Goal: Task Accomplishment & Management: Complete application form

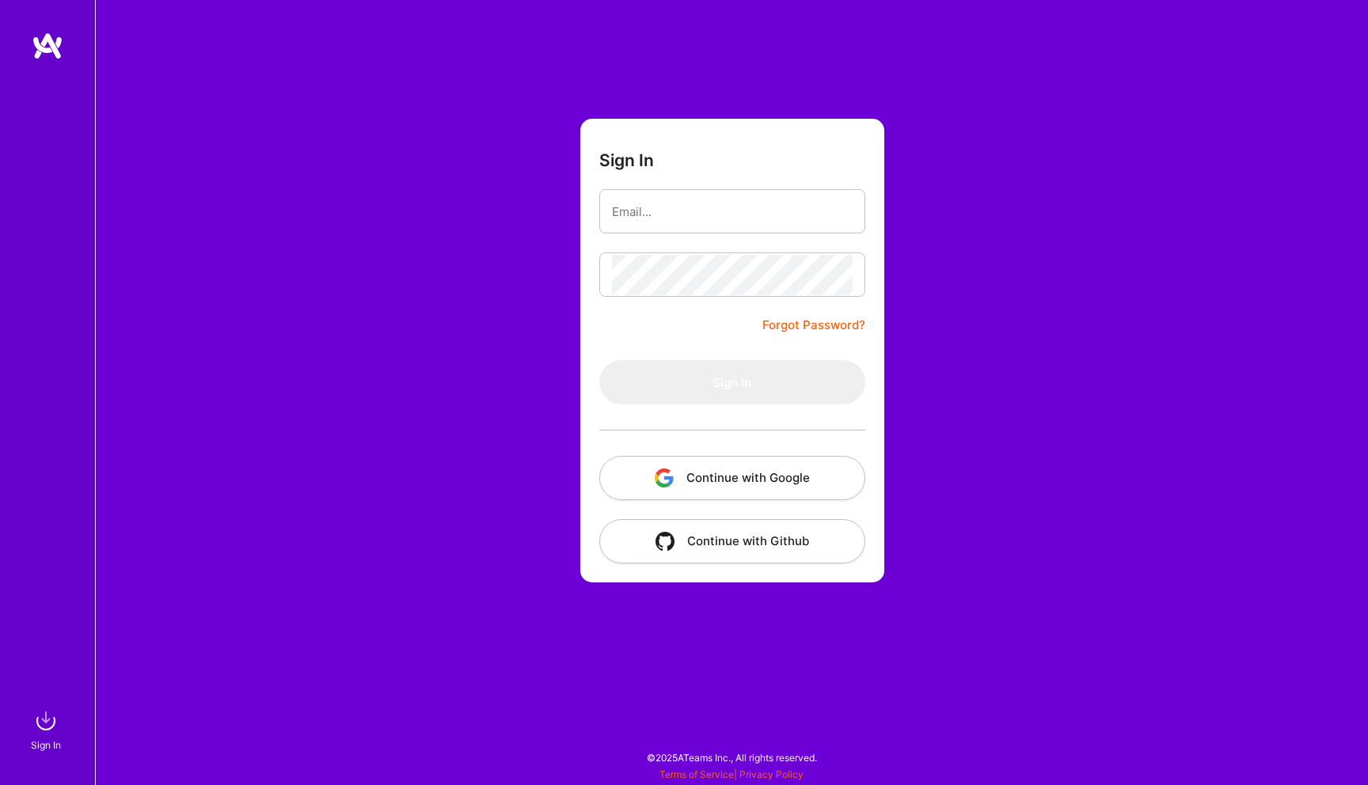
click at [750, 475] on button "Continue with Google" at bounding box center [732, 478] width 266 height 44
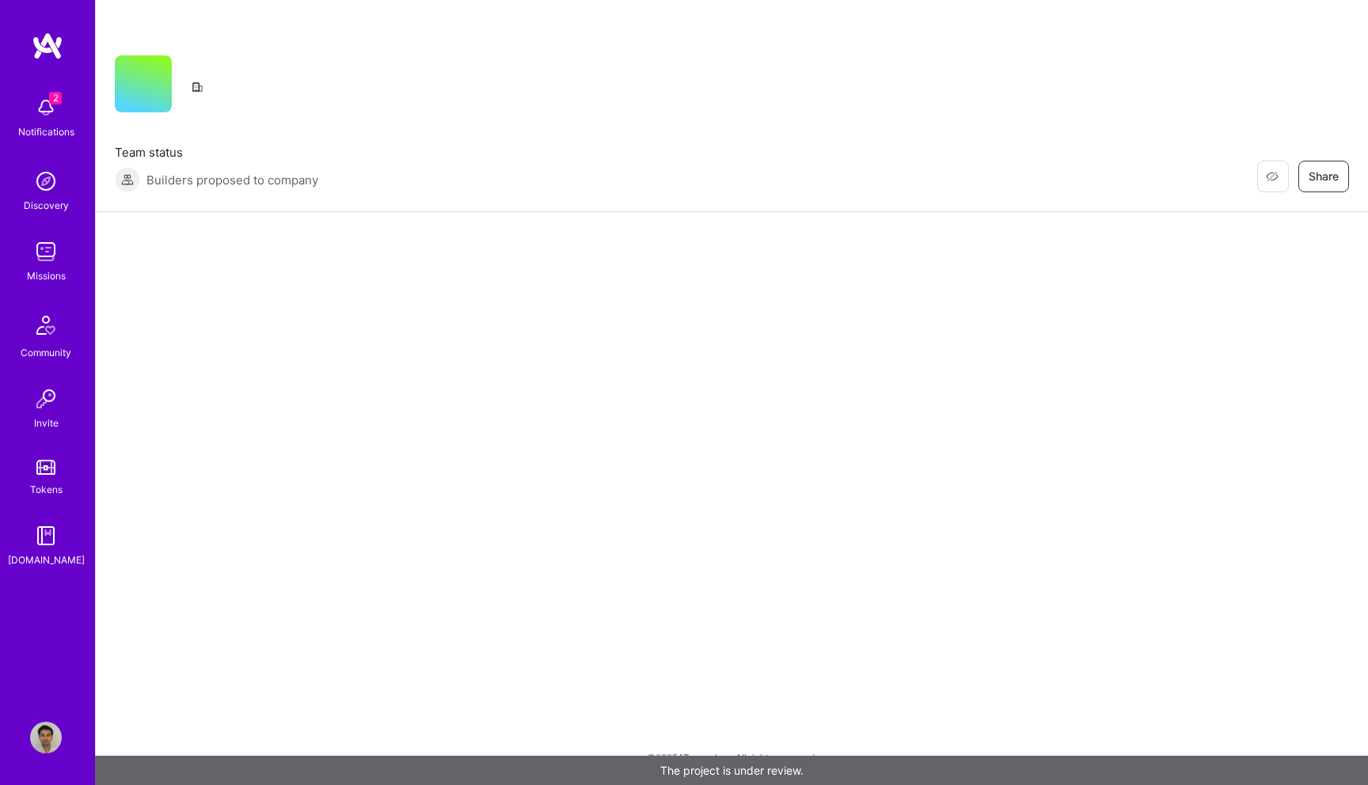
click at [47, 109] on img at bounding box center [46, 108] width 32 height 32
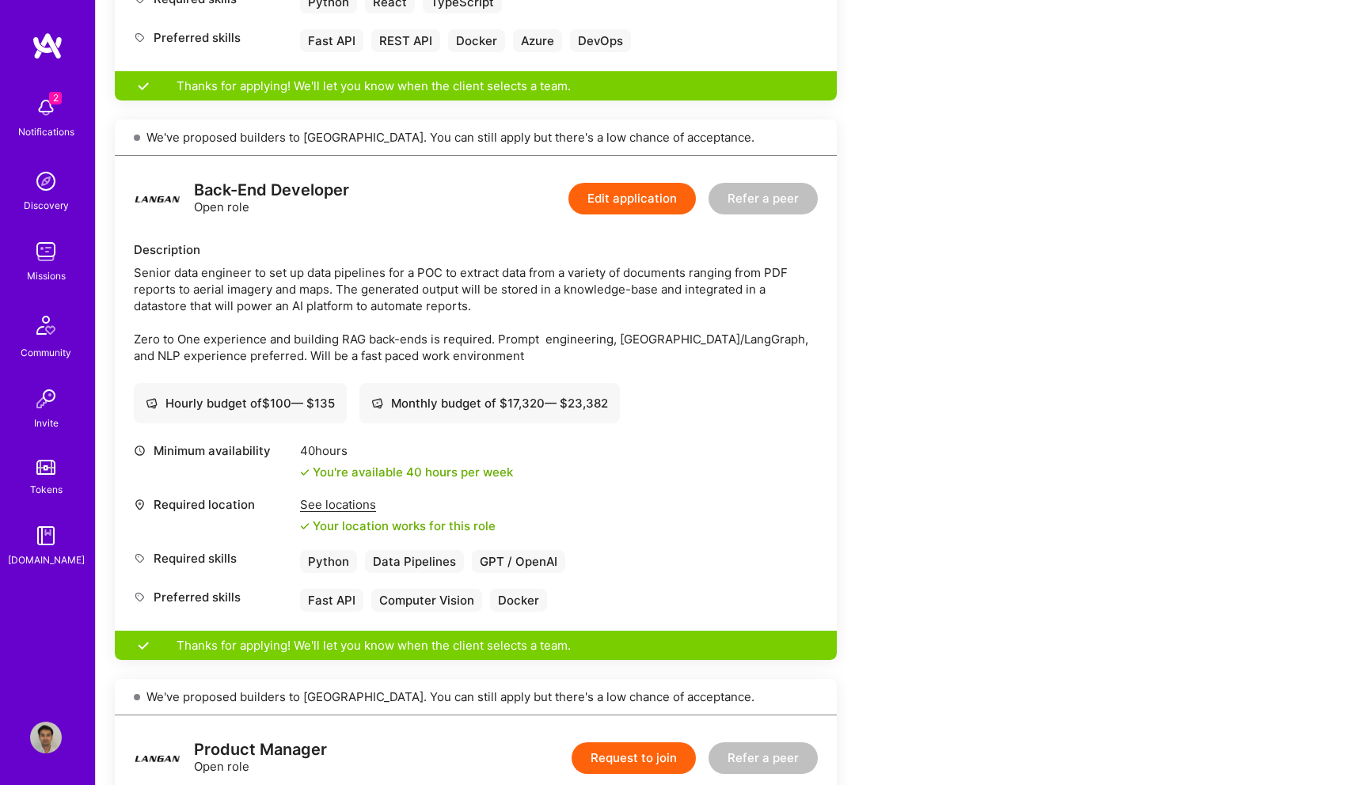
scroll to position [830, 0]
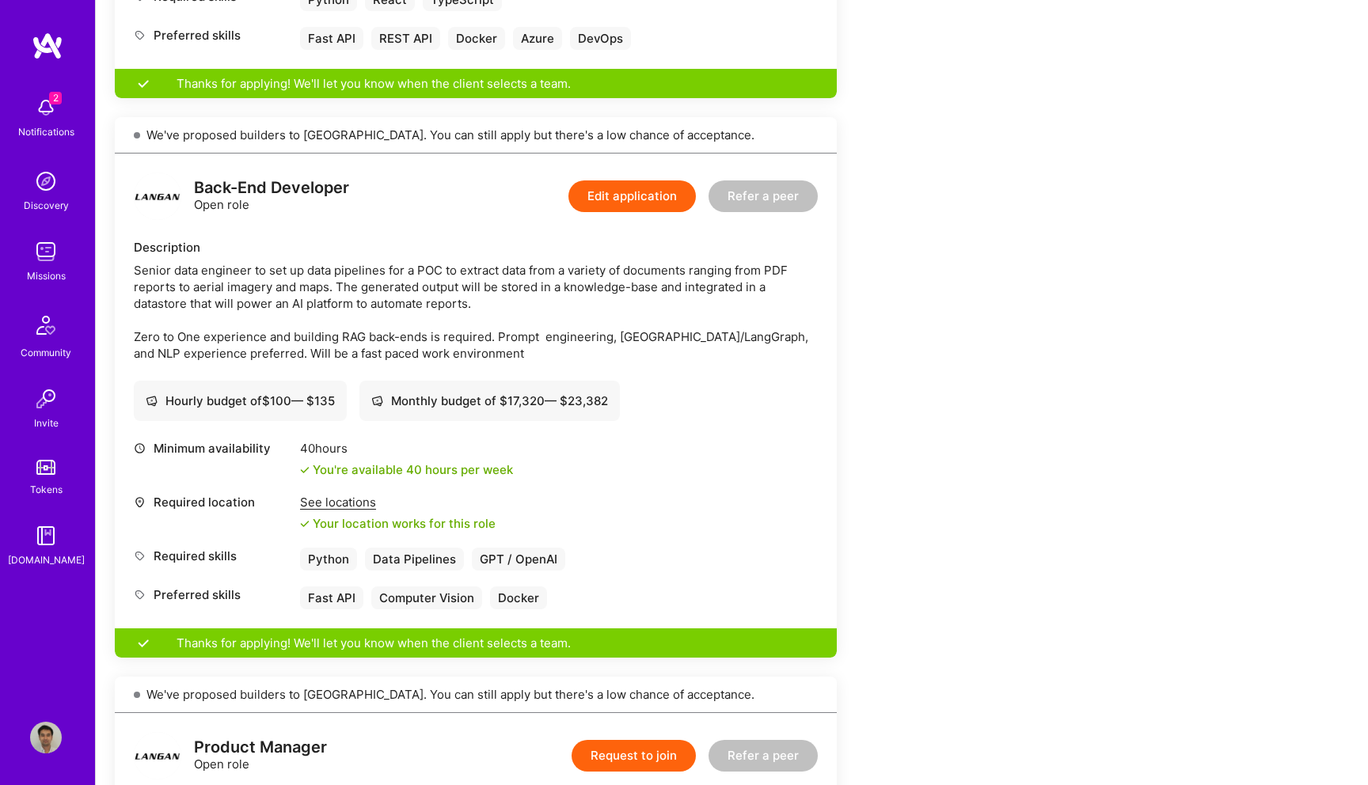
click at [613, 386] on div "Monthly budget of $ 17,320 — $ 23,382" at bounding box center [489, 401] width 260 height 40
click at [605, 310] on div "Senior data engineer to set up data pipelines for a POC to extract data from a …" at bounding box center [476, 312] width 684 height 100
click at [663, 186] on button "Edit application" at bounding box center [631, 196] width 127 height 32
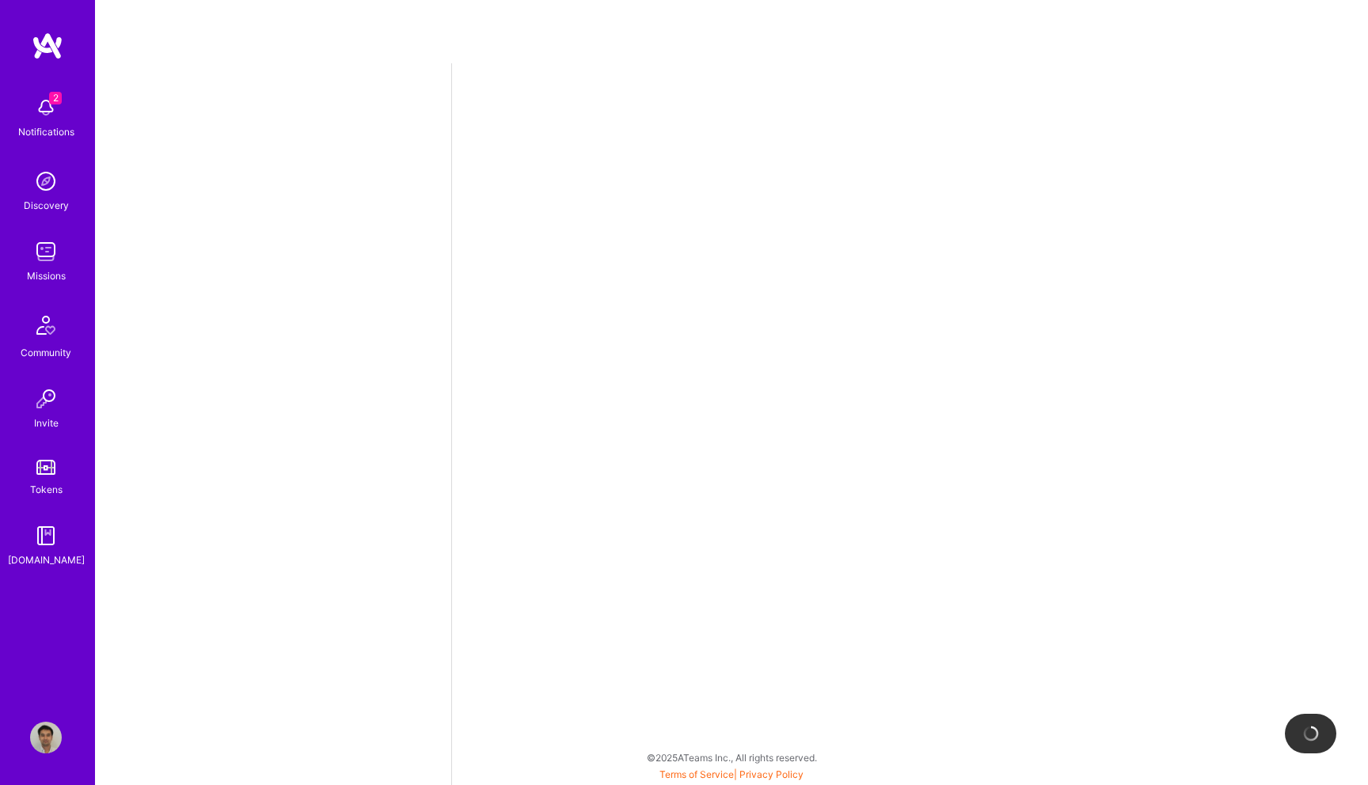
select select "US"
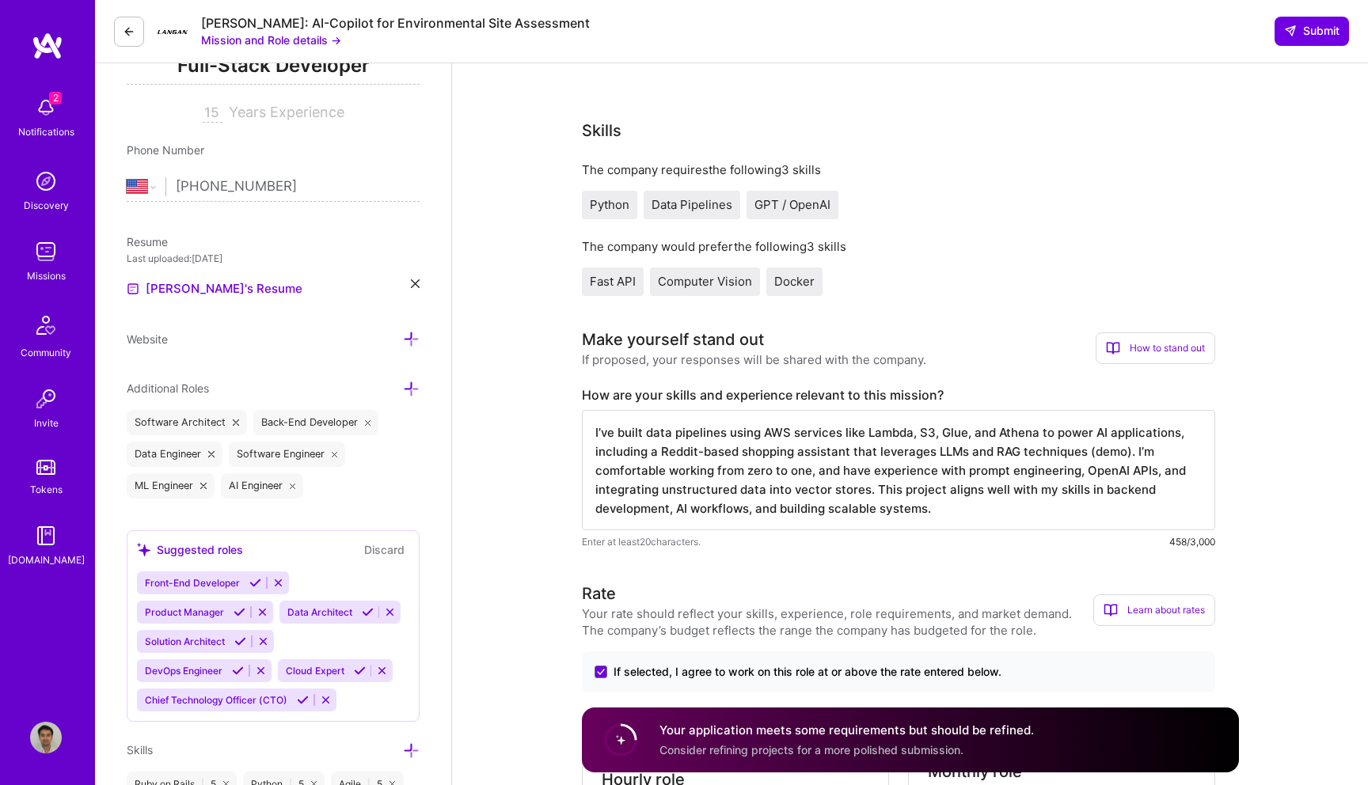
scroll to position [275, 0]
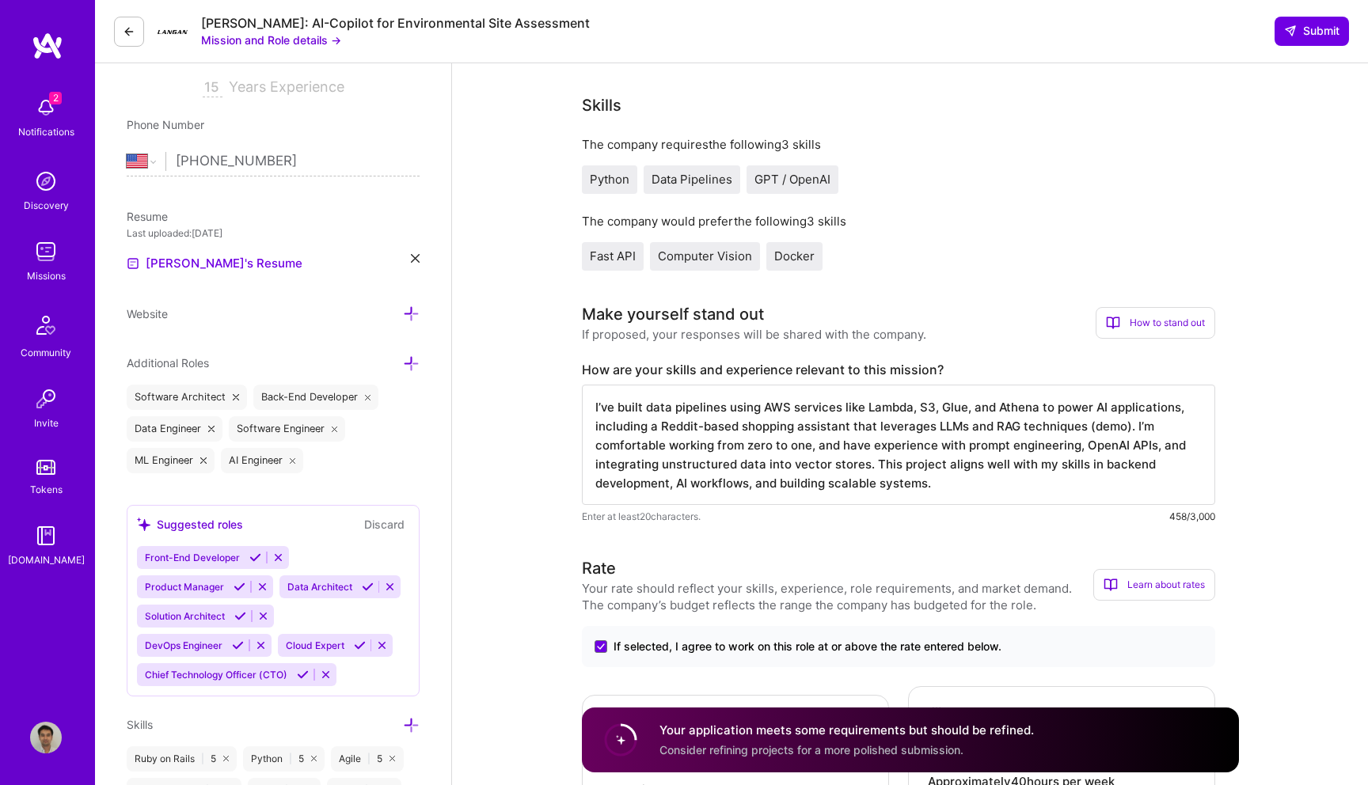
click at [1102, 418] on textarea "I’ve built data pipelines using AWS services like Lambda, S3, Glue, and Athena …" at bounding box center [898, 445] width 633 height 120
paste textarea "https://reddit-shopping-app.netlify.app/"
type textarea "I’ve built data pipelines using AWS services like Lambda, S3, Glue, and Athena …"
click at [1320, 33] on span "Submit" at bounding box center [1311, 31] width 55 height 16
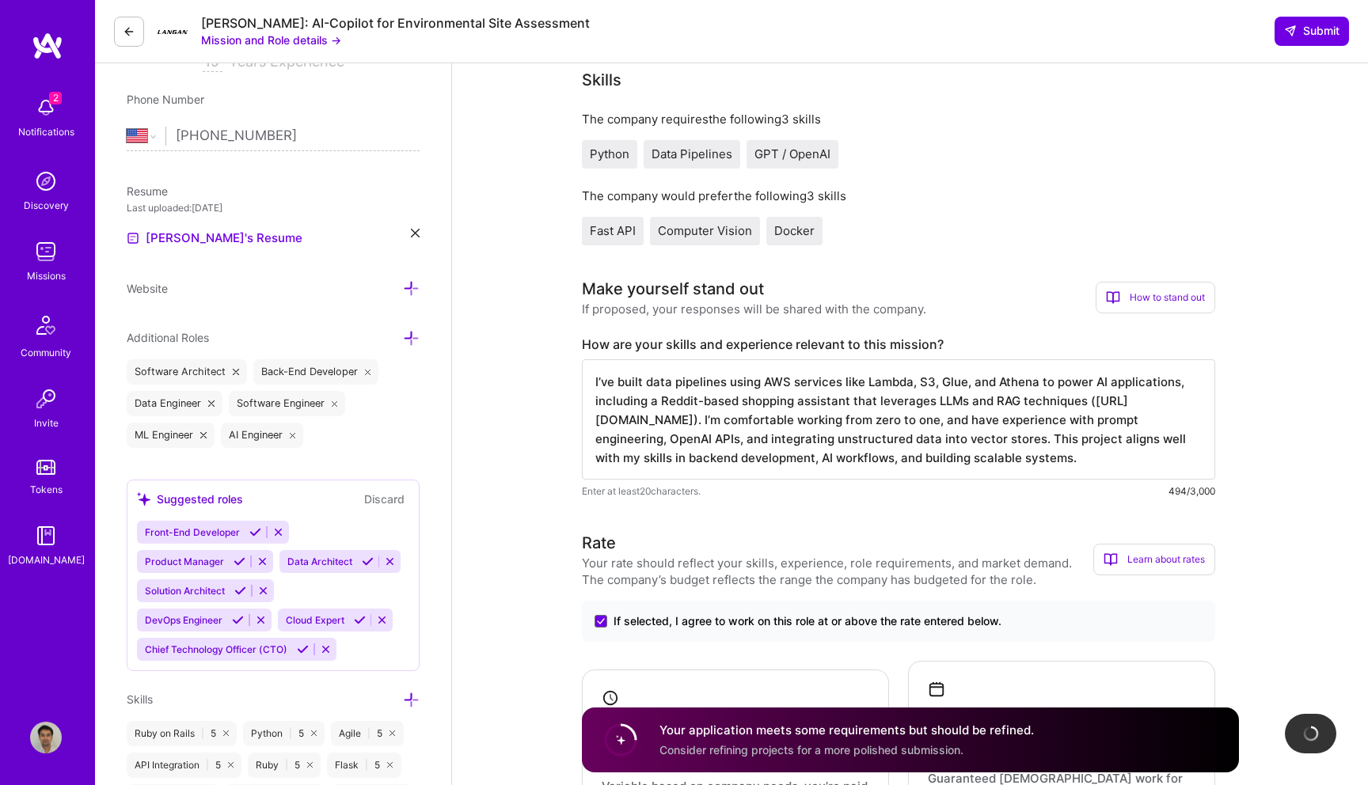
scroll to position [2, 0]
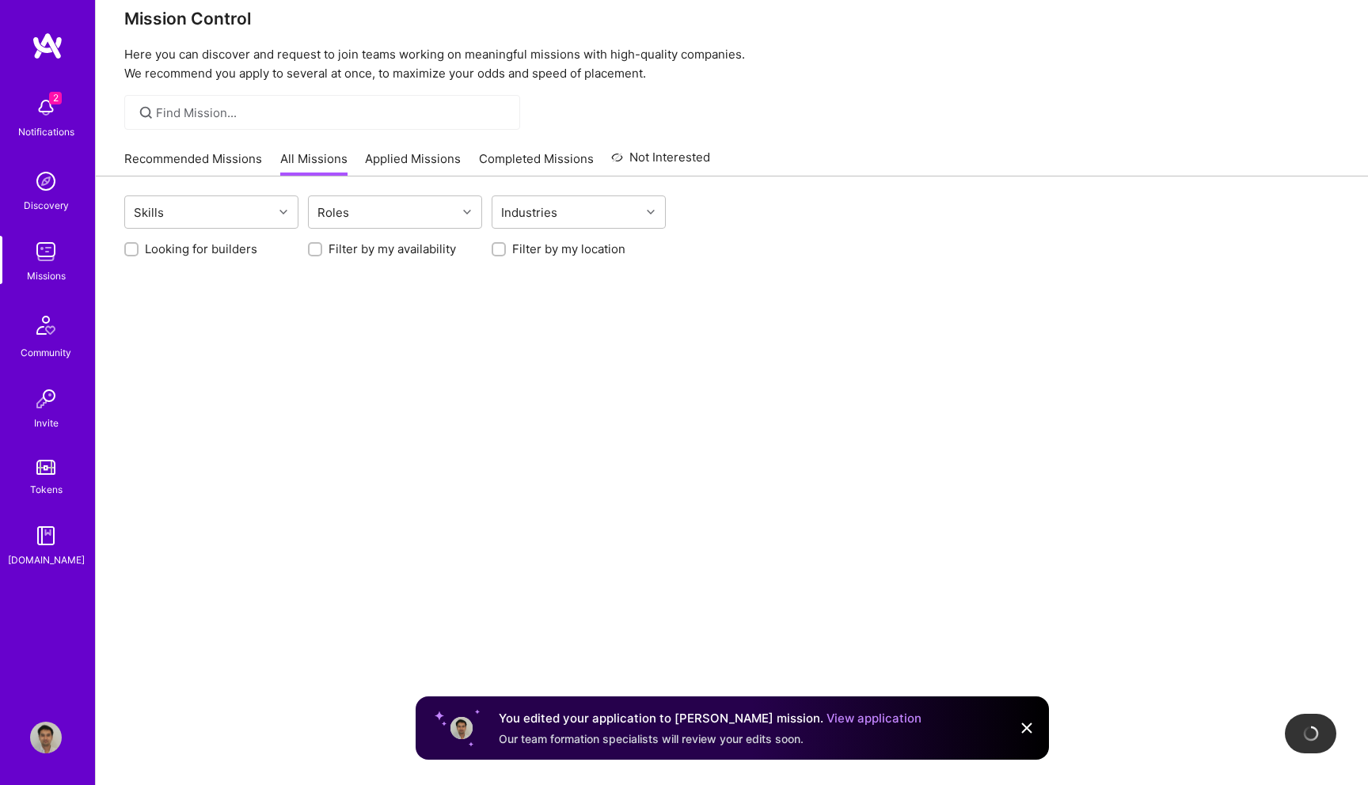
scroll to position [25, 0]
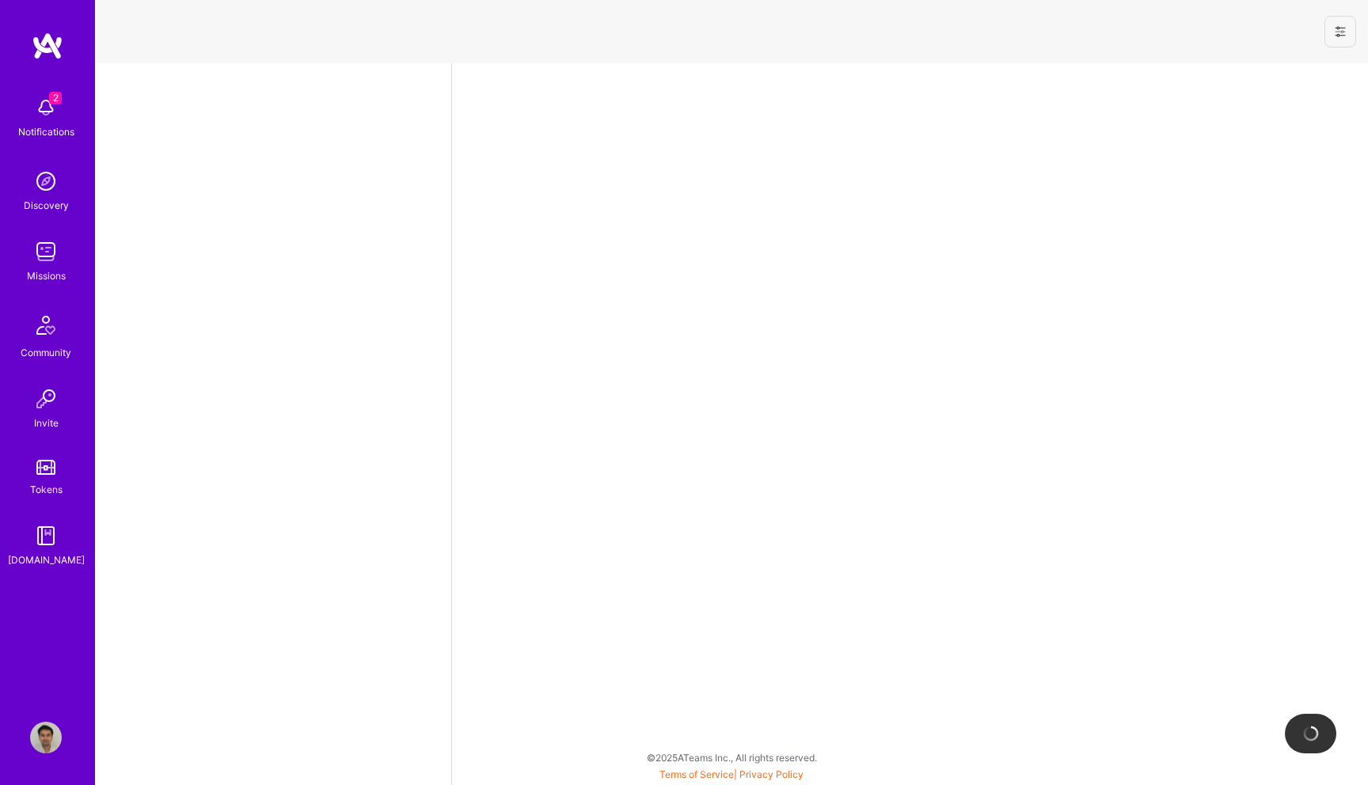
select select "US"
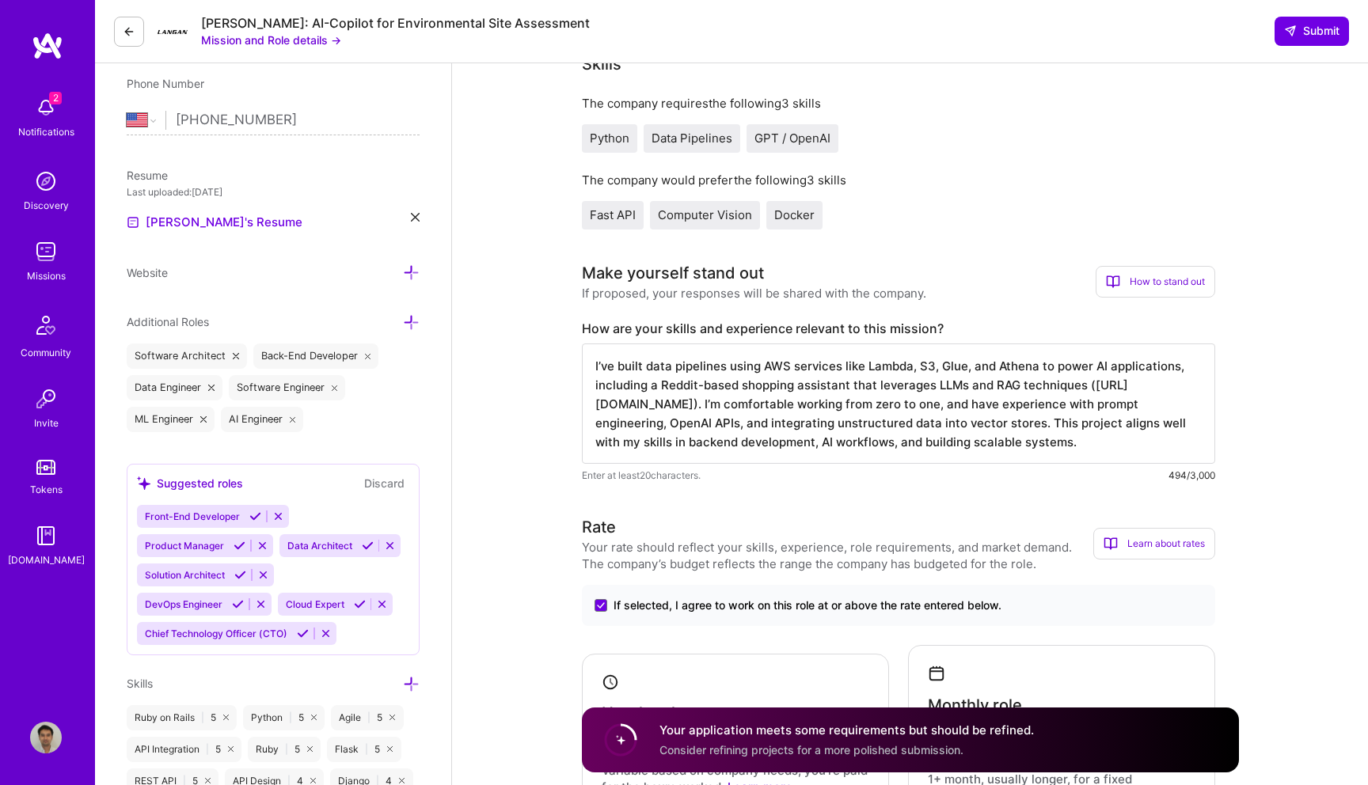
scroll to position [317, 0]
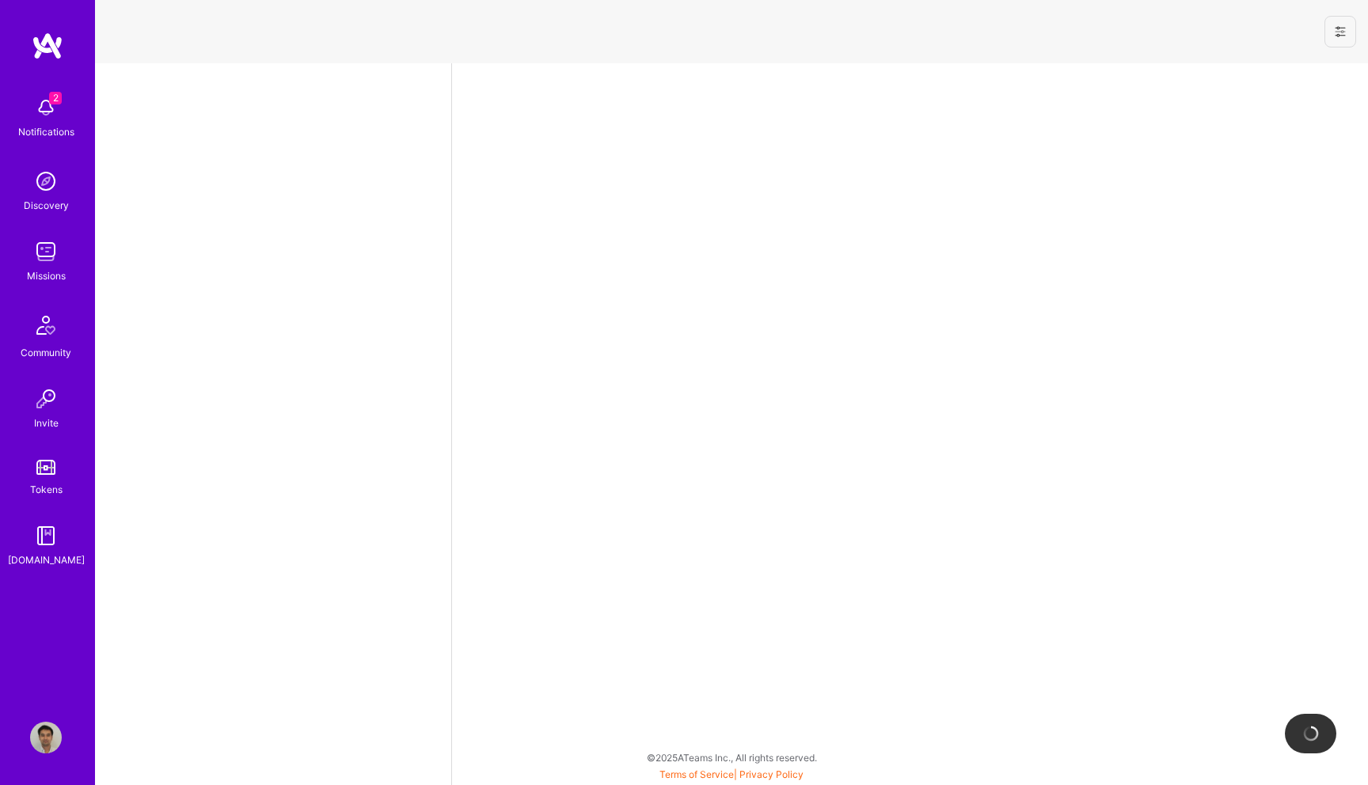
select select "US"
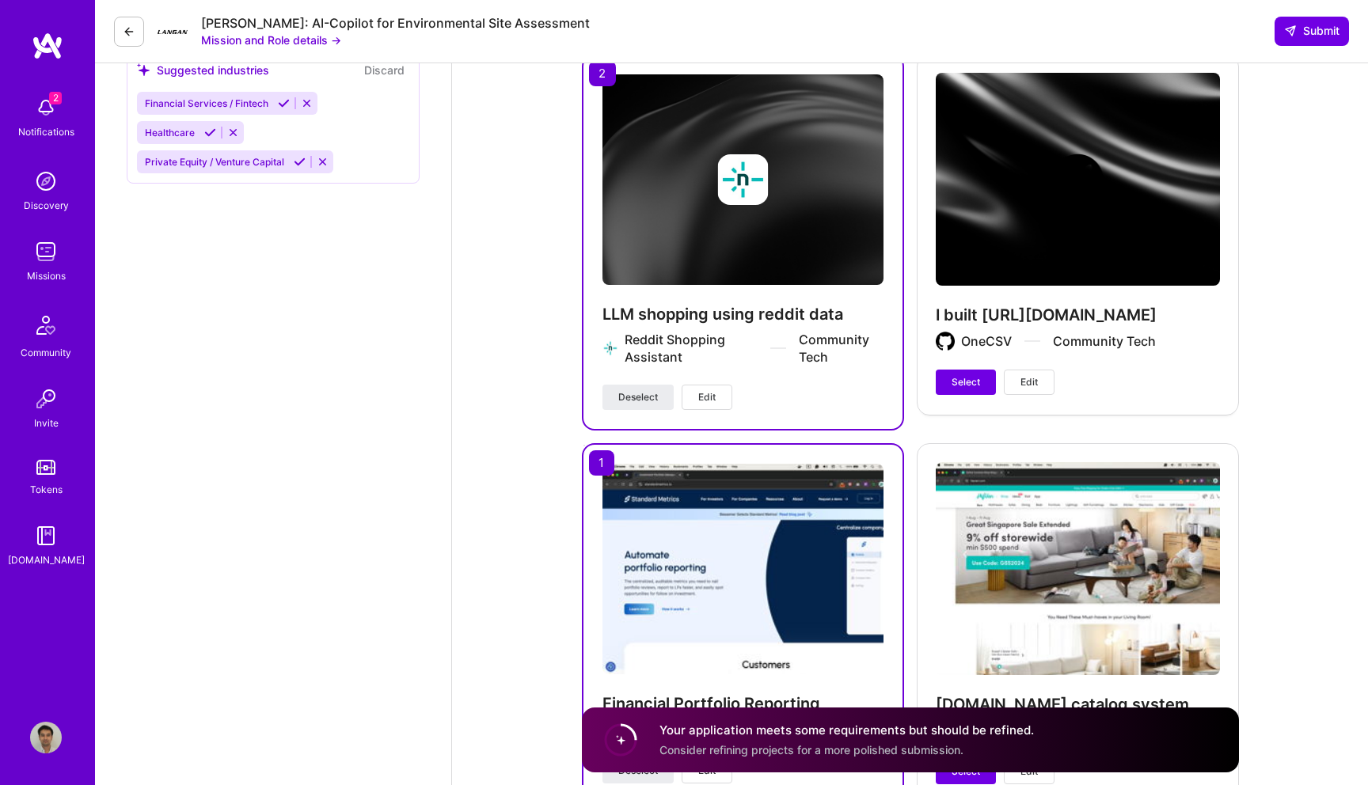
scroll to position [1918, 0]
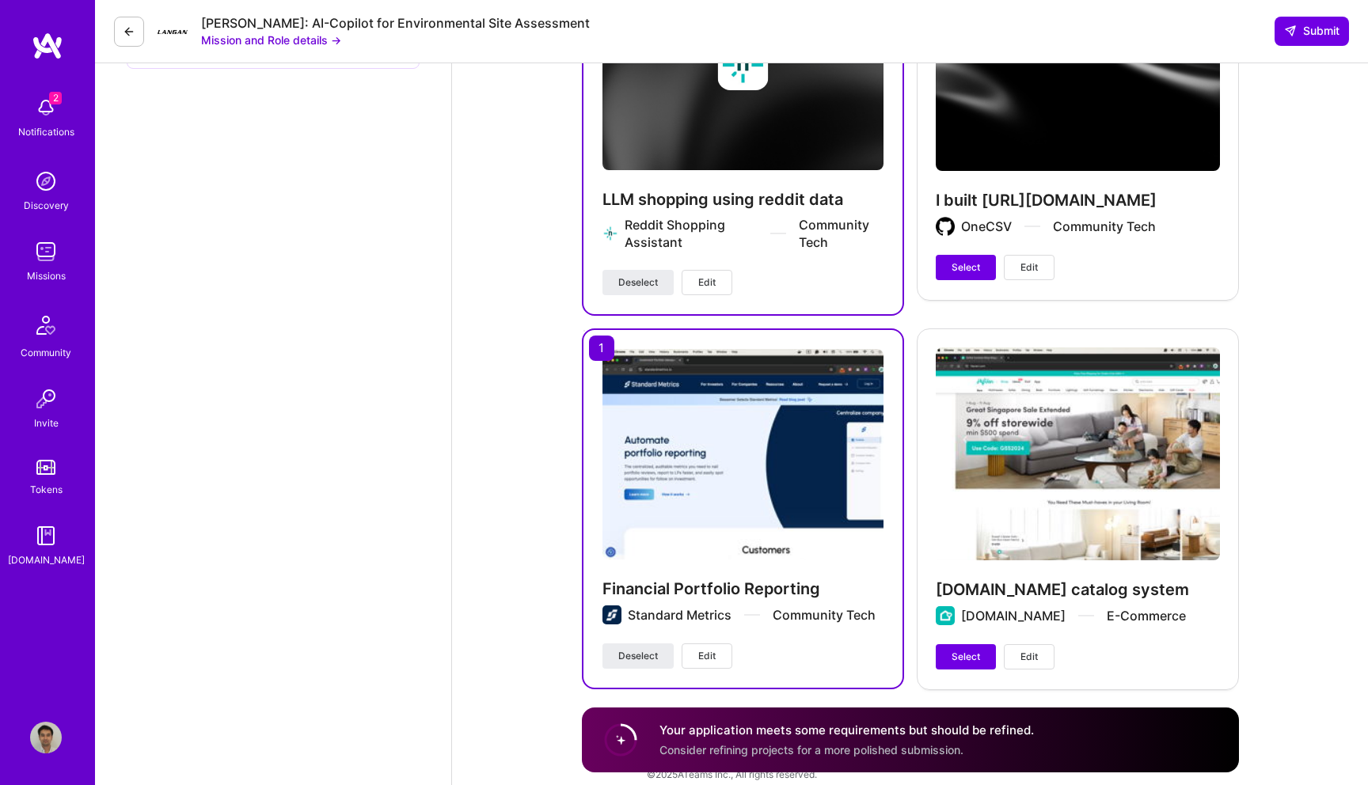
click at [677, 189] on h4 "LLM shopping using reddit data" at bounding box center [742, 199] width 281 height 21
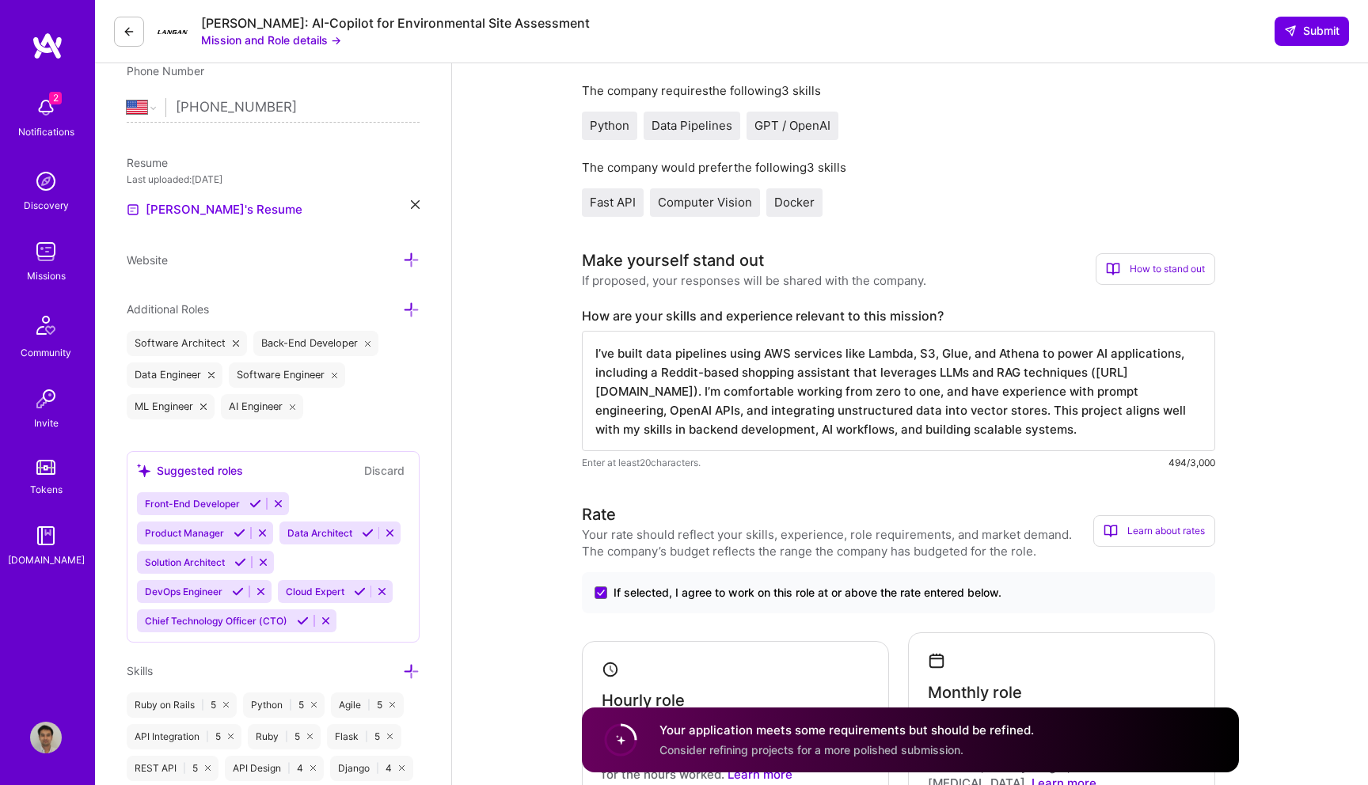
scroll to position [0, 0]
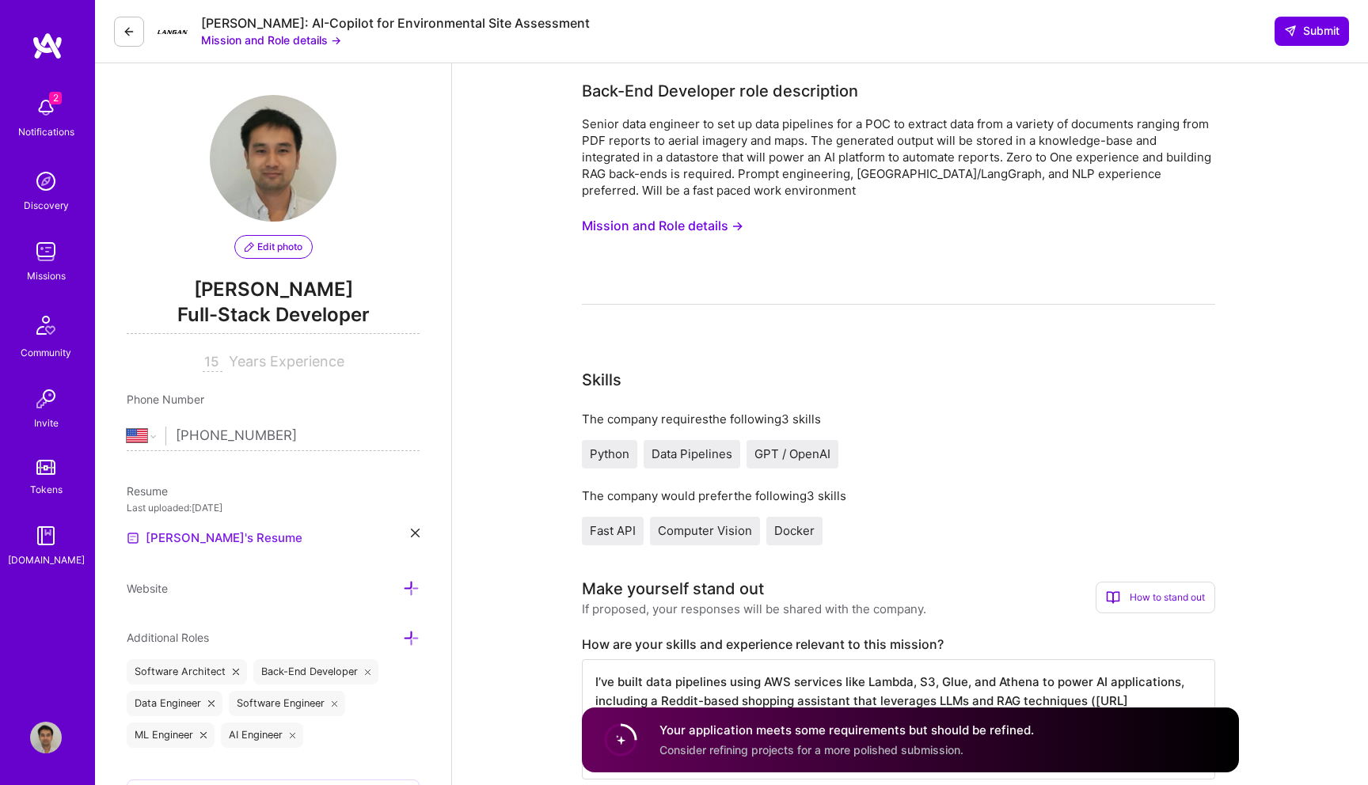
click at [199, 539] on link "[PERSON_NAME]'s Resume" at bounding box center [215, 538] width 176 height 19
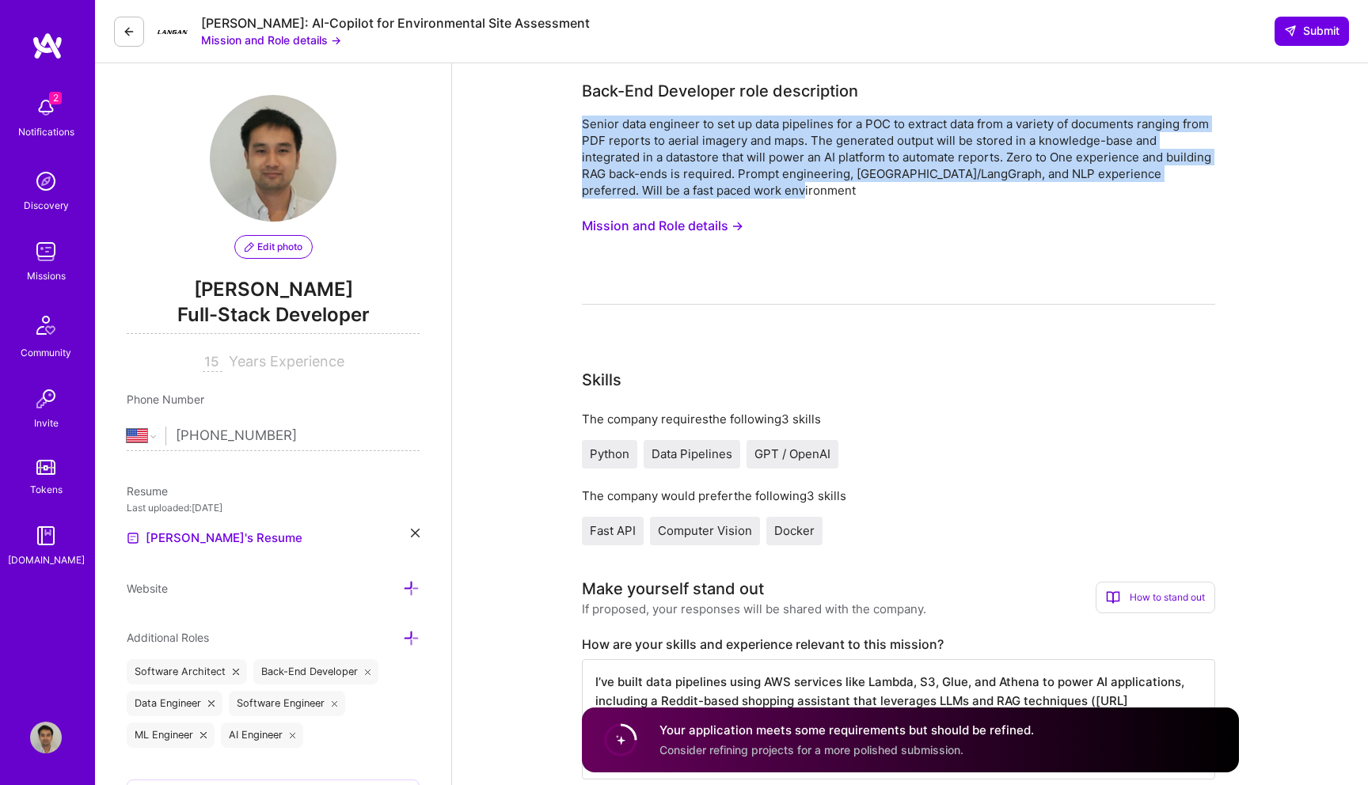
drag, startPoint x: 758, startPoint y: 185, endPoint x: 563, endPoint y: 119, distance: 206.5
copy div "Senior data engineer to set up data pipelines for a POC to extract data from a …"
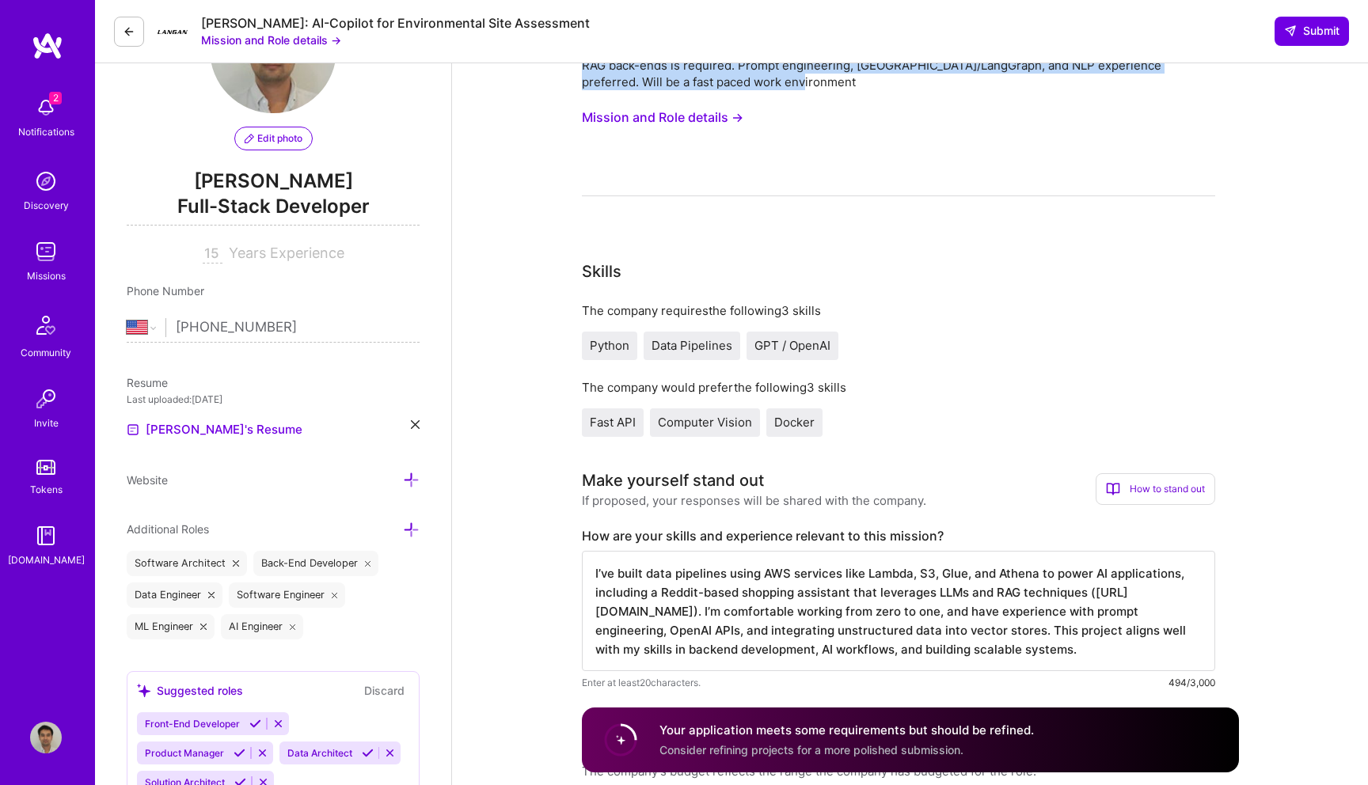
scroll to position [165, 0]
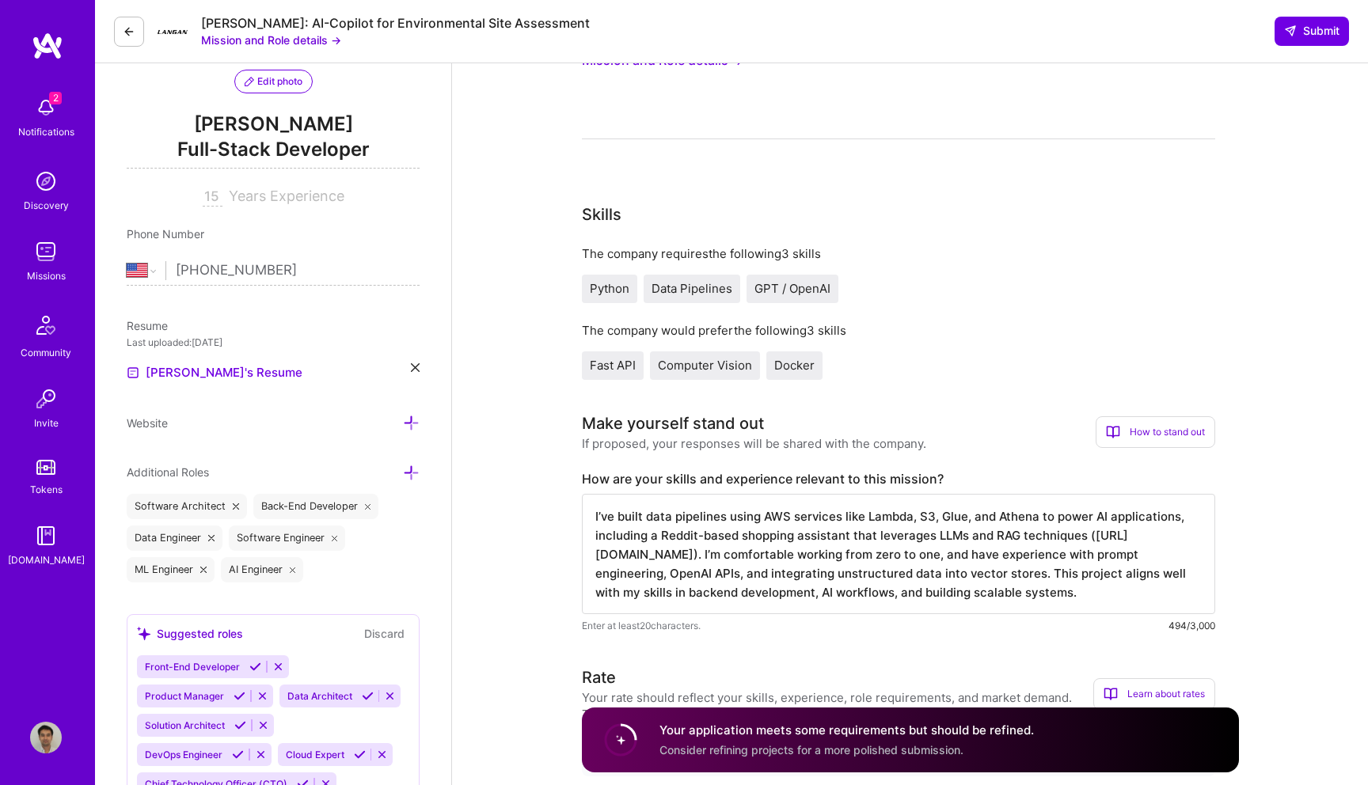
click at [1028, 552] on textarea "I’ve built data pipelines using AWS services like Lambda, S3, Glue, and Athena …" at bounding box center [898, 554] width 633 height 120
click at [962, 559] on textarea "I’ve built data pipelines using AWS services like Lambda, S3, Glue, and Athena …" at bounding box center [898, 554] width 633 height 120
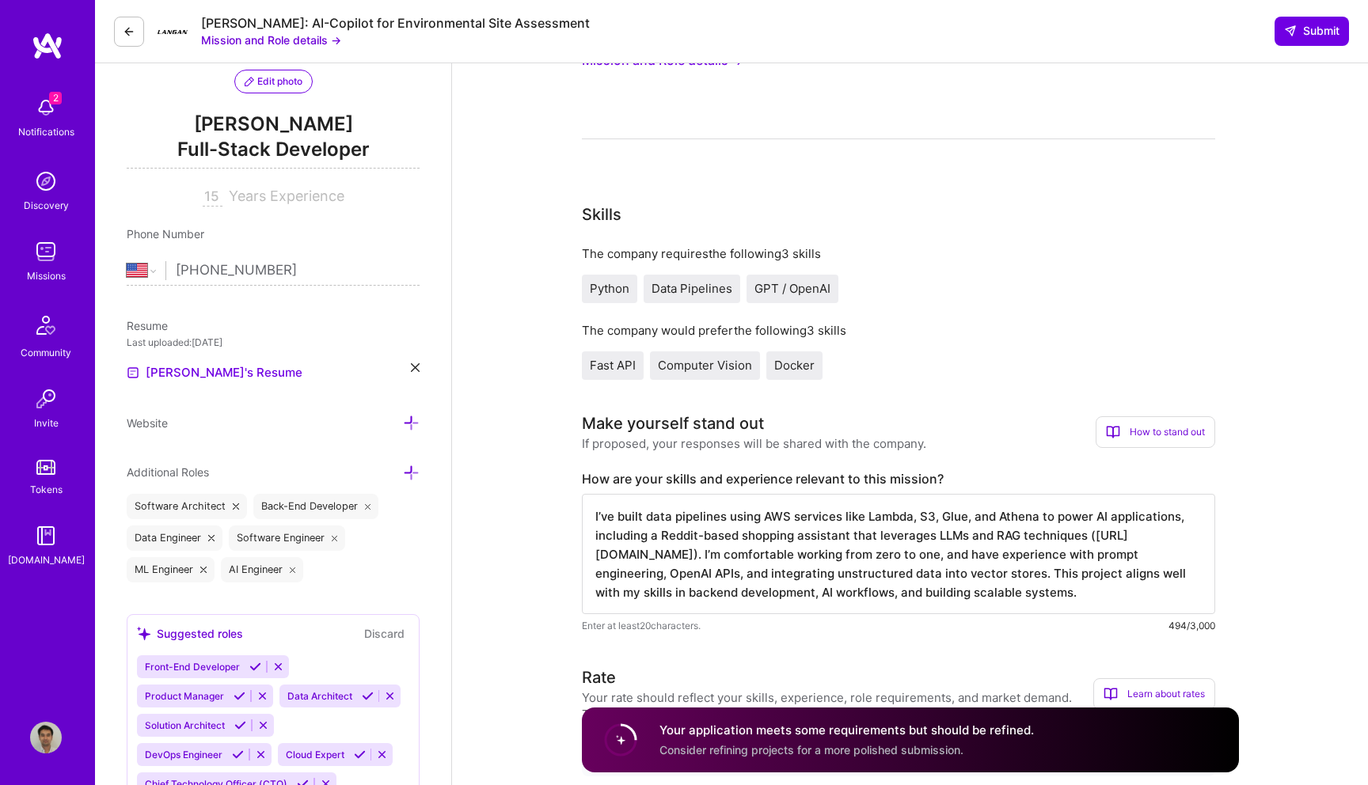
click at [961, 556] on textarea "I’ve built data pipelines using AWS services like Lambda, S3, Glue, and Athena …" at bounding box center [898, 554] width 633 height 120
paste textarea "also co-founded HipVan.com, where I took the product from zero to one—building …"
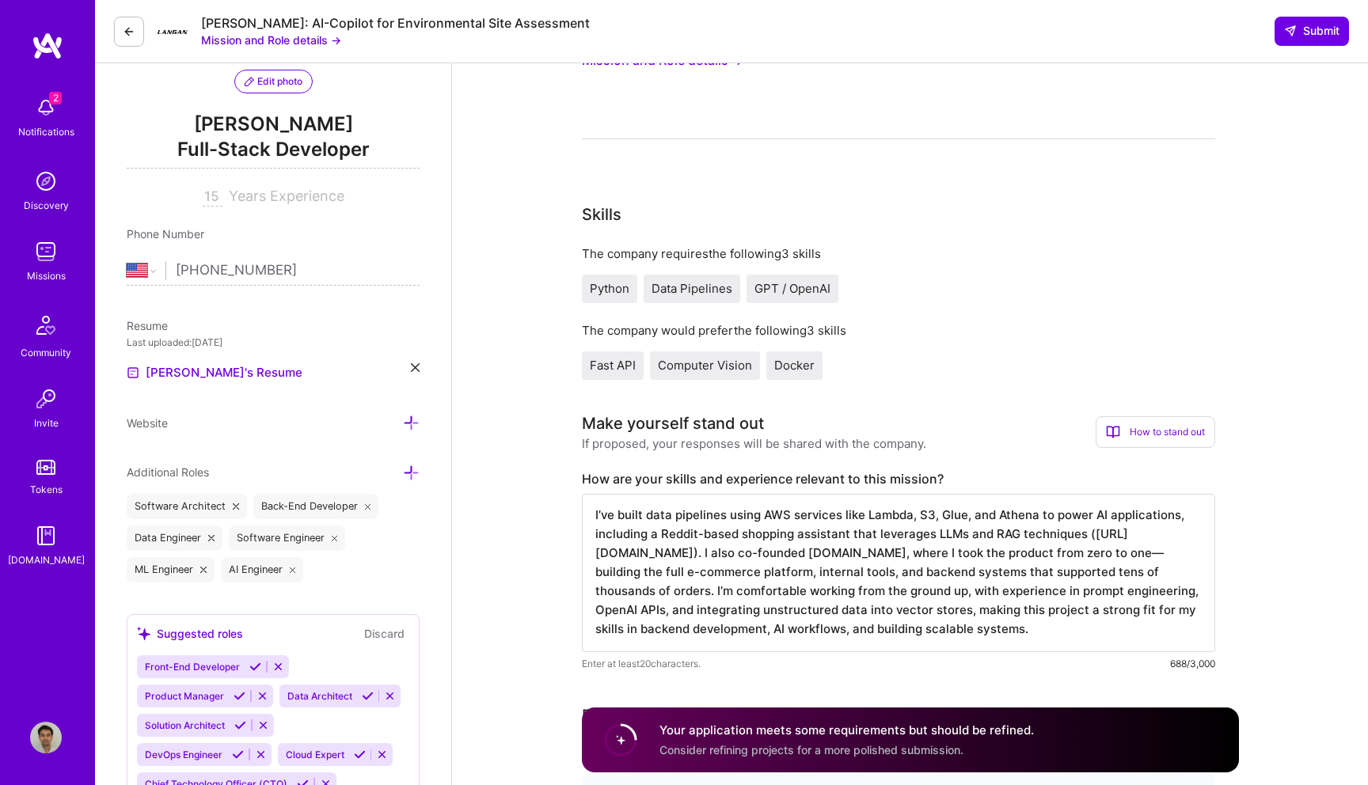
scroll to position [275, 0]
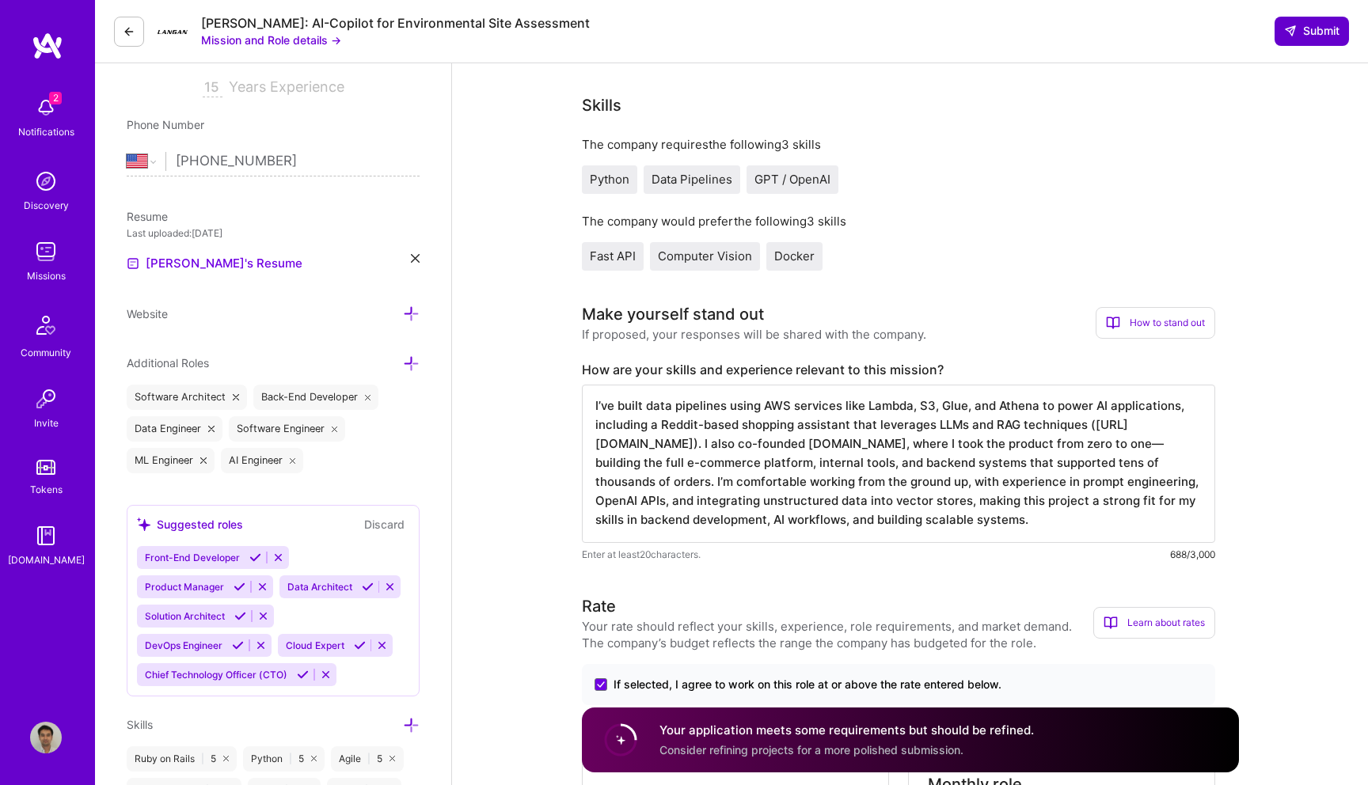
type textarea "I’ve built data pipelines using AWS services like Lambda, S3, Glue, and Athena …"
click at [1312, 24] on span "Submit" at bounding box center [1311, 31] width 55 height 16
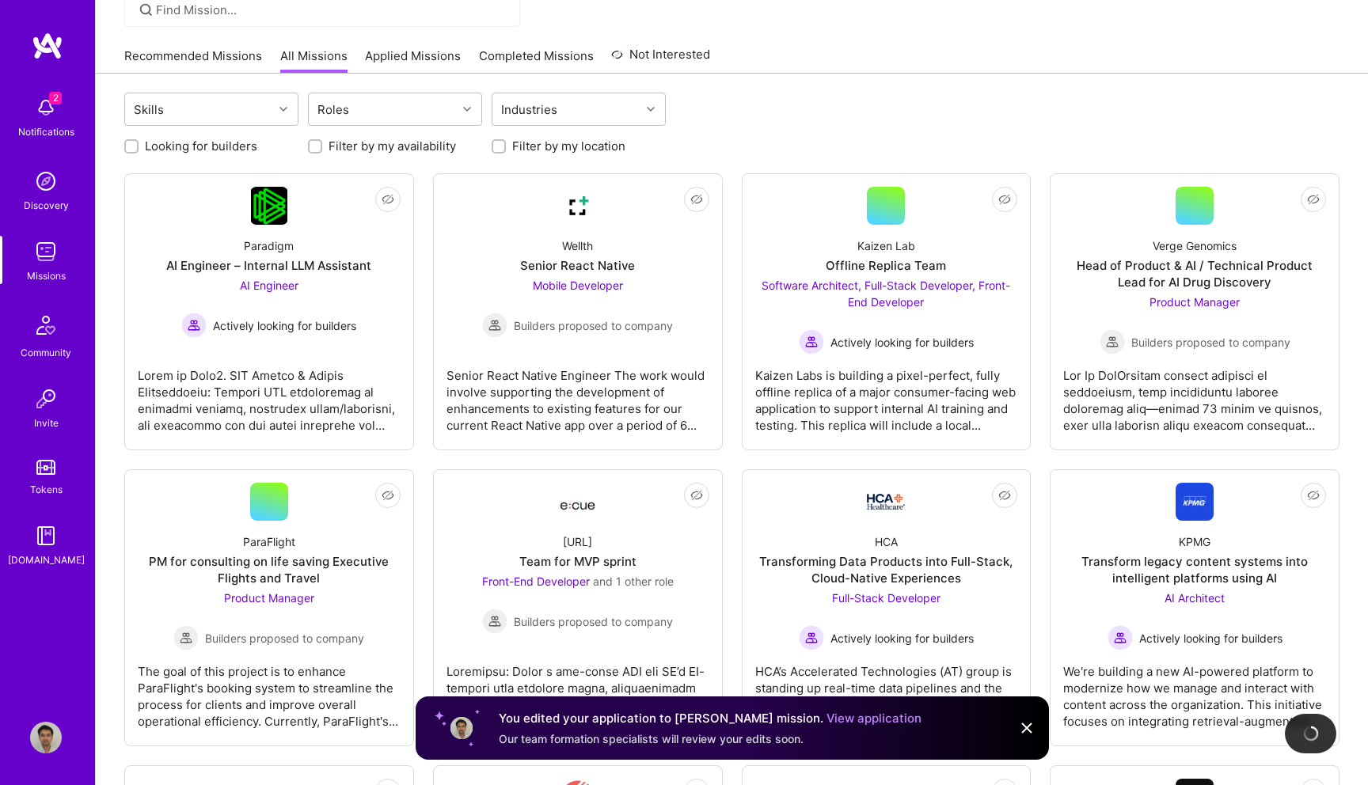
scroll to position [167, 0]
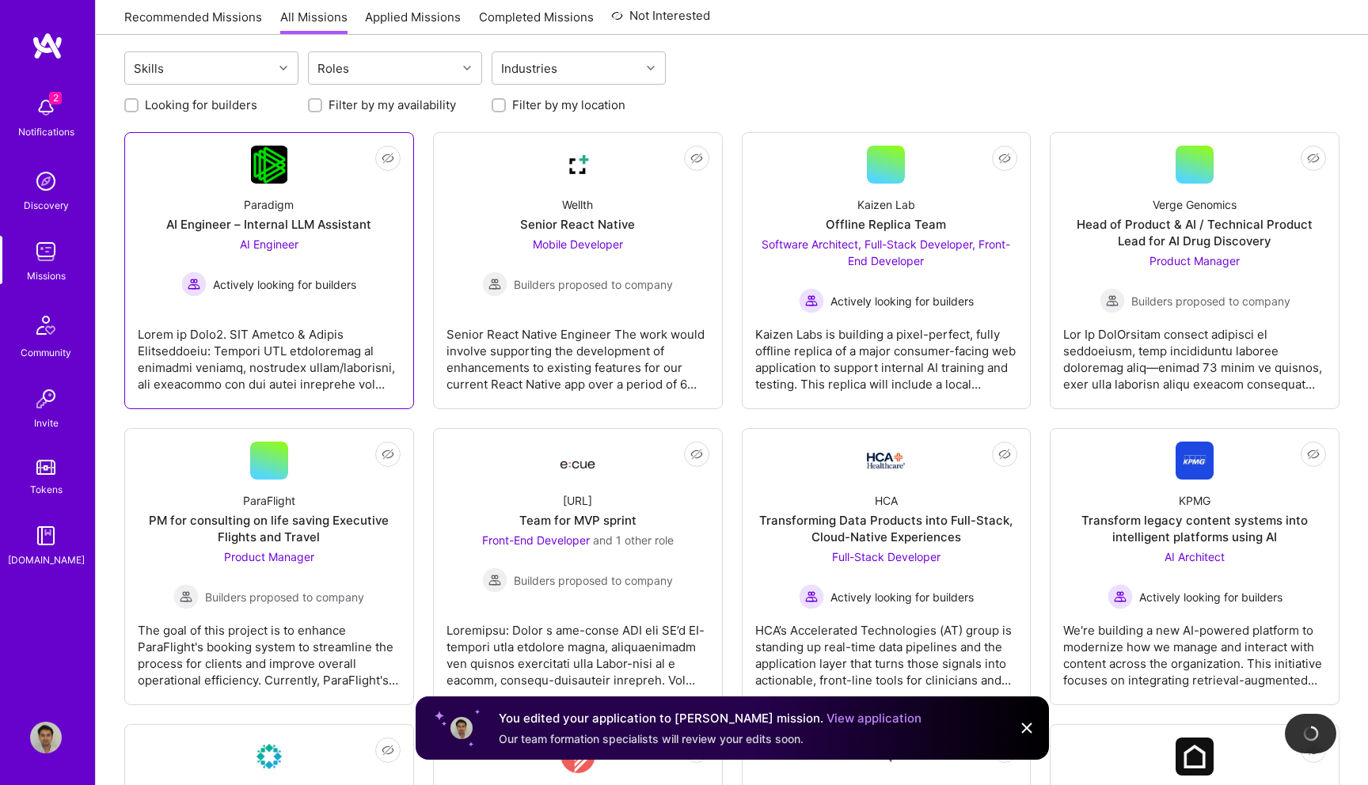
click at [325, 218] on div "AI Engineer – Internal LLM Assistant" at bounding box center [268, 224] width 205 height 17
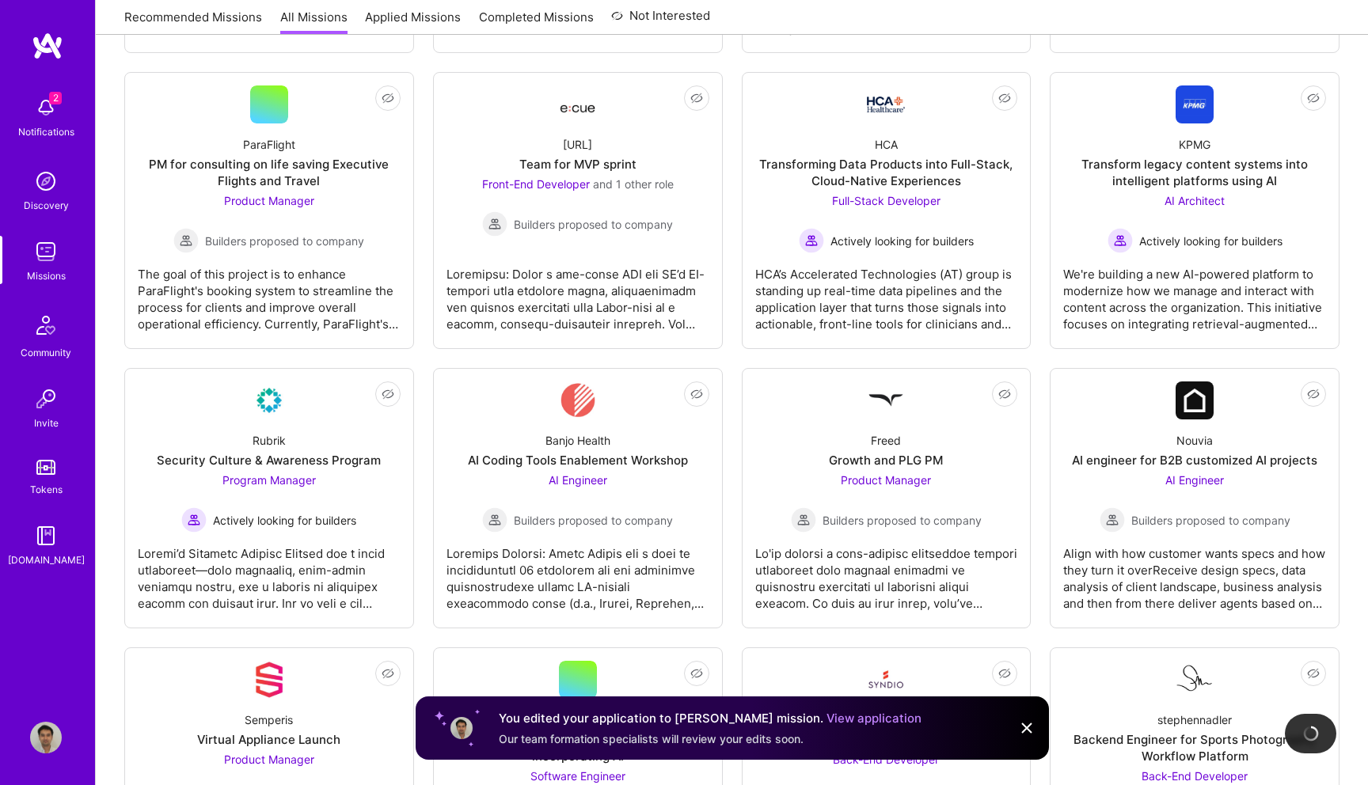
scroll to position [635, 0]
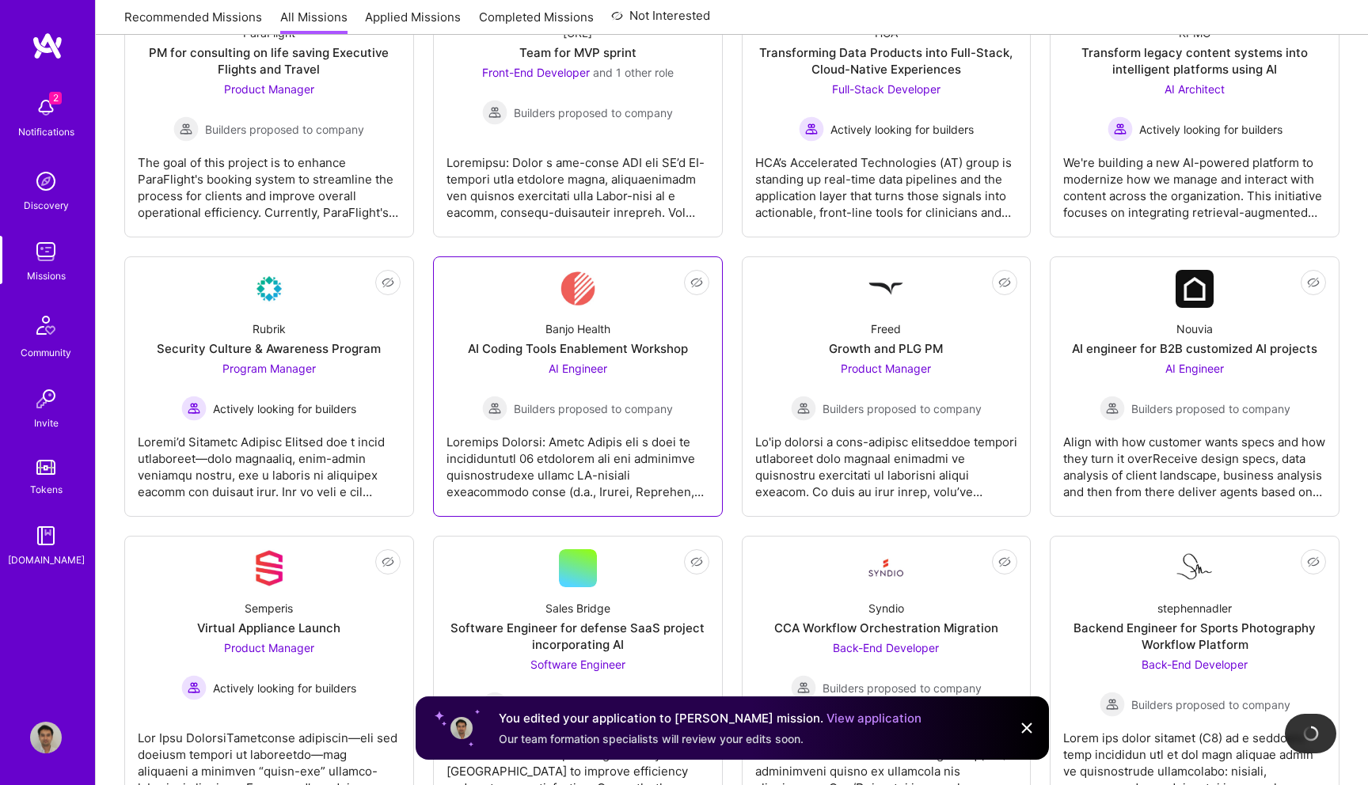
click at [586, 355] on div "AI Coding Tools Enablement Workshop" at bounding box center [578, 348] width 220 height 17
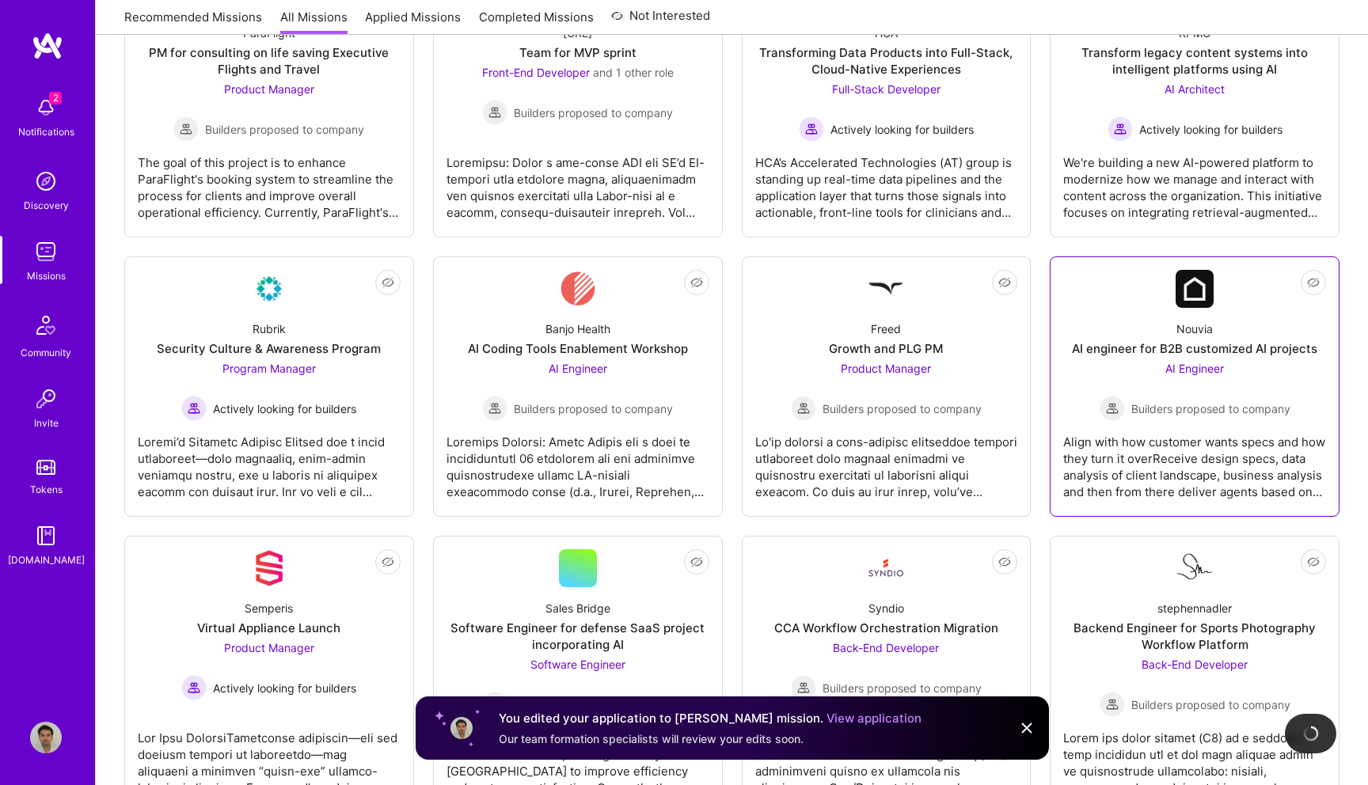
click at [1179, 349] on div "AI engineer for B2B customized AI projects" at bounding box center [1194, 348] width 245 height 17
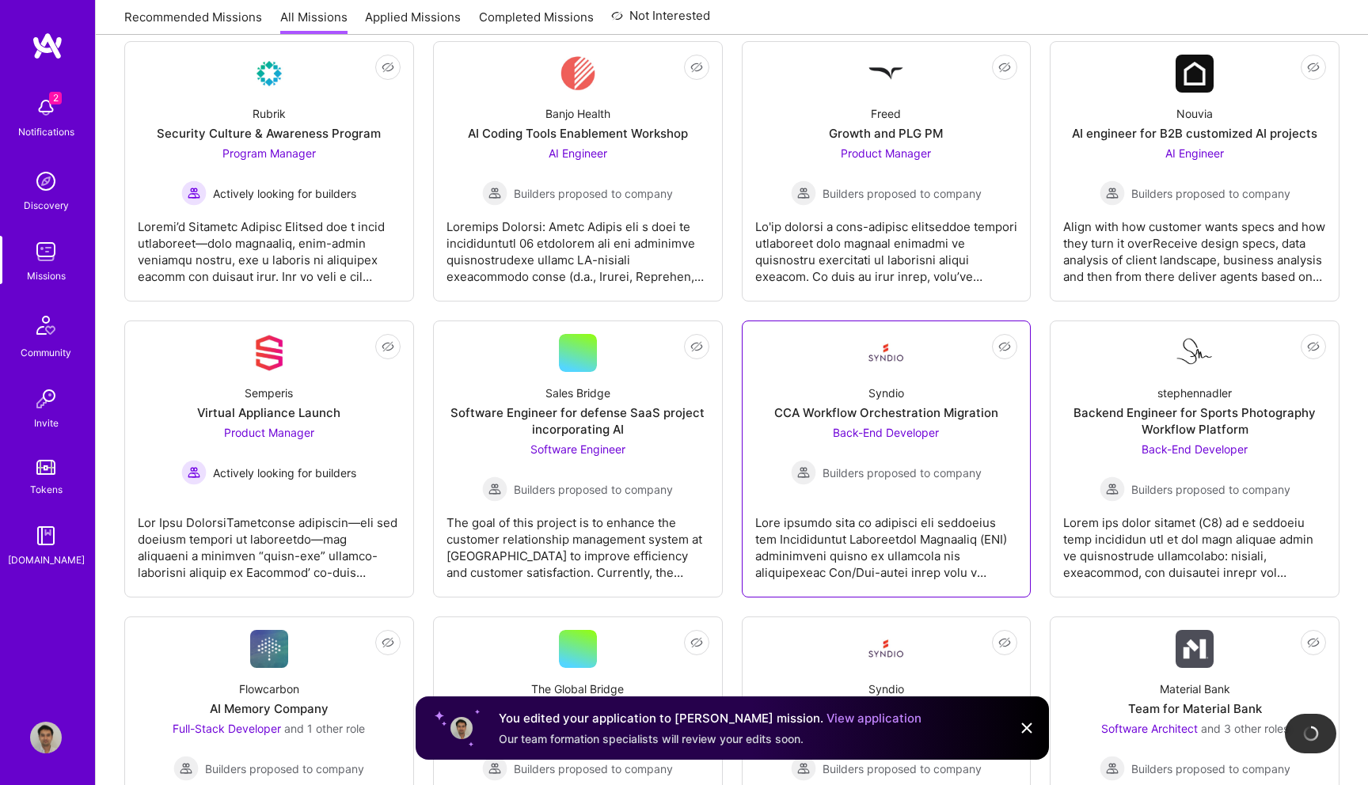
scroll to position [921, 0]
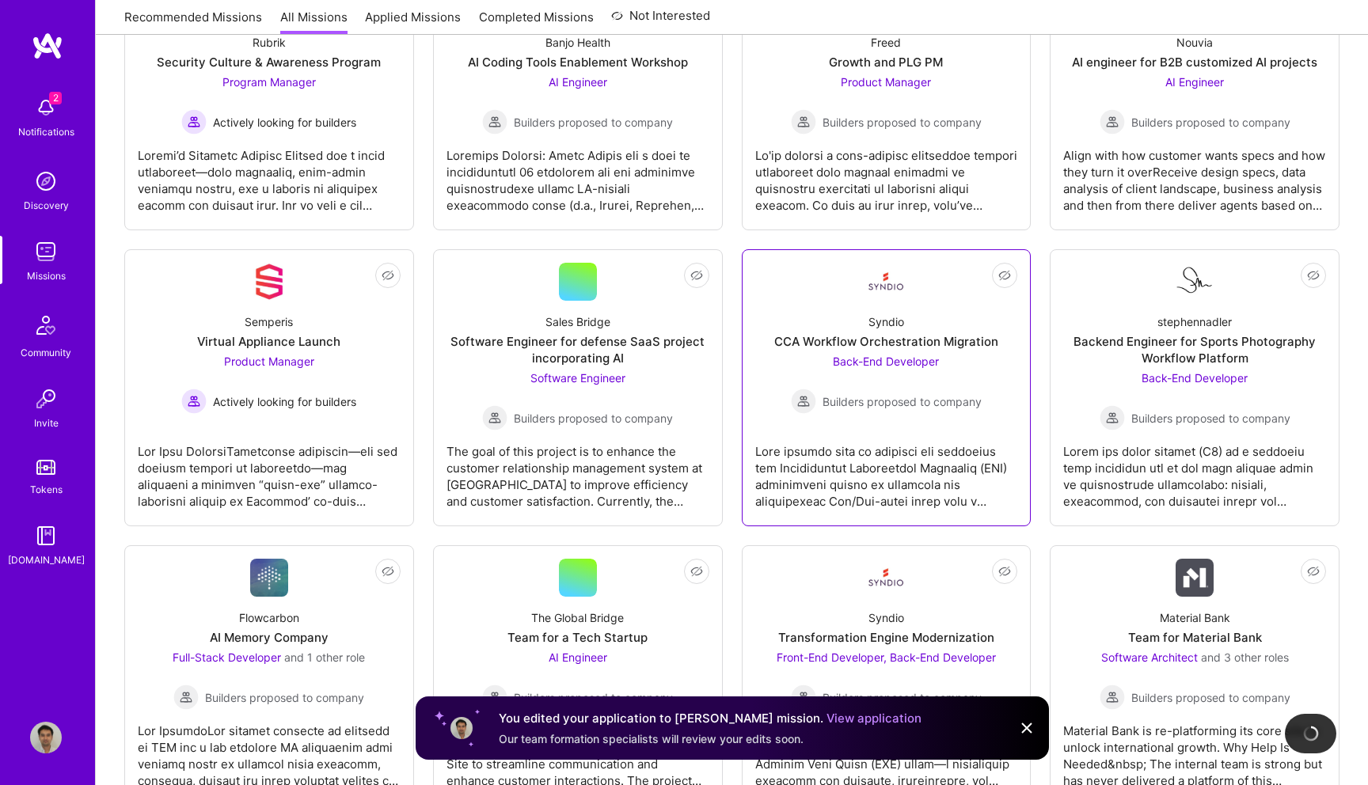
click at [902, 366] on span "Back-End Developer" at bounding box center [886, 361] width 106 height 13
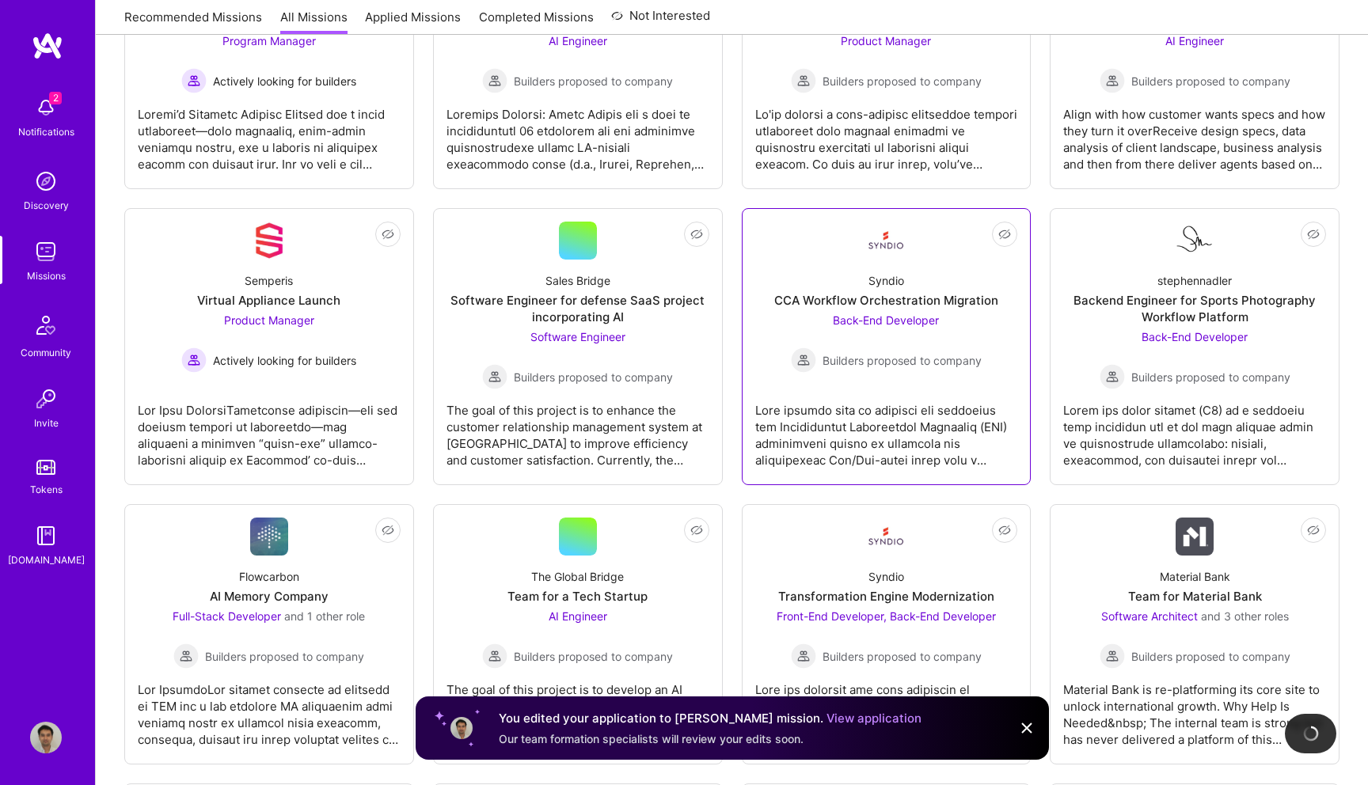
scroll to position [964, 0]
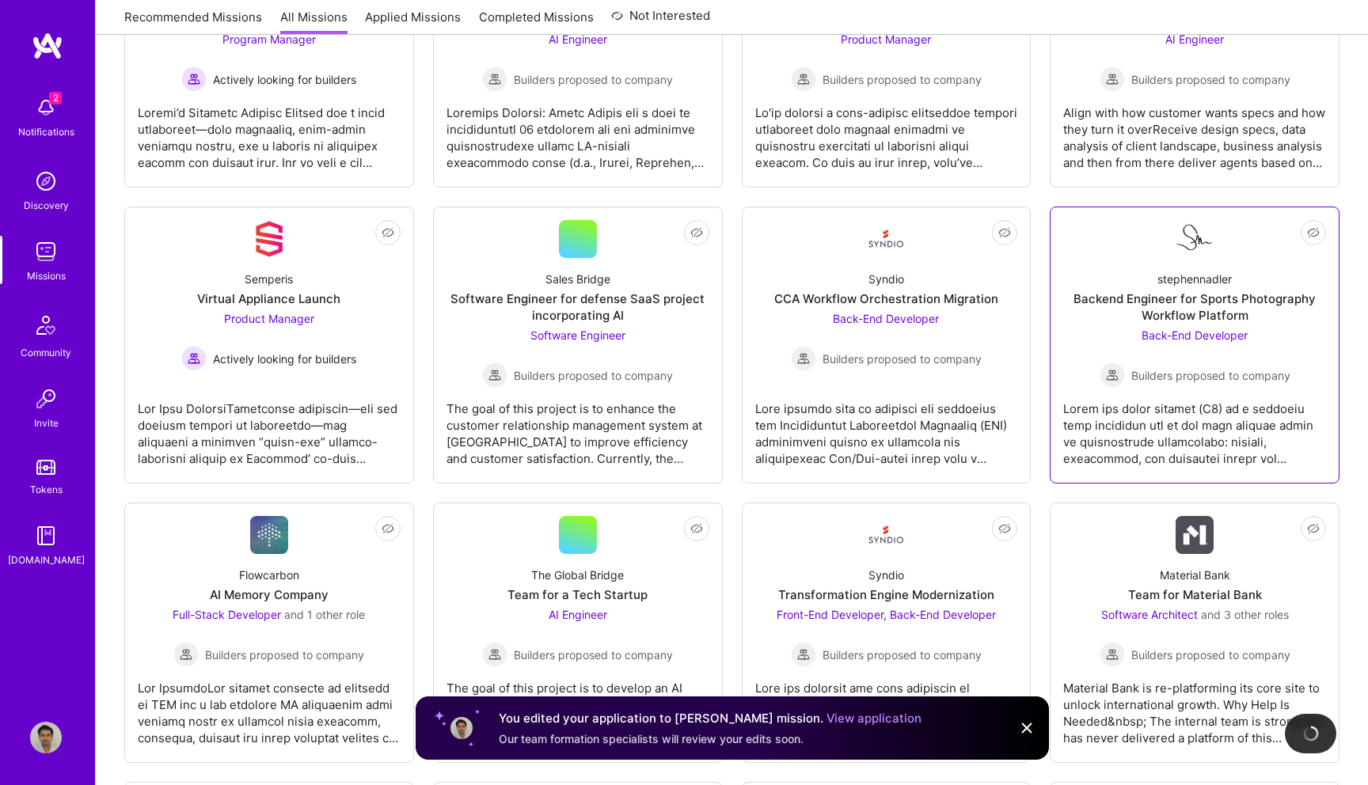
click at [1192, 336] on span "Back-End Developer" at bounding box center [1194, 335] width 106 height 13
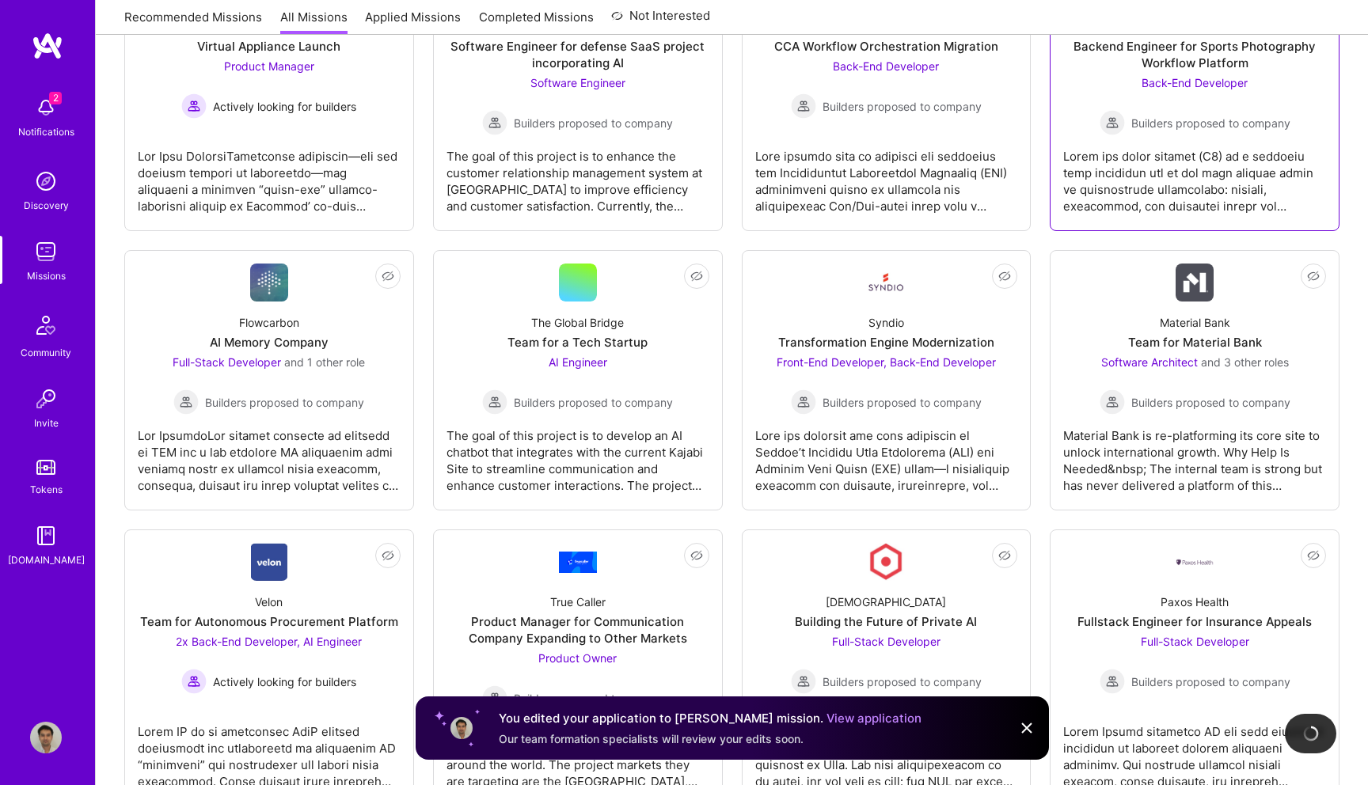
scroll to position [1236, 0]
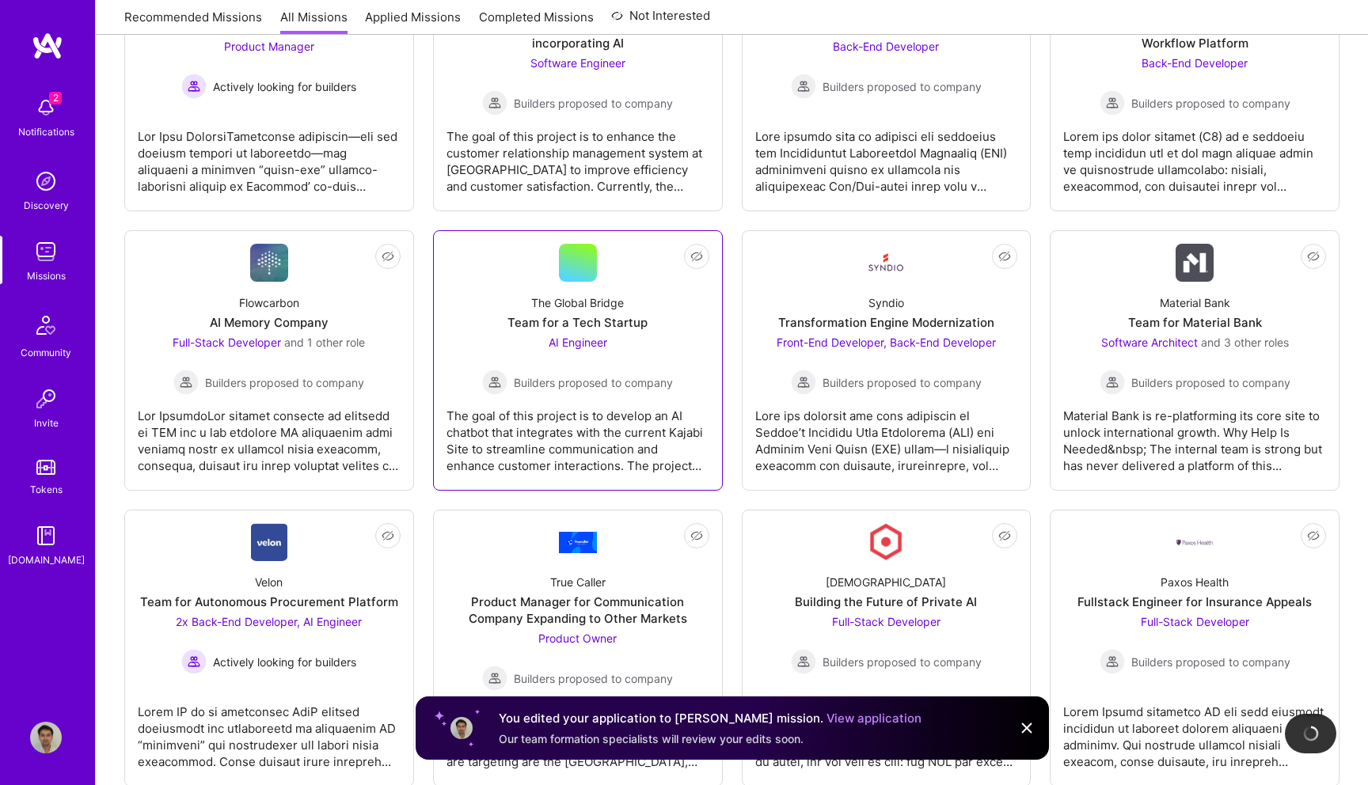
click at [592, 344] on span "AI Engineer" at bounding box center [578, 342] width 59 height 13
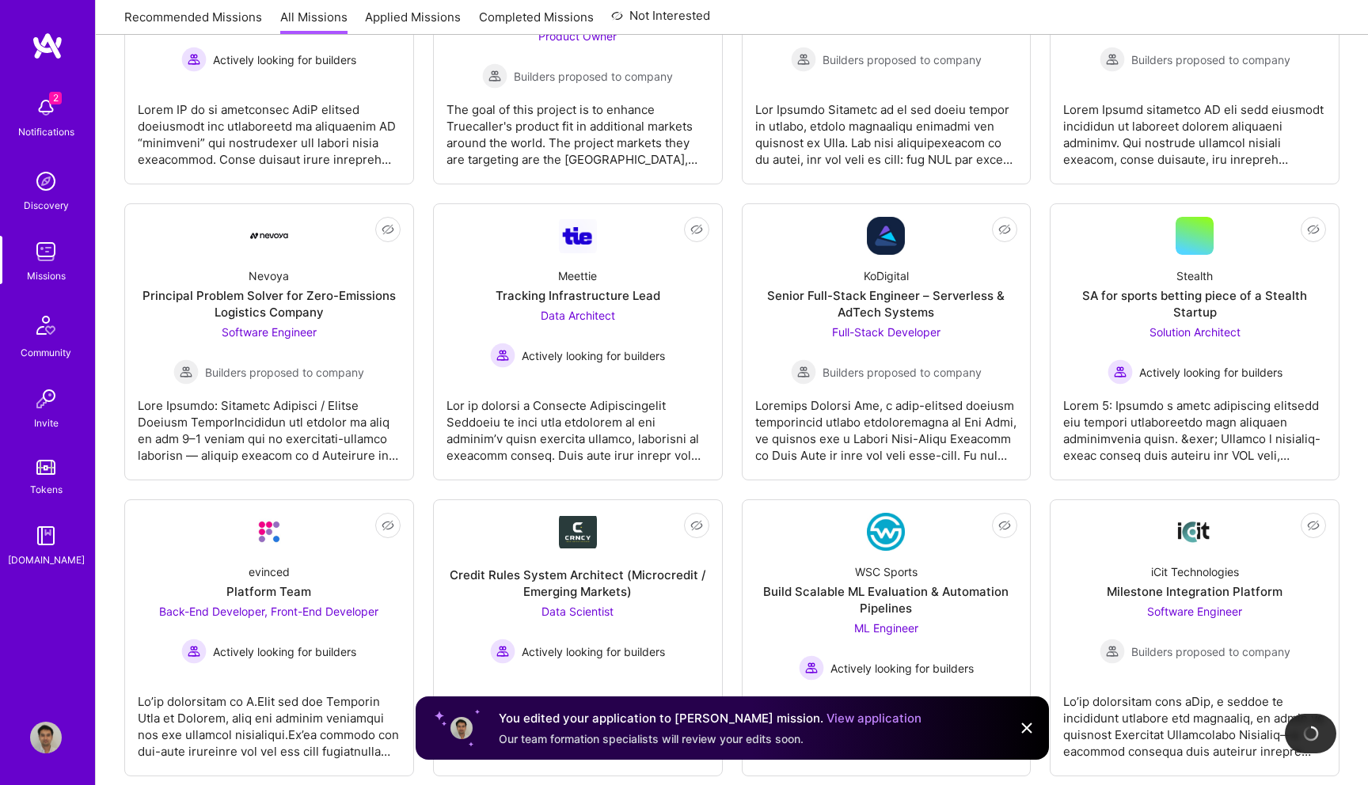
scroll to position [2003, 0]
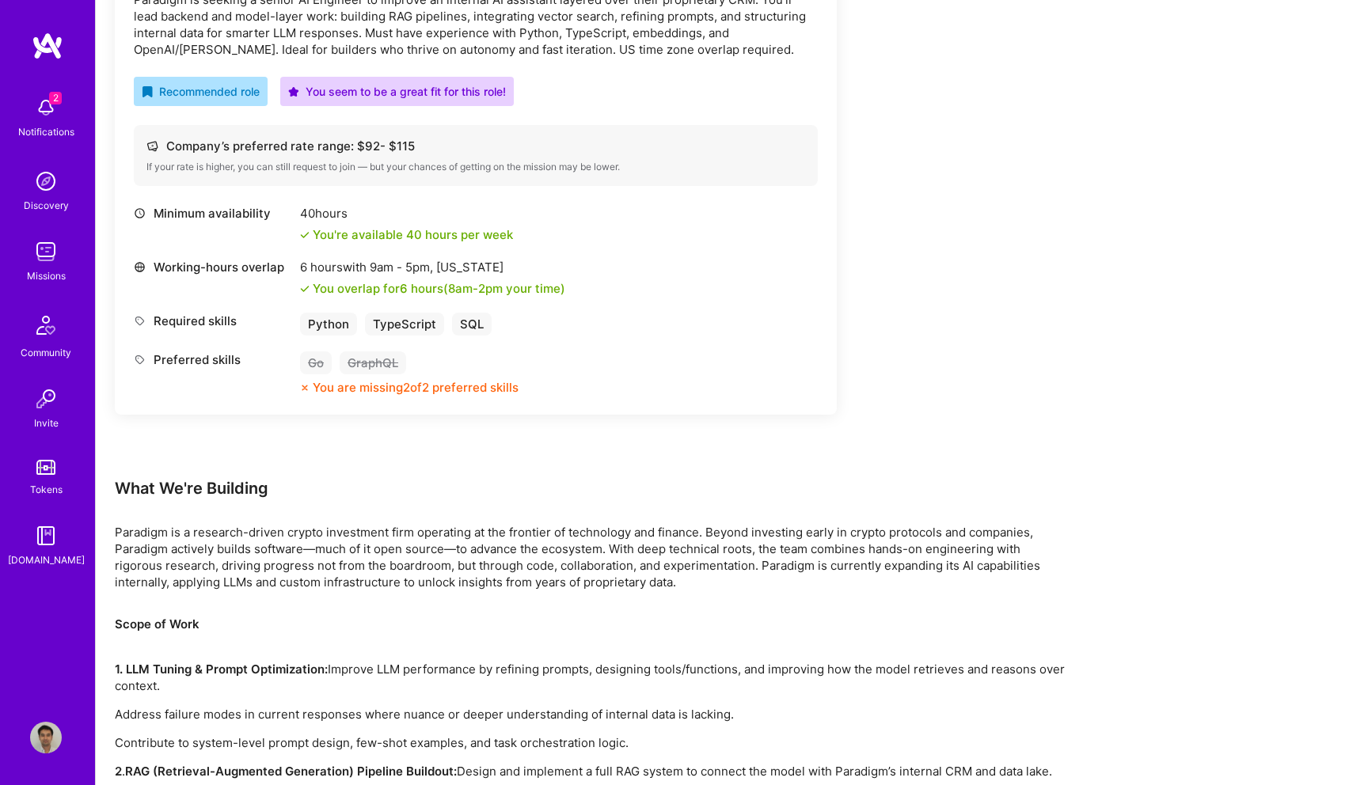
scroll to position [552, 0]
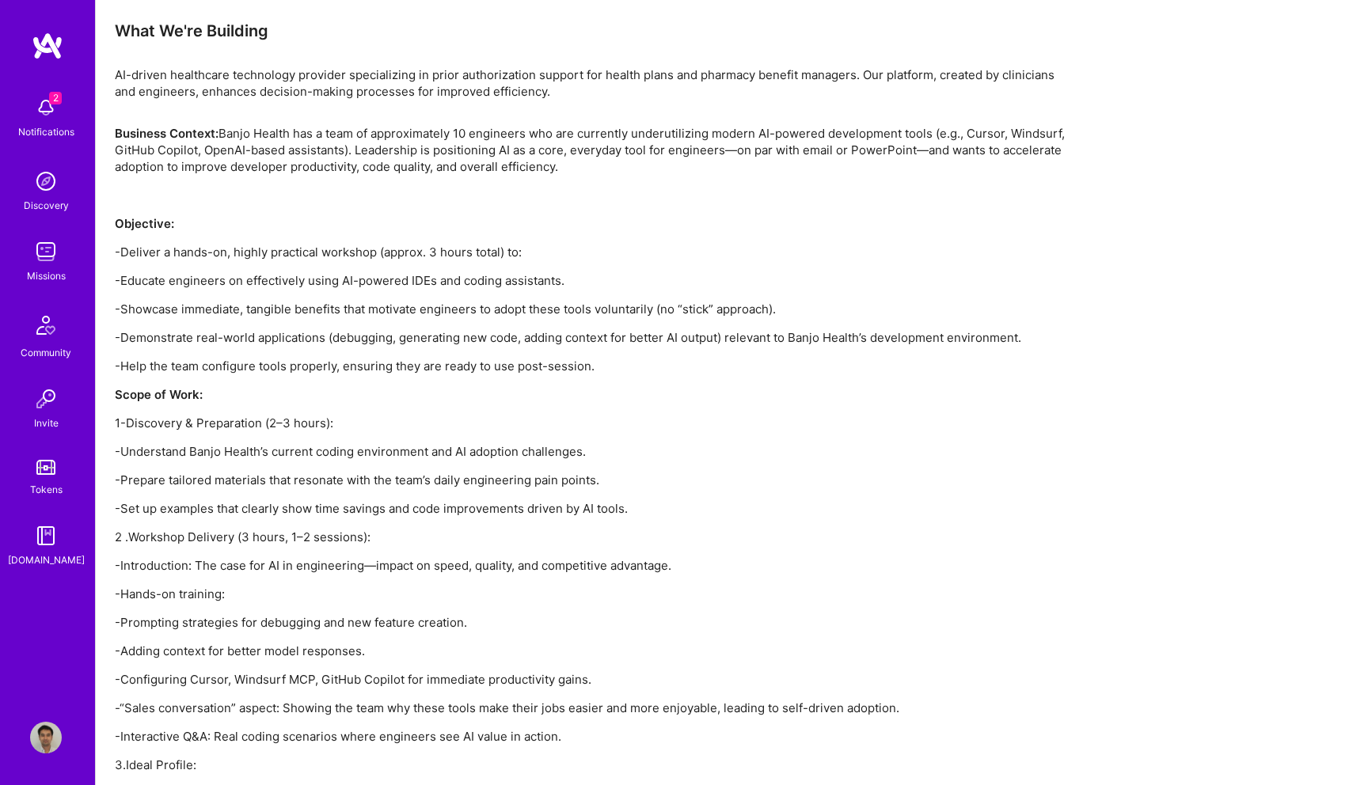
scroll to position [1008, 0]
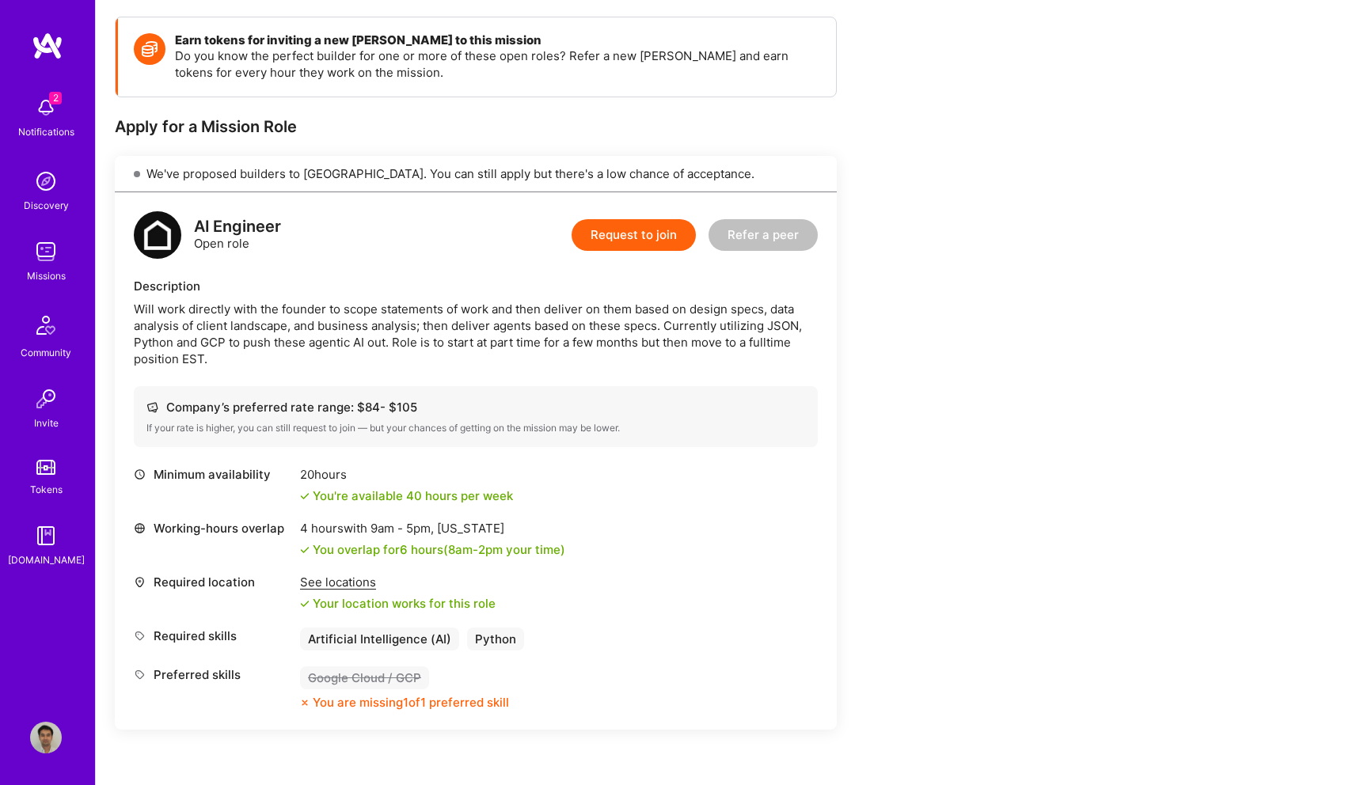
scroll to position [225, 0]
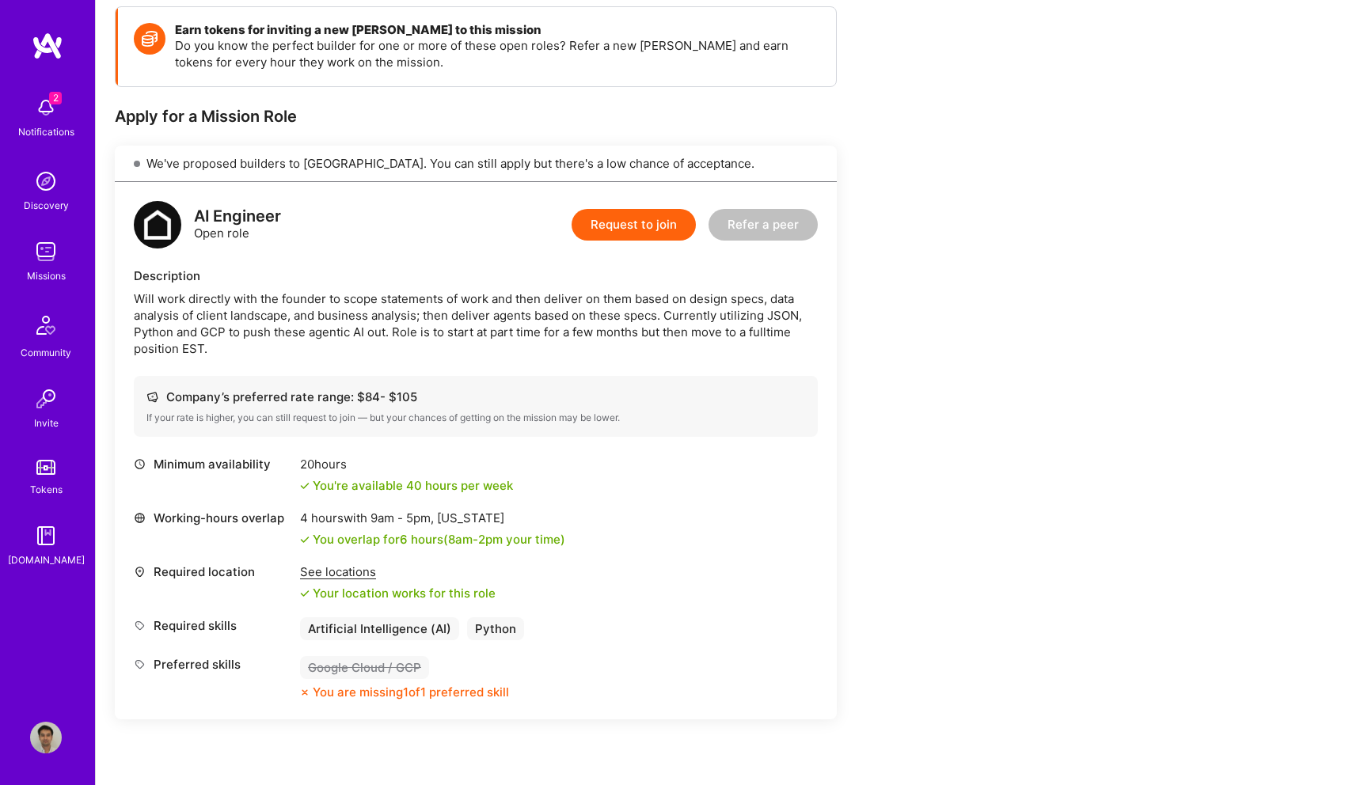
click at [657, 234] on button "Request to join" at bounding box center [634, 225] width 124 height 32
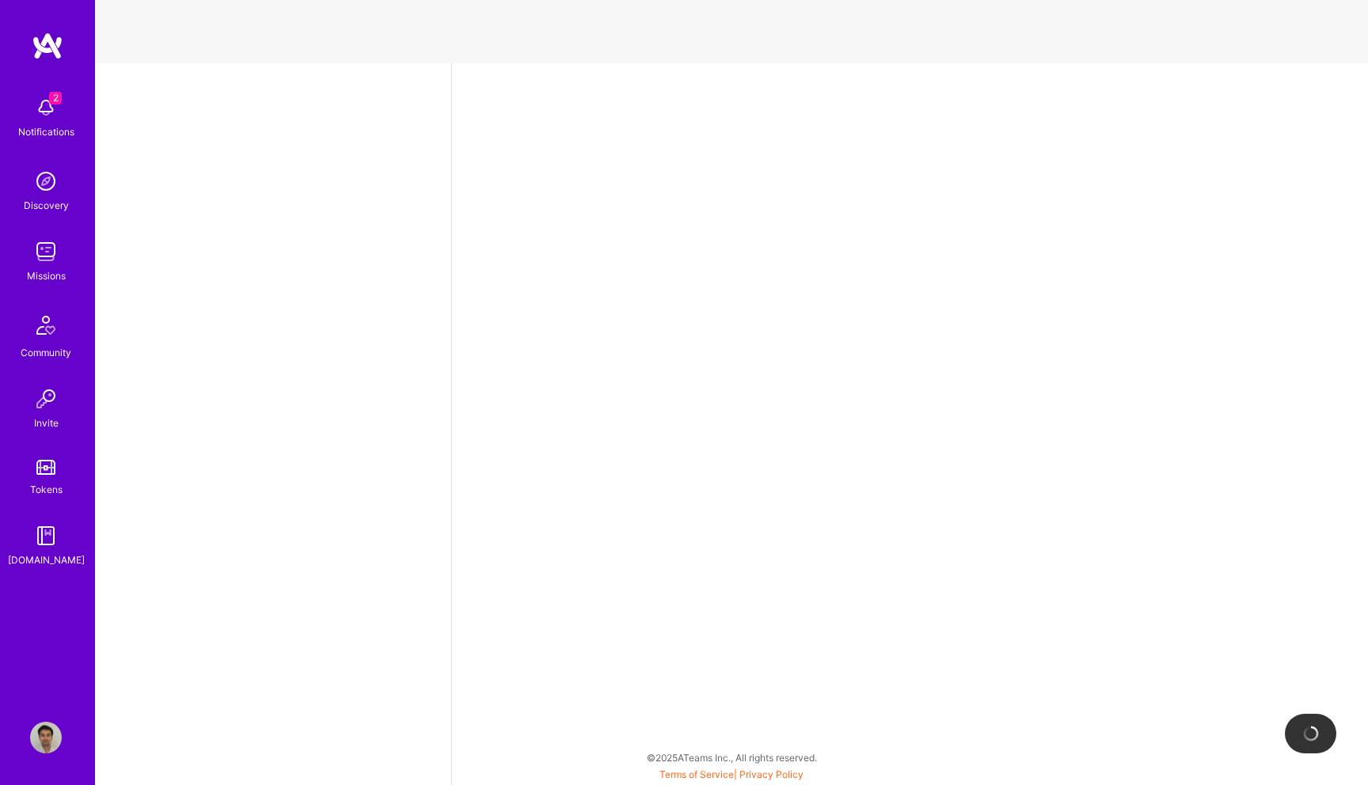
select select "US"
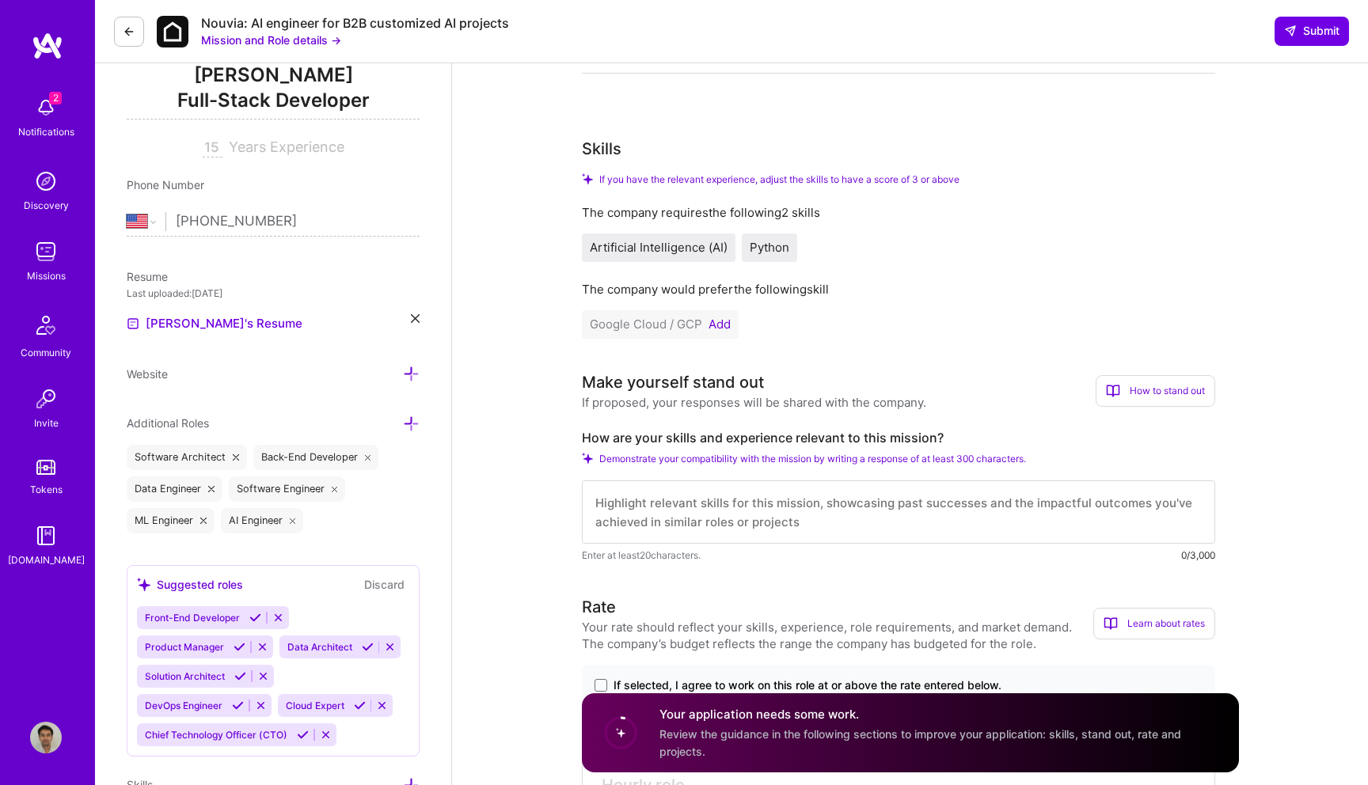
scroll to position [230, 0]
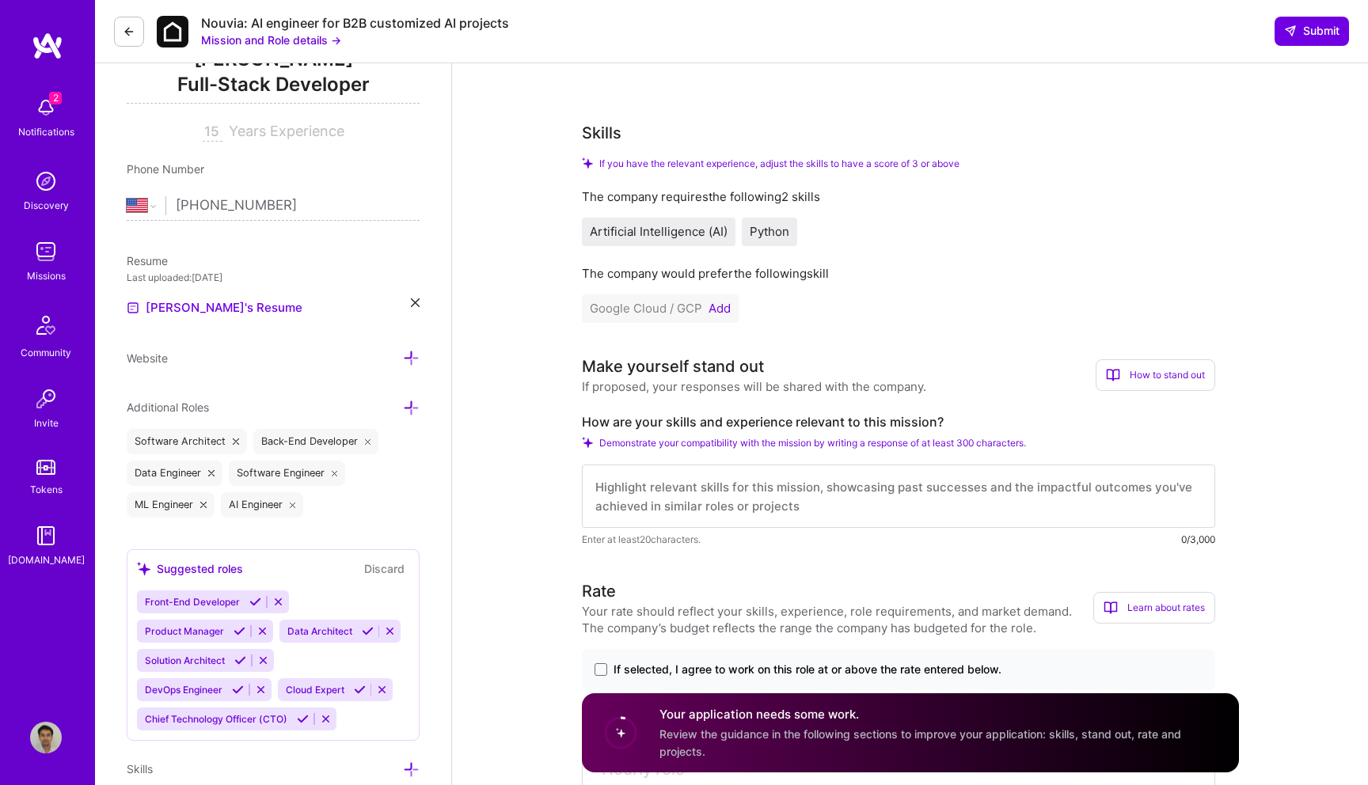
click at [719, 312] on button "Add" at bounding box center [719, 308] width 22 height 13
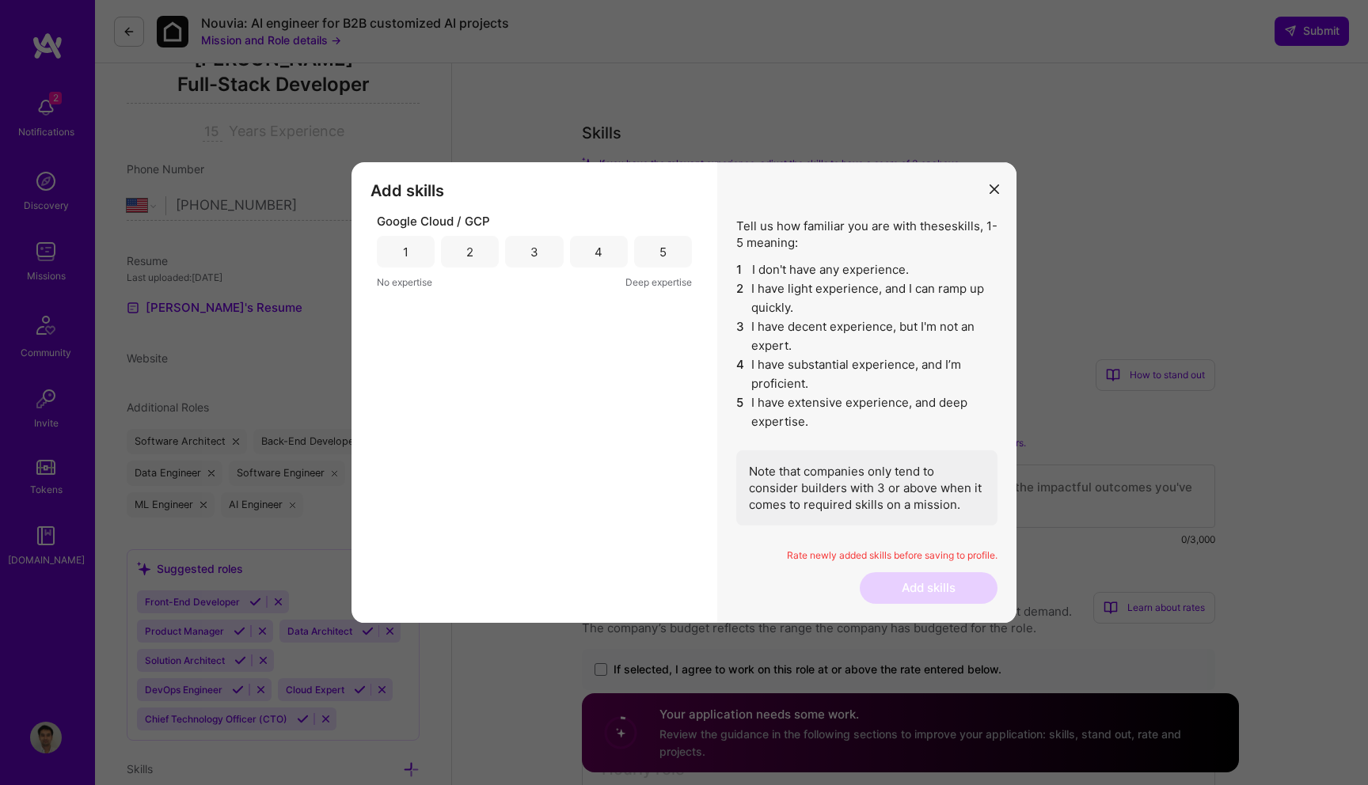
click at [596, 256] on div "4" at bounding box center [598, 252] width 8 height 17
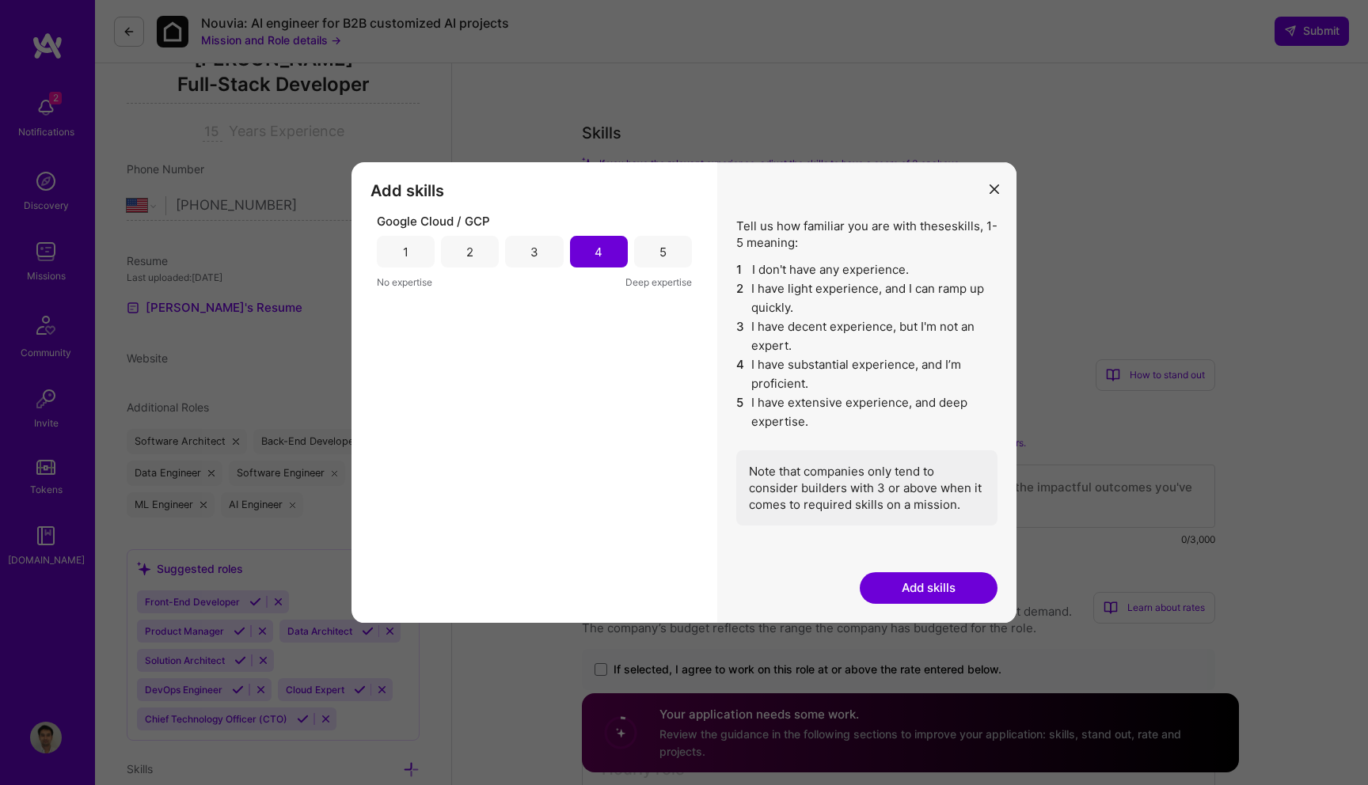
click at [929, 596] on button "Add skills" at bounding box center [929, 588] width 138 height 32
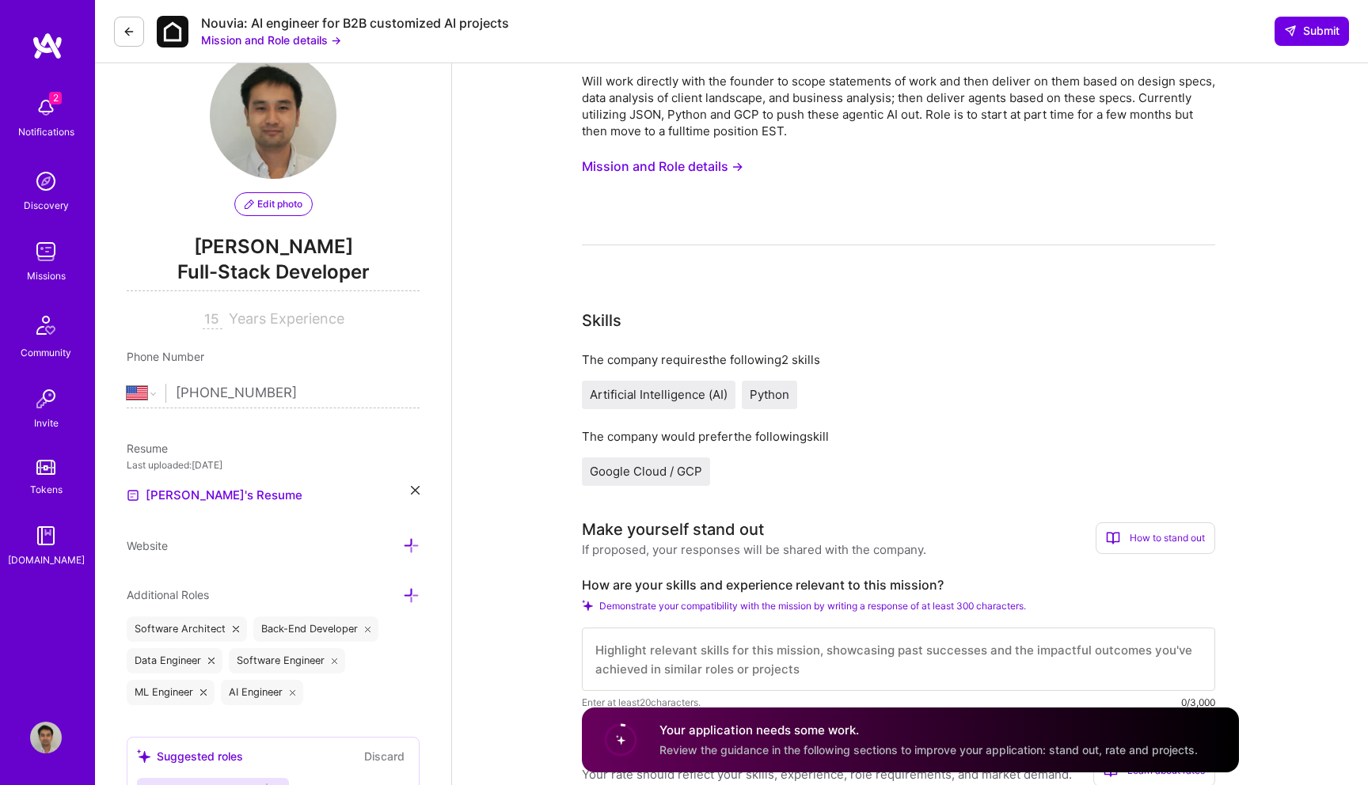
scroll to position [0, 0]
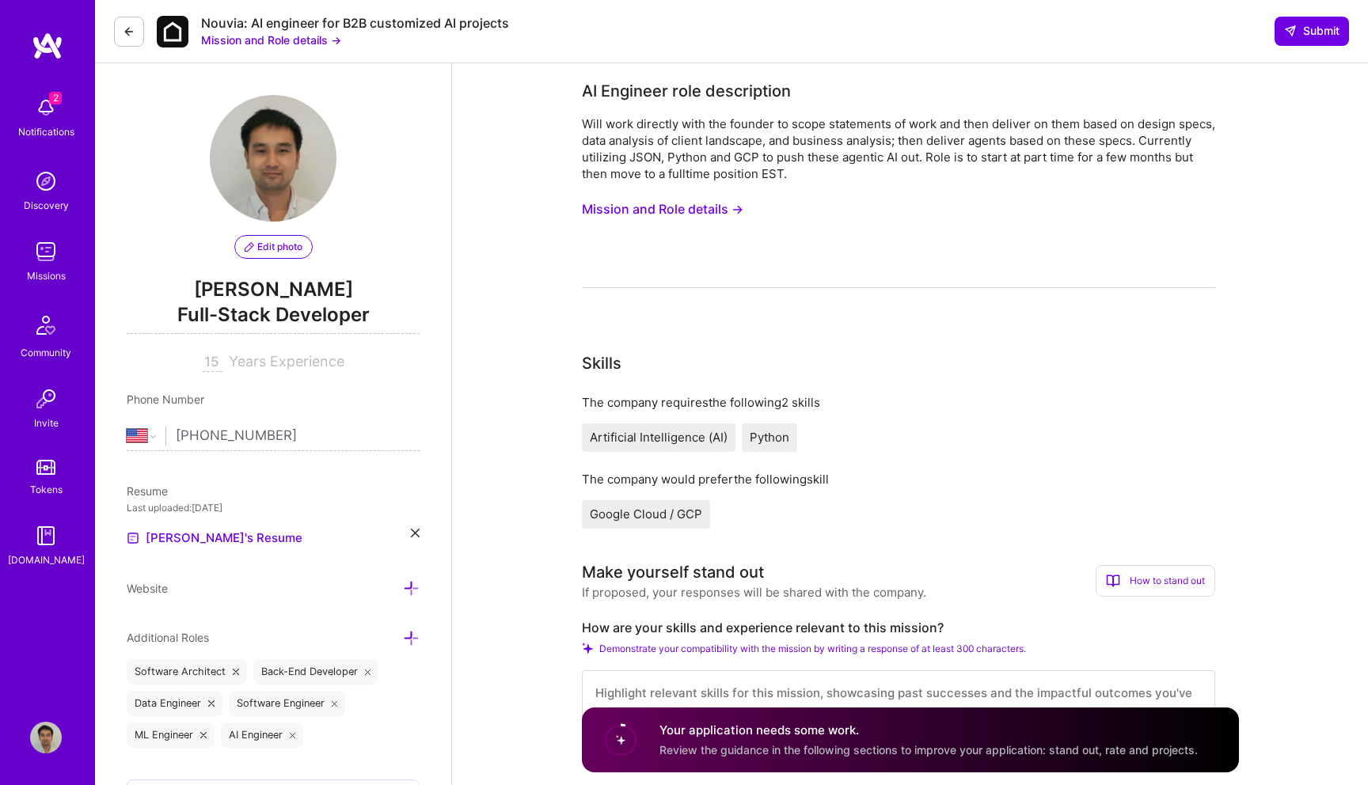
click at [732, 217] on button "Mission and Role details →" at bounding box center [662, 209] width 161 height 29
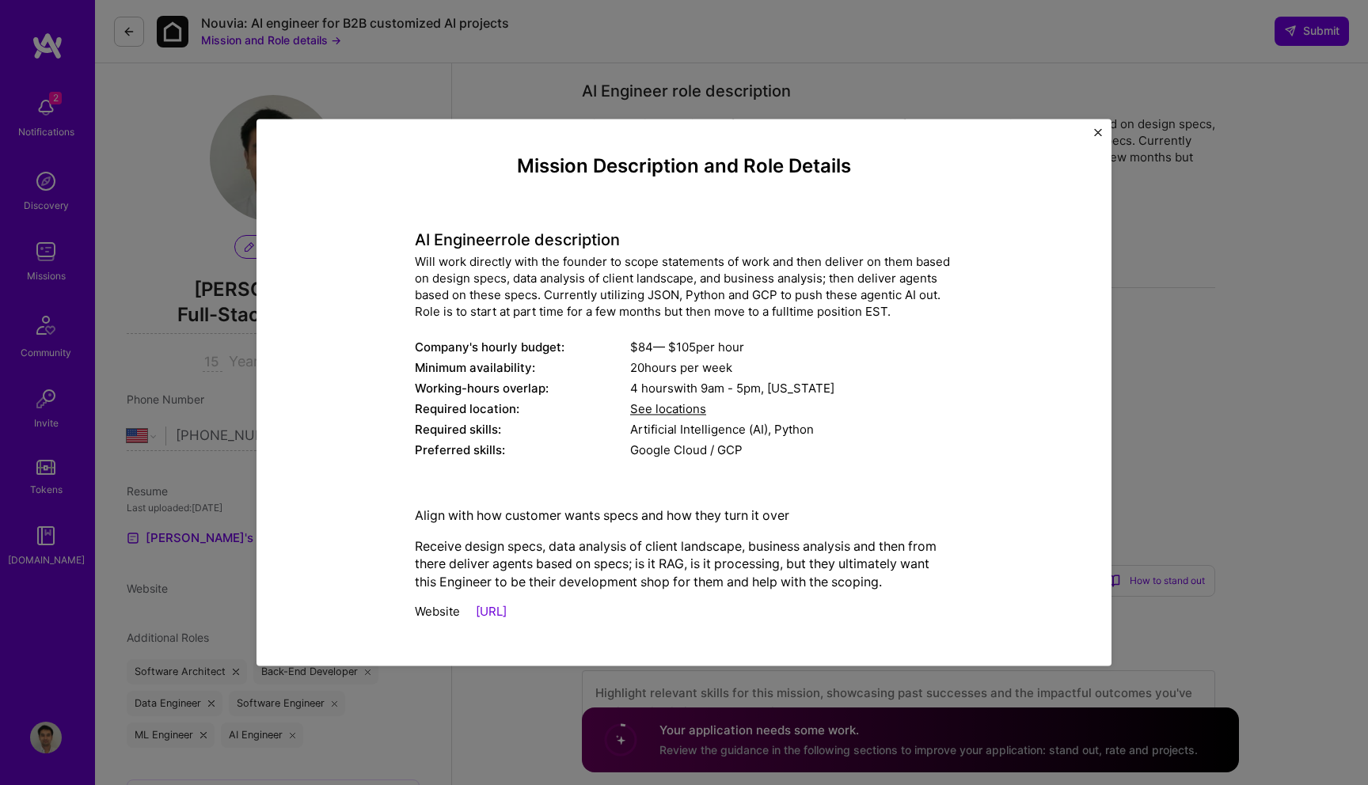
click at [1210, 241] on div "Mission Description and Role Details AI Engineer role description Will work dir…" at bounding box center [684, 392] width 1368 height 785
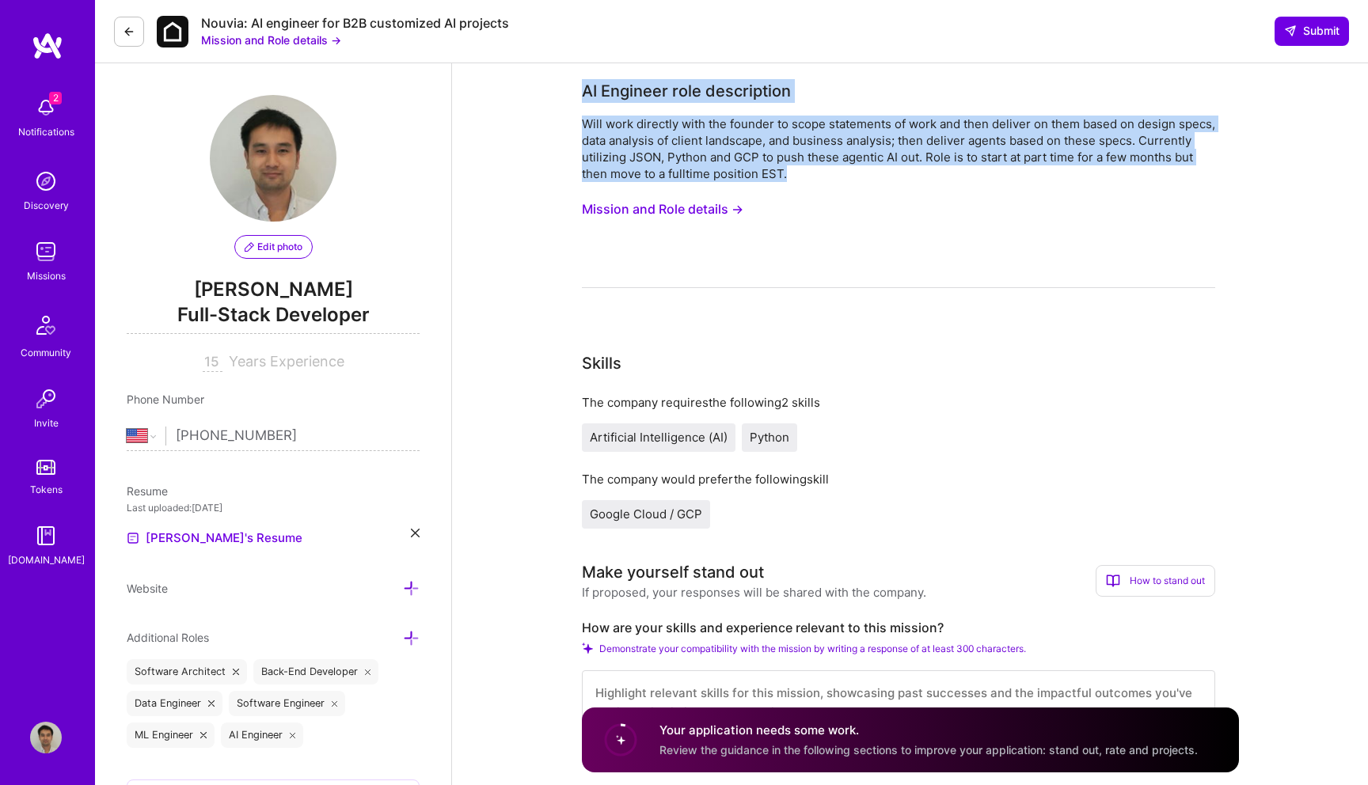
drag, startPoint x: 868, startPoint y: 177, endPoint x: 574, endPoint y: 89, distance: 306.3
copy div "AI Engineer role description Will work directly with the founder to scope state…"
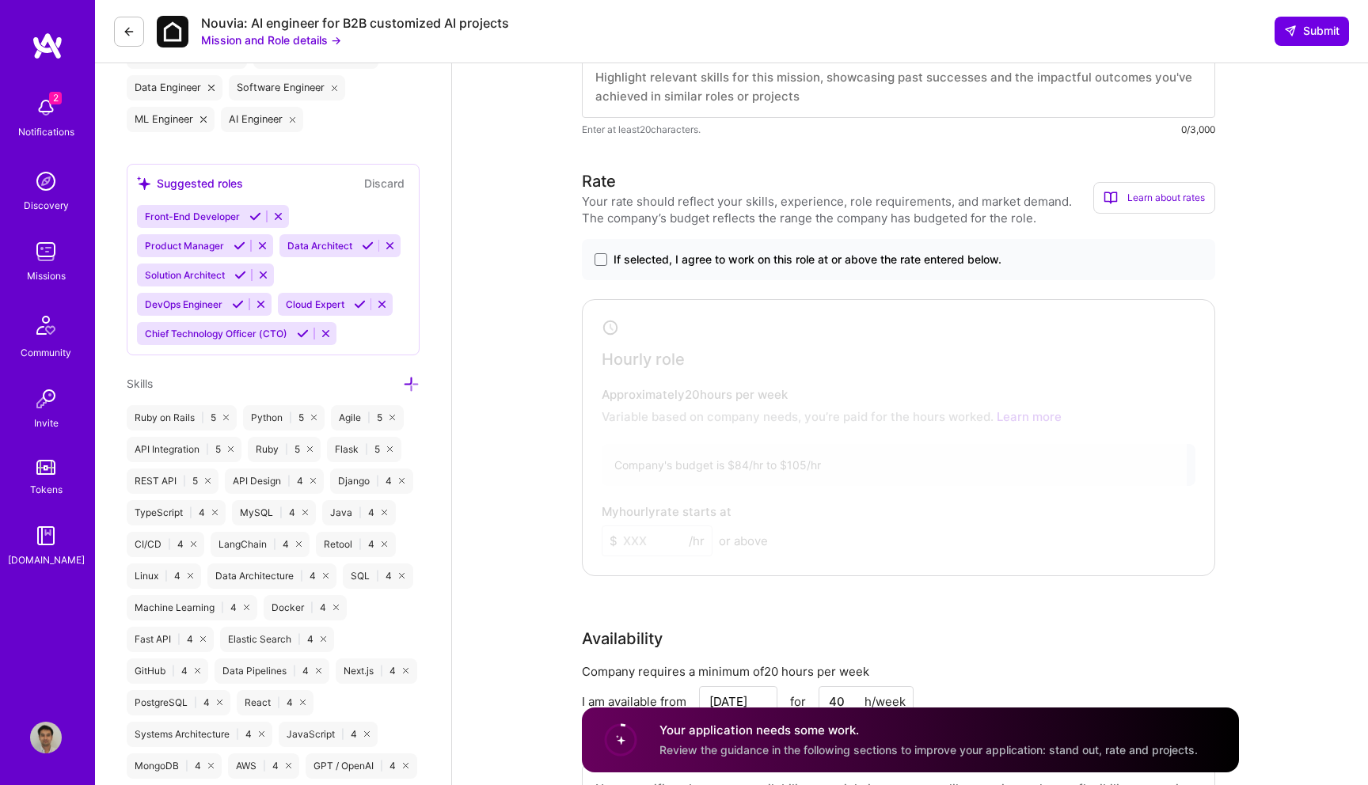
scroll to position [532, 0]
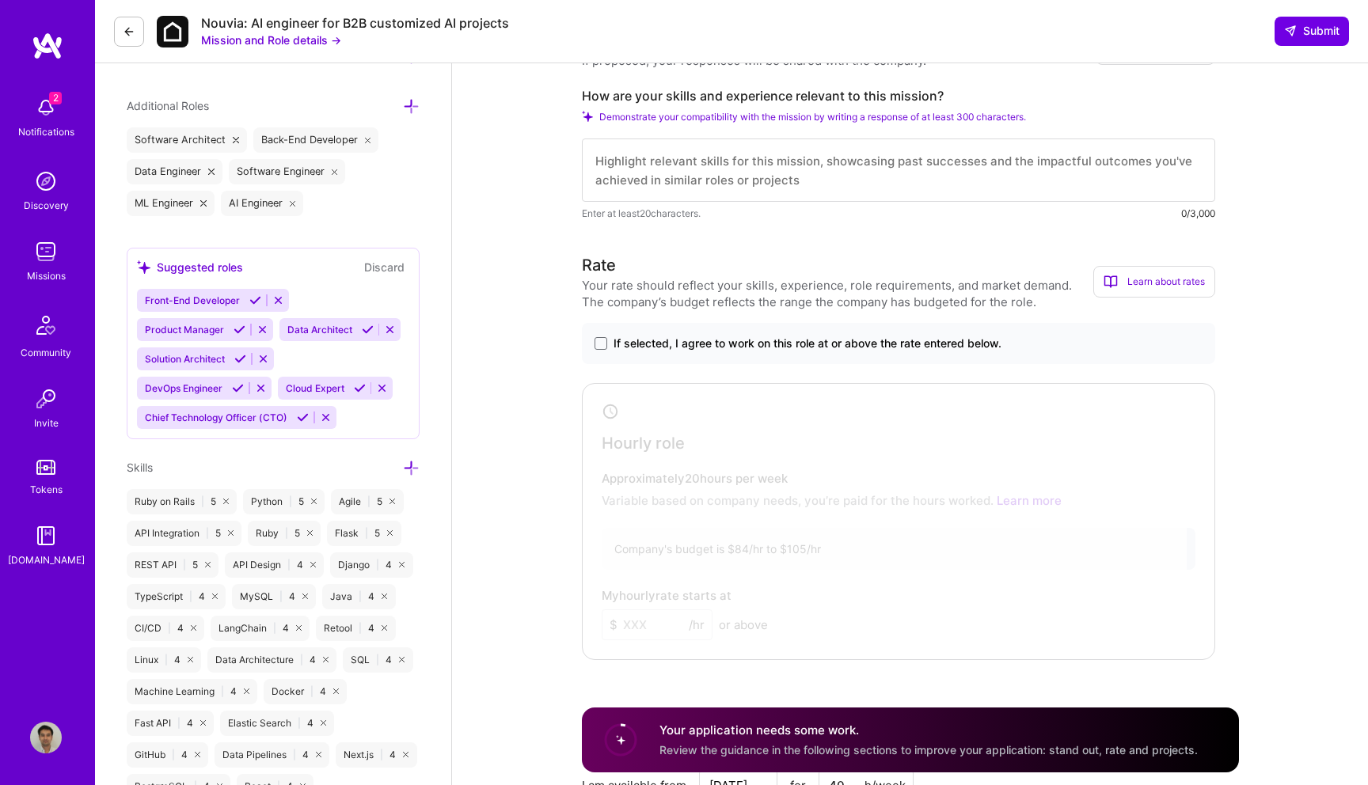
click at [594, 333] on div "If selected, I agree to work on this role at or above the rate entered below." at bounding box center [898, 343] width 633 height 41
click at [598, 343] on span at bounding box center [600, 343] width 13 height 13
click at [0, 0] on input "If selected, I agree to work on this role at or above the rate entered below." at bounding box center [0, 0] width 0 height 0
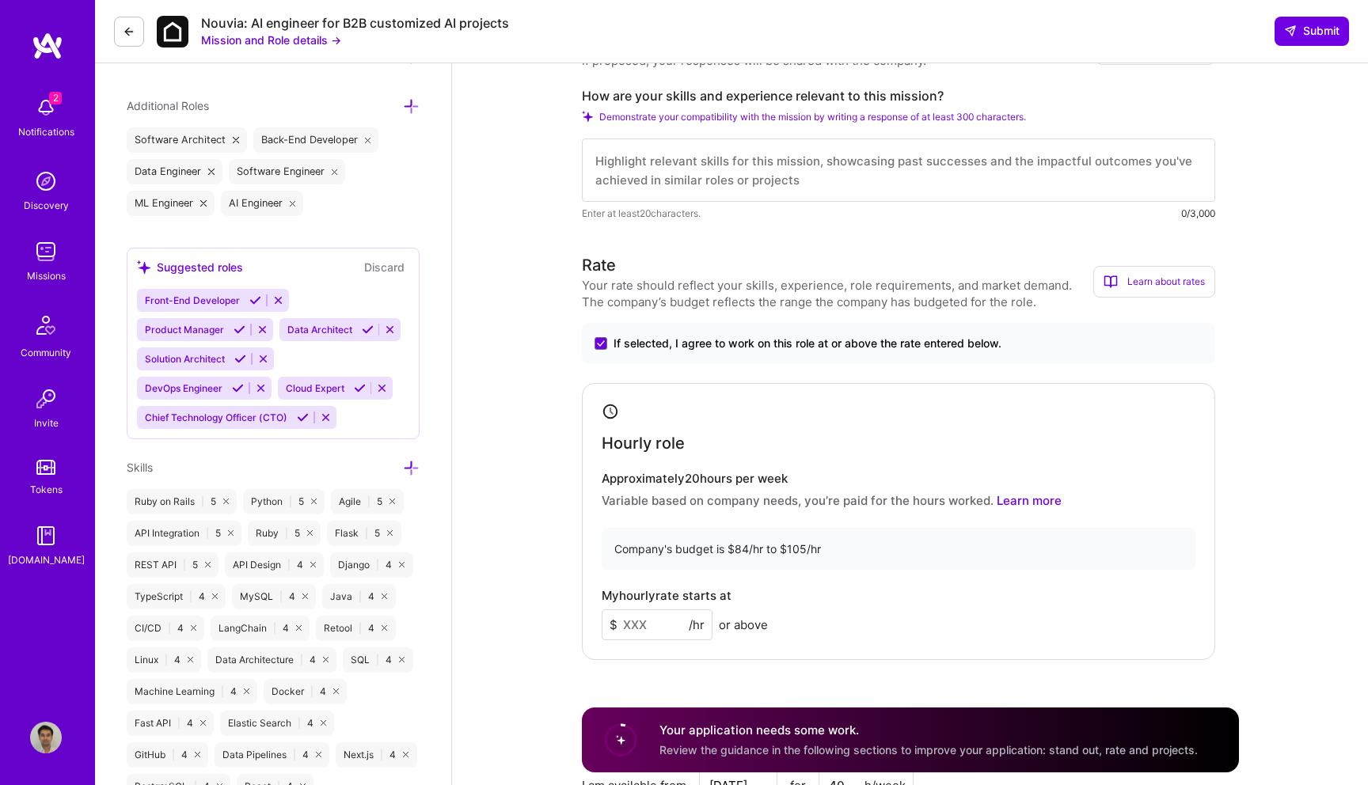
click at [641, 628] on input at bounding box center [657, 625] width 111 height 31
type input "100"
click at [777, 172] on textarea at bounding box center [898, 170] width 633 height 63
paste textarea "I’ve built and deployed AI-powered applications end-to-end, including a Reddit-…"
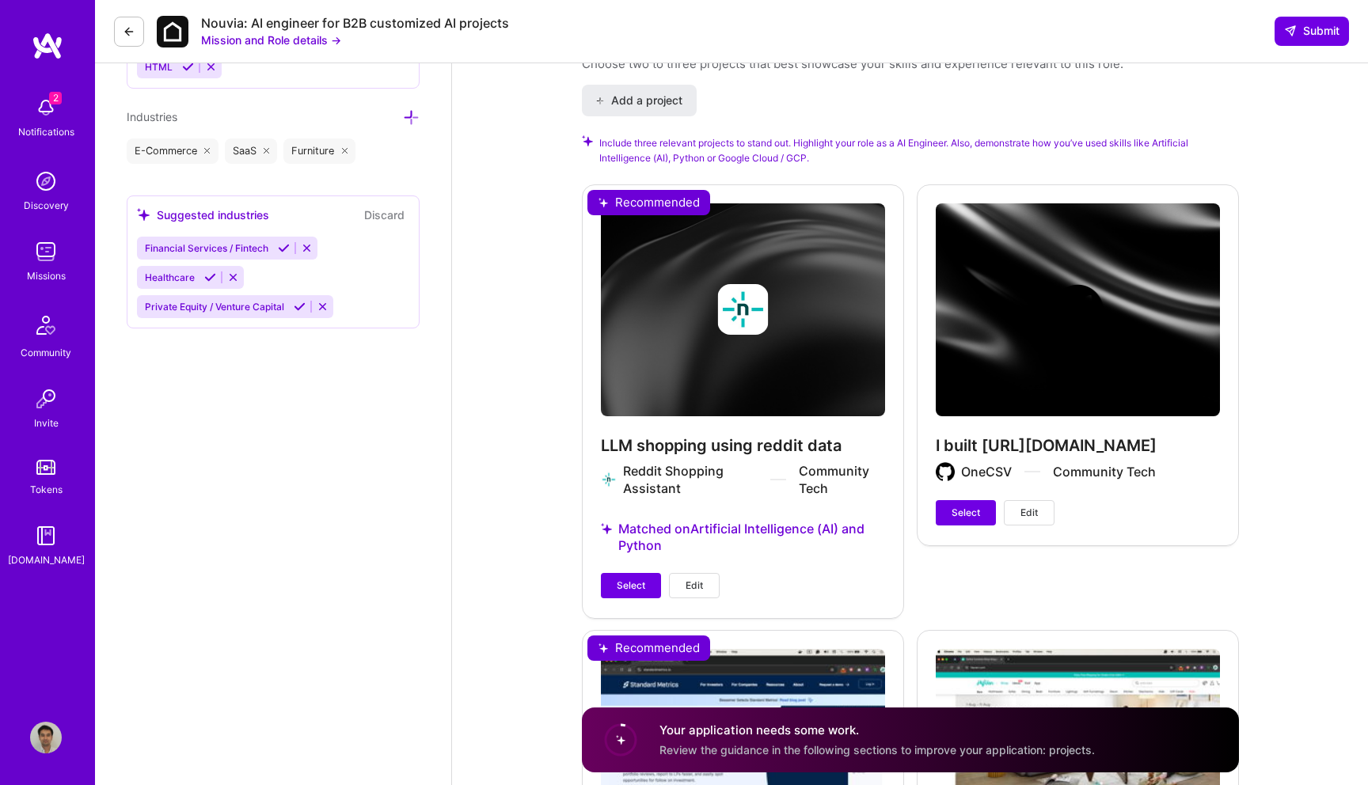
scroll to position [1834, 0]
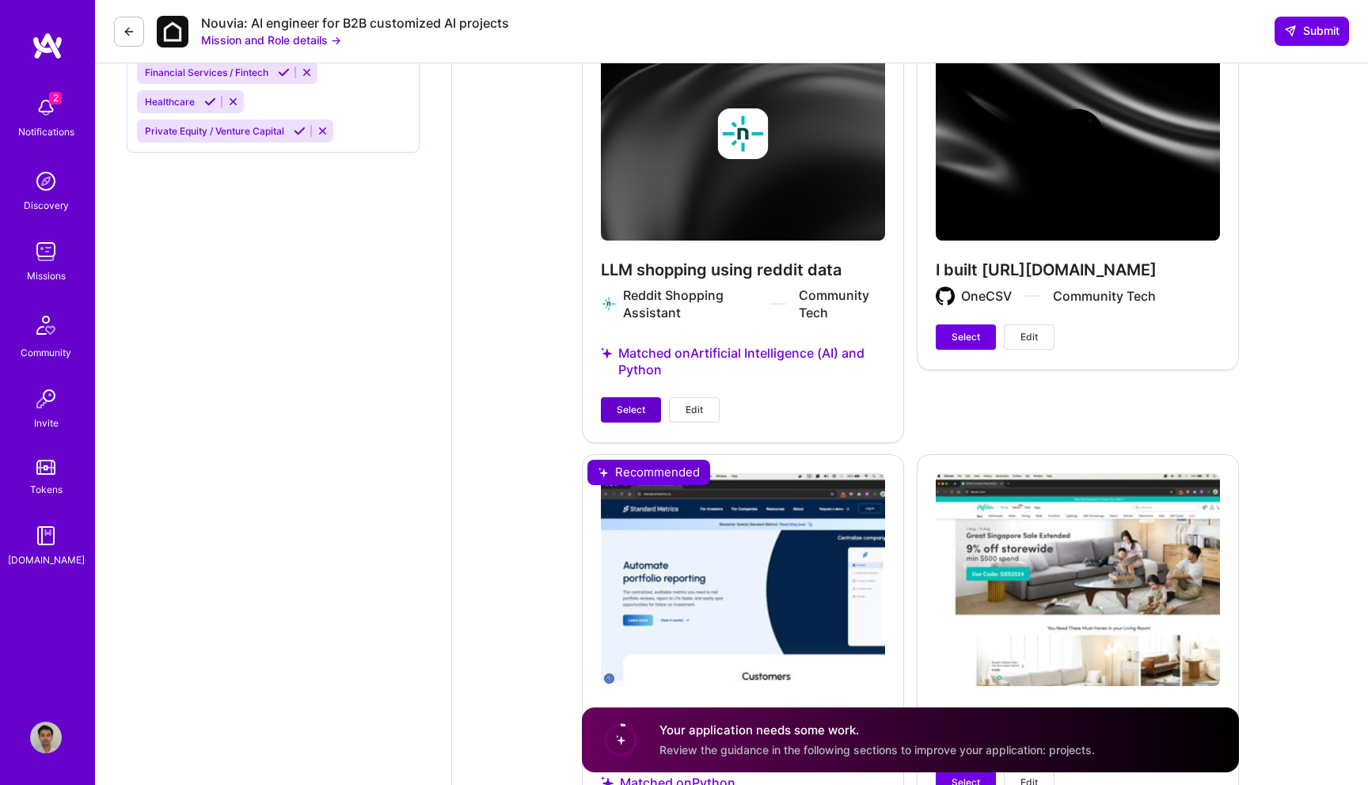
click at [642, 406] on span "Select" at bounding box center [631, 410] width 28 height 14
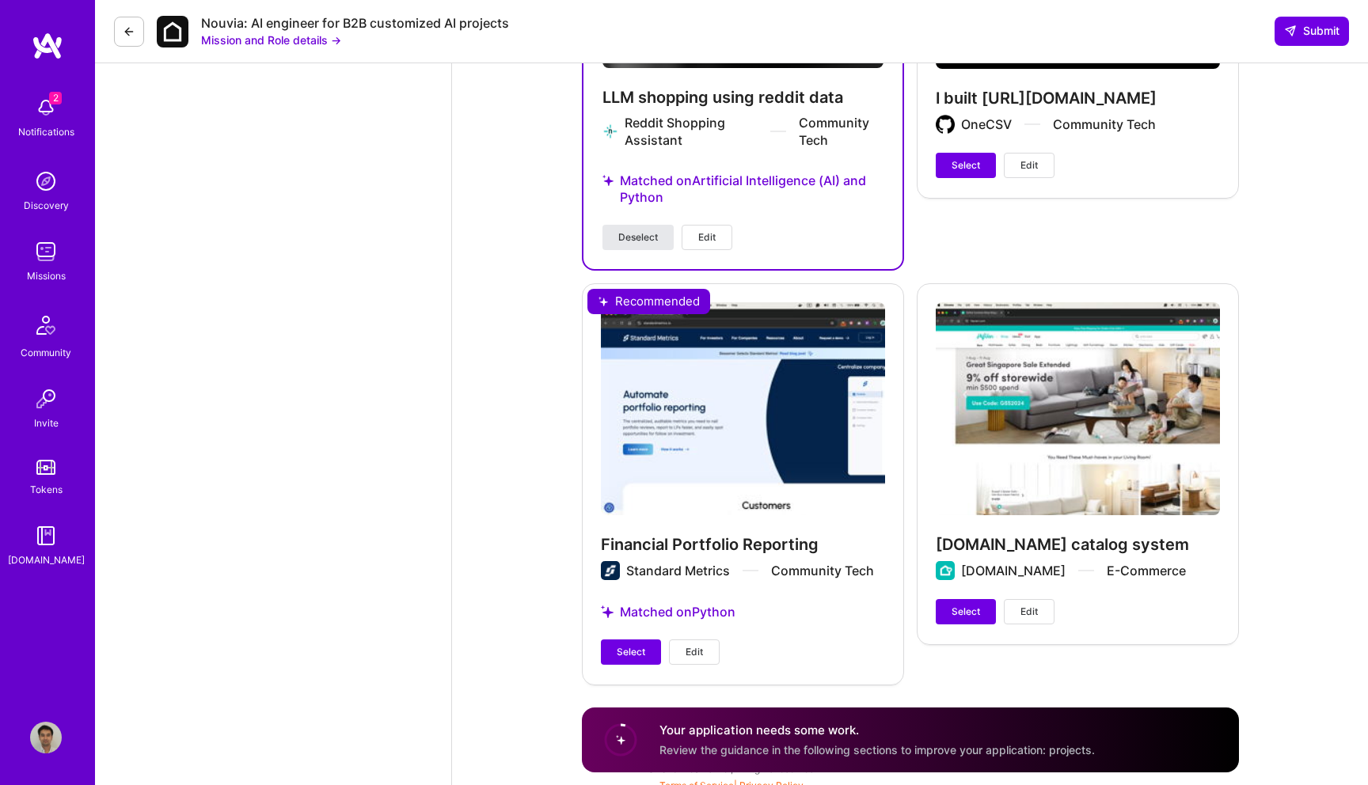
scroll to position [2017, 0]
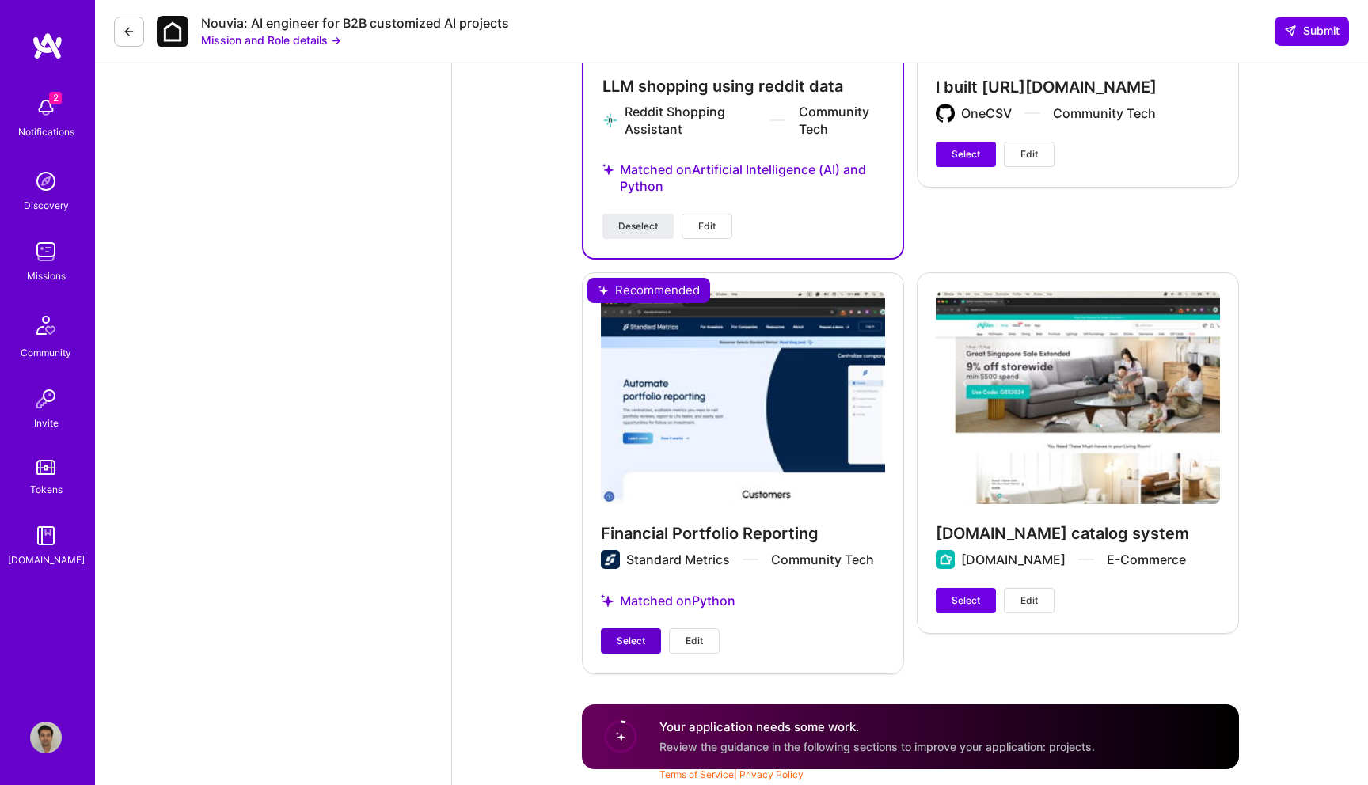
click at [626, 641] on span "Select" at bounding box center [631, 641] width 28 height 14
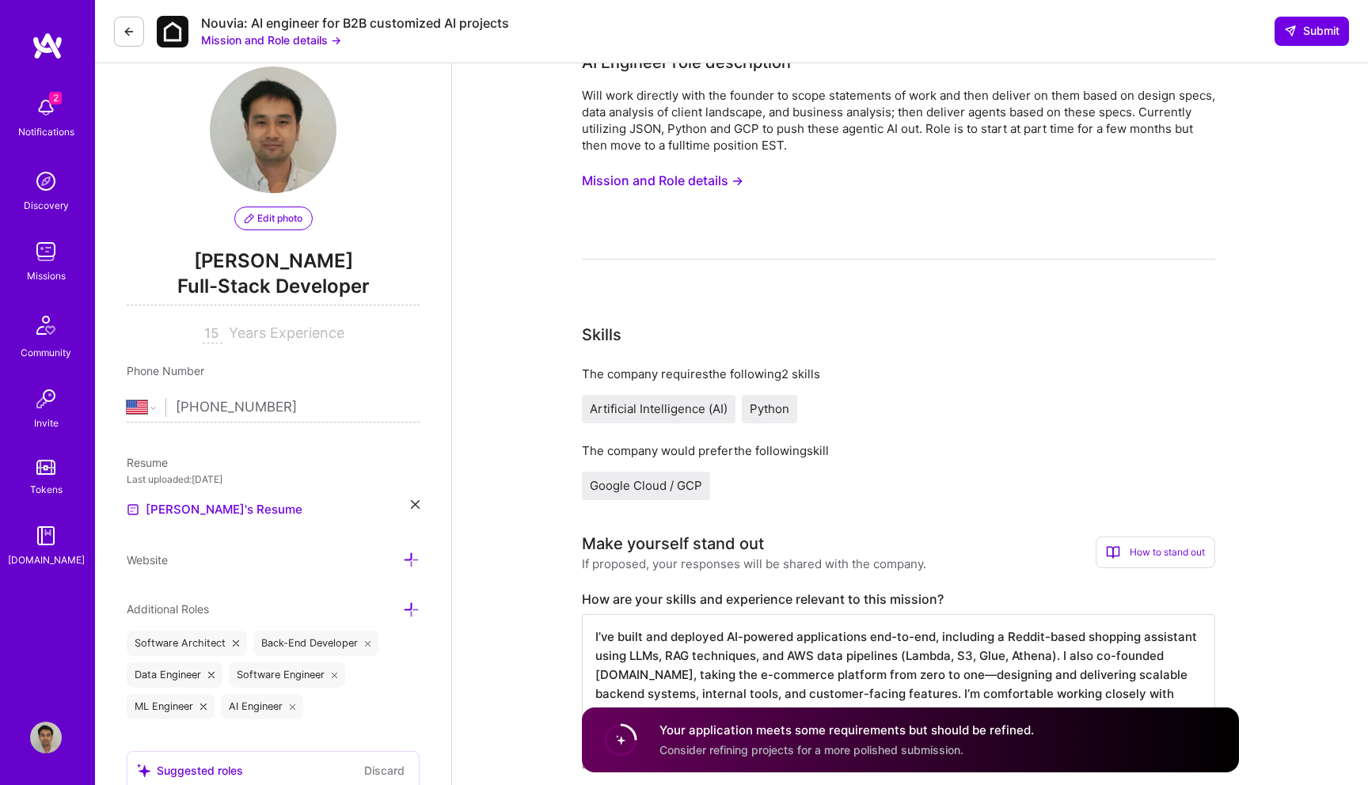
scroll to position [0, 0]
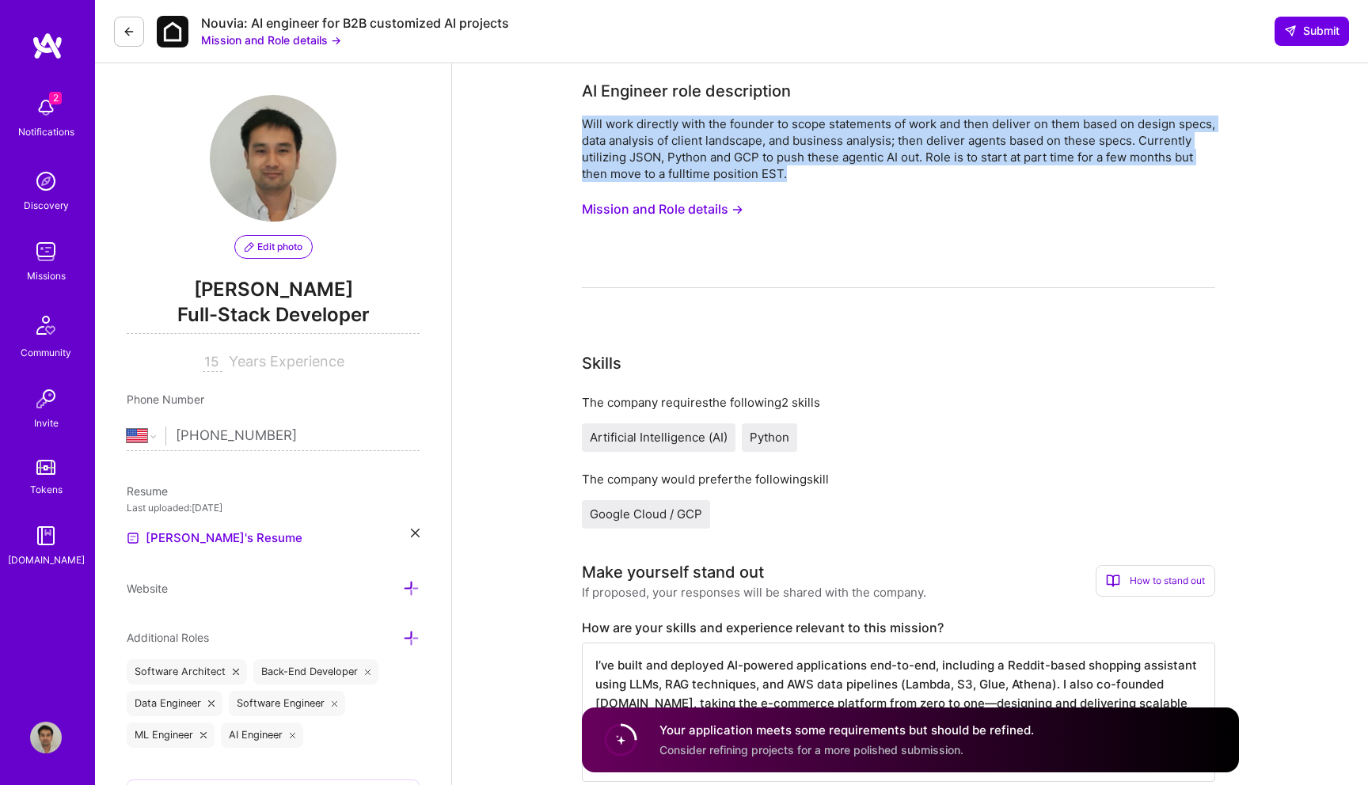
drag, startPoint x: 871, startPoint y: 180, endPoint x: 571, endPoint y: 128, distance: 304.4
copy div "Will work directly with the founder to scope statements of work and then delive…"
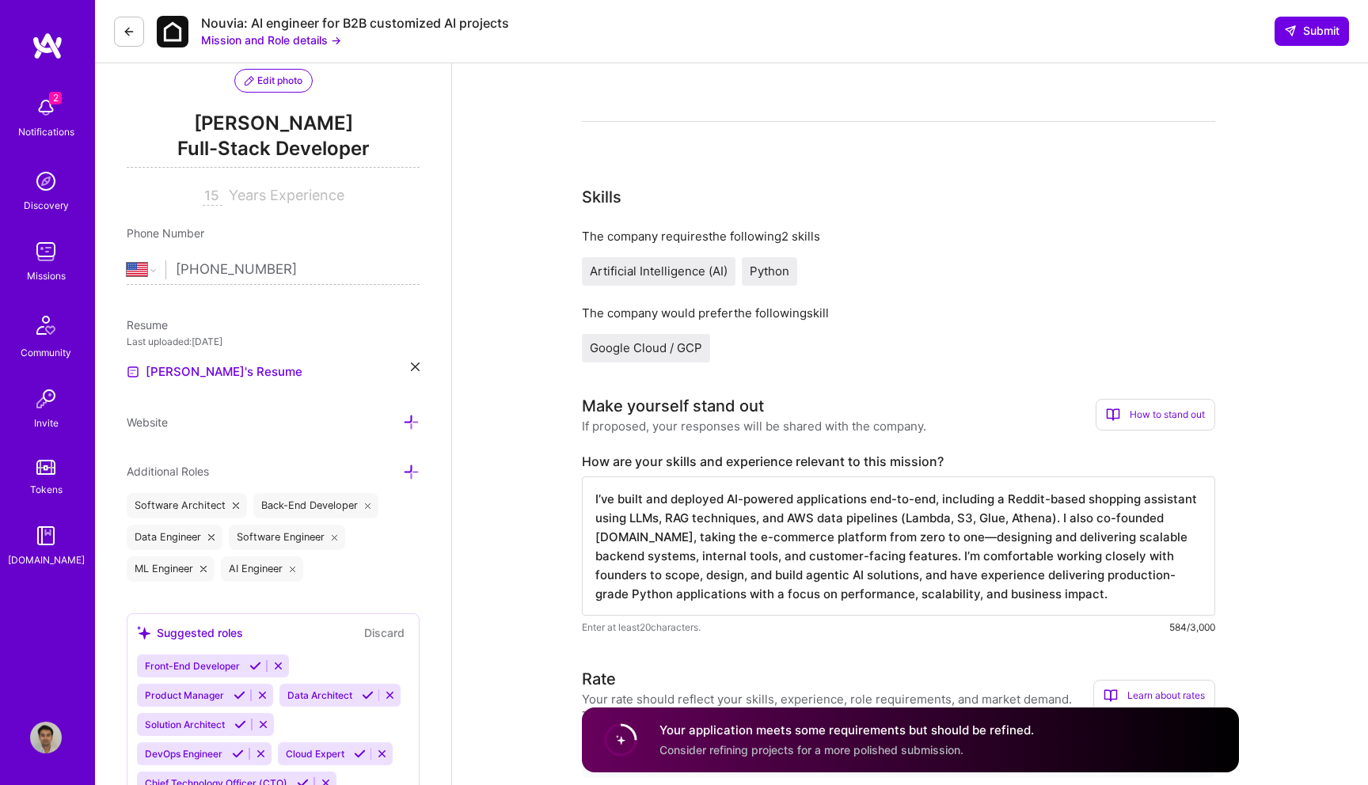
scroll to position [324, 0]
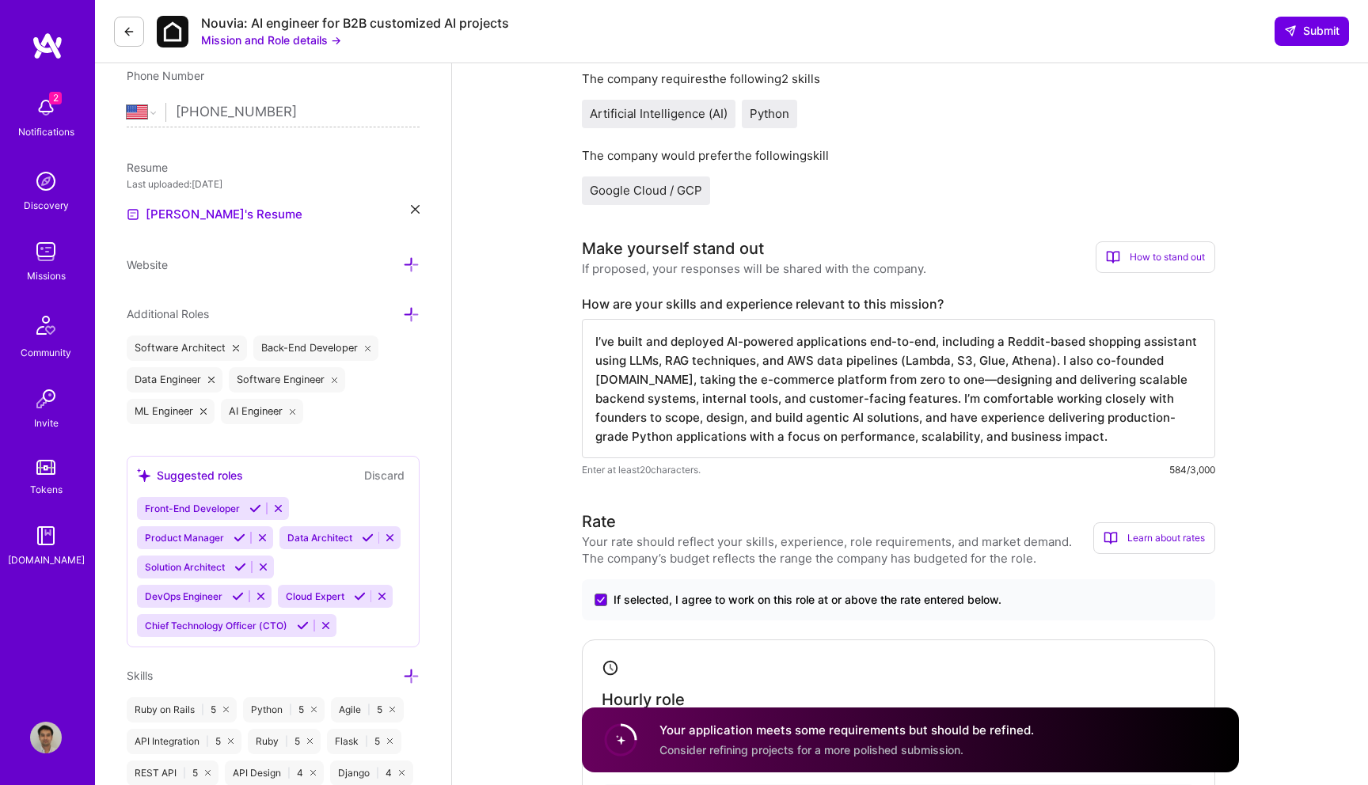
click at [826, 405] on textarea "I’ve built and deployed AI-powered applications end-to-end, including a Reddit-…" at bounding box center [898, 388] width 633 height 139
paste textarea "AI-powered applications end-to-end, including a Reddit-based shopping assistant…"
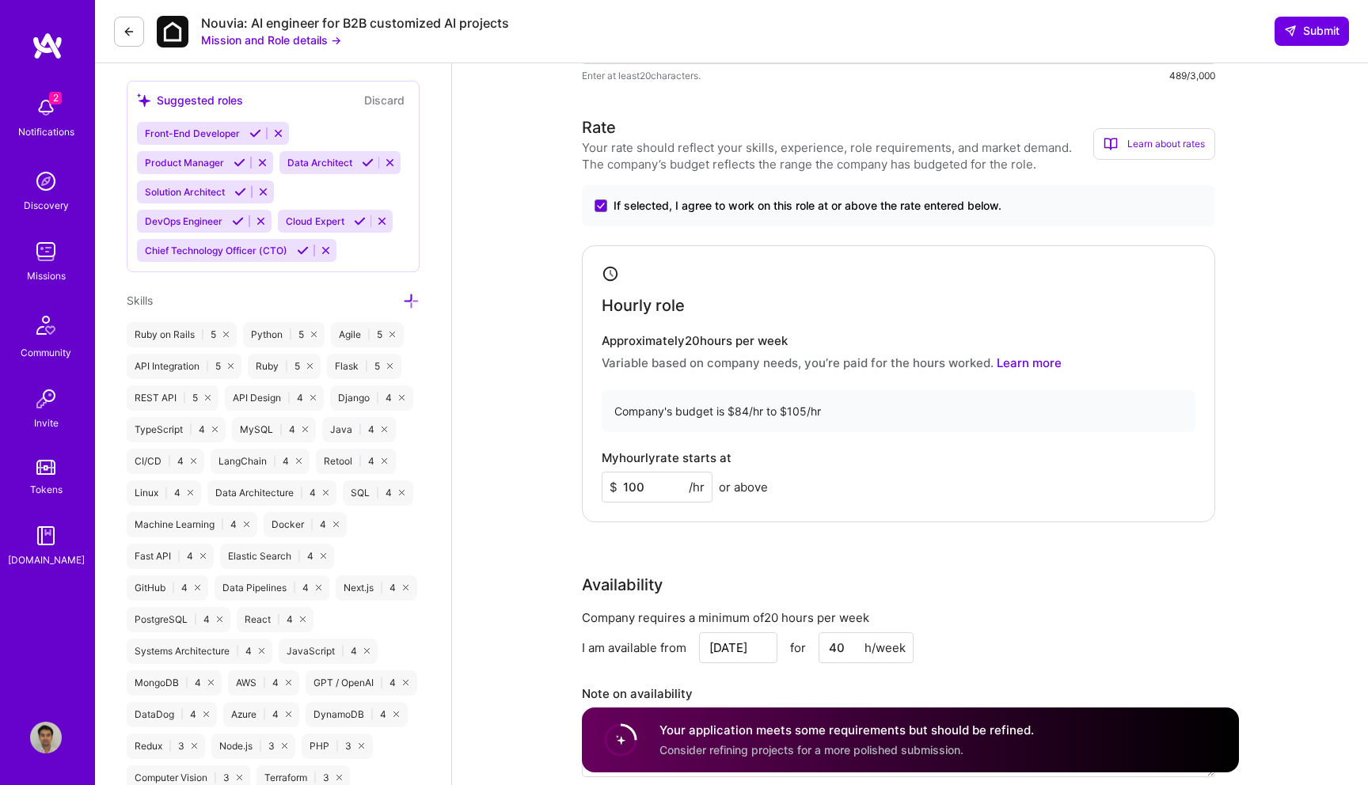
scroll to position [819, 0]
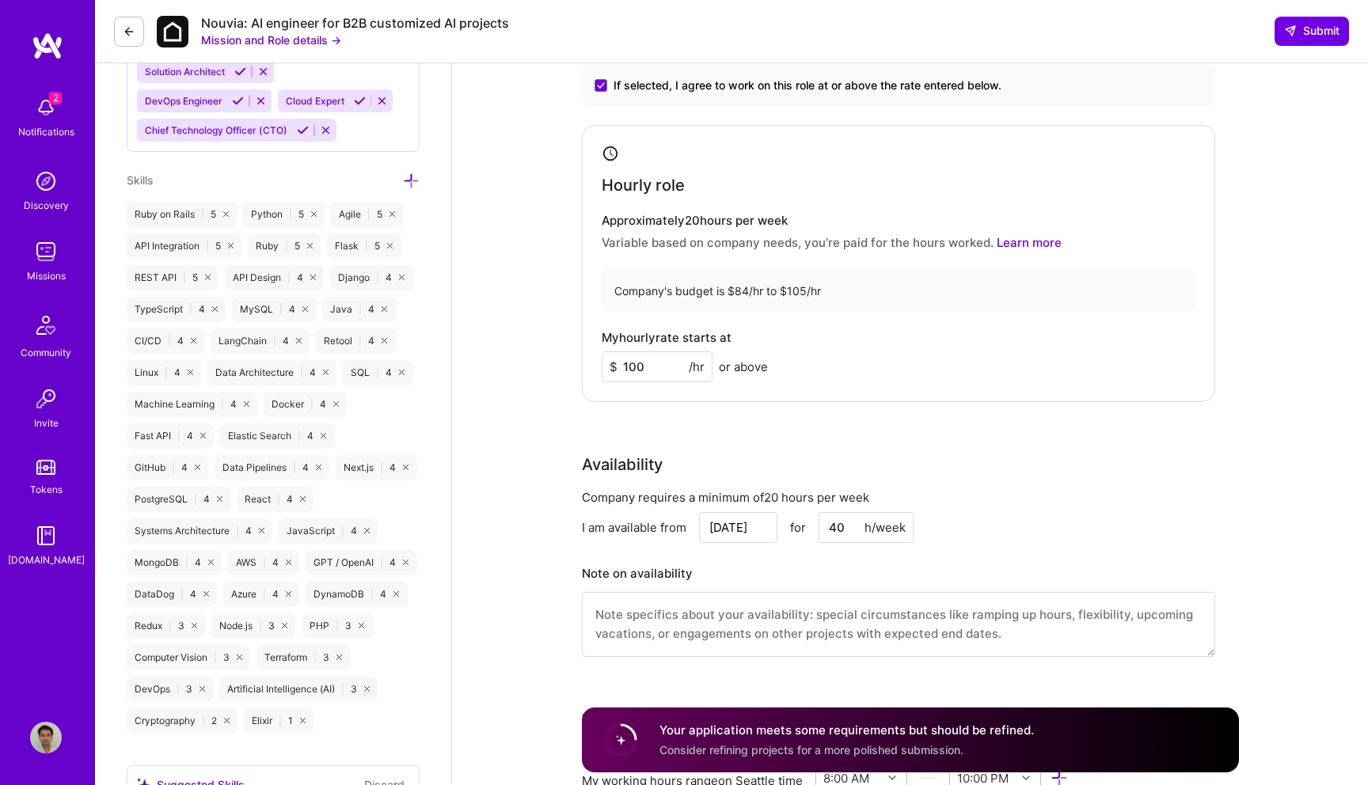
type textarea "I’ve built AI-powered applications end-to-end, including a Reddit-based shoppin…"
click at [667, 368] on input "100" at bounding box center [657, 366] width 111 height 31
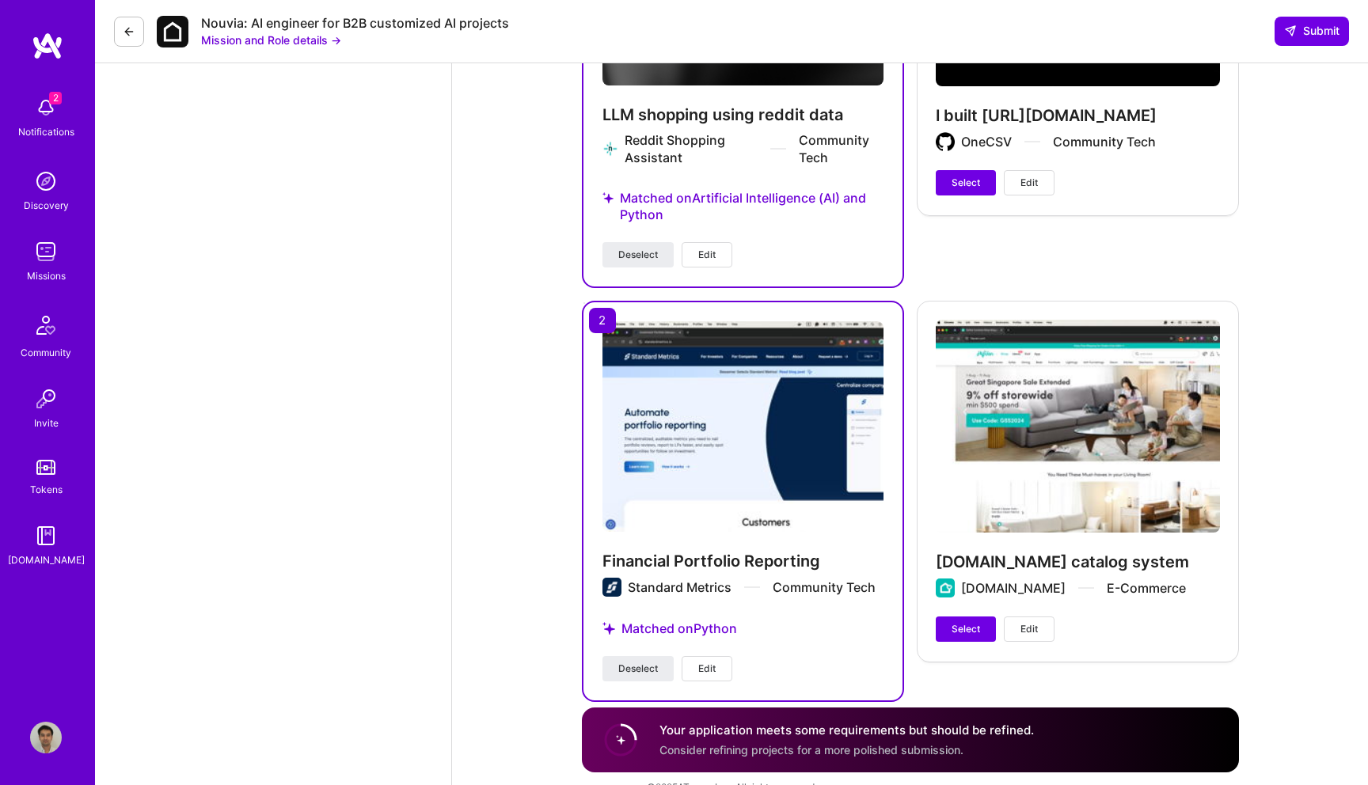
scroll to position [1950, 0]
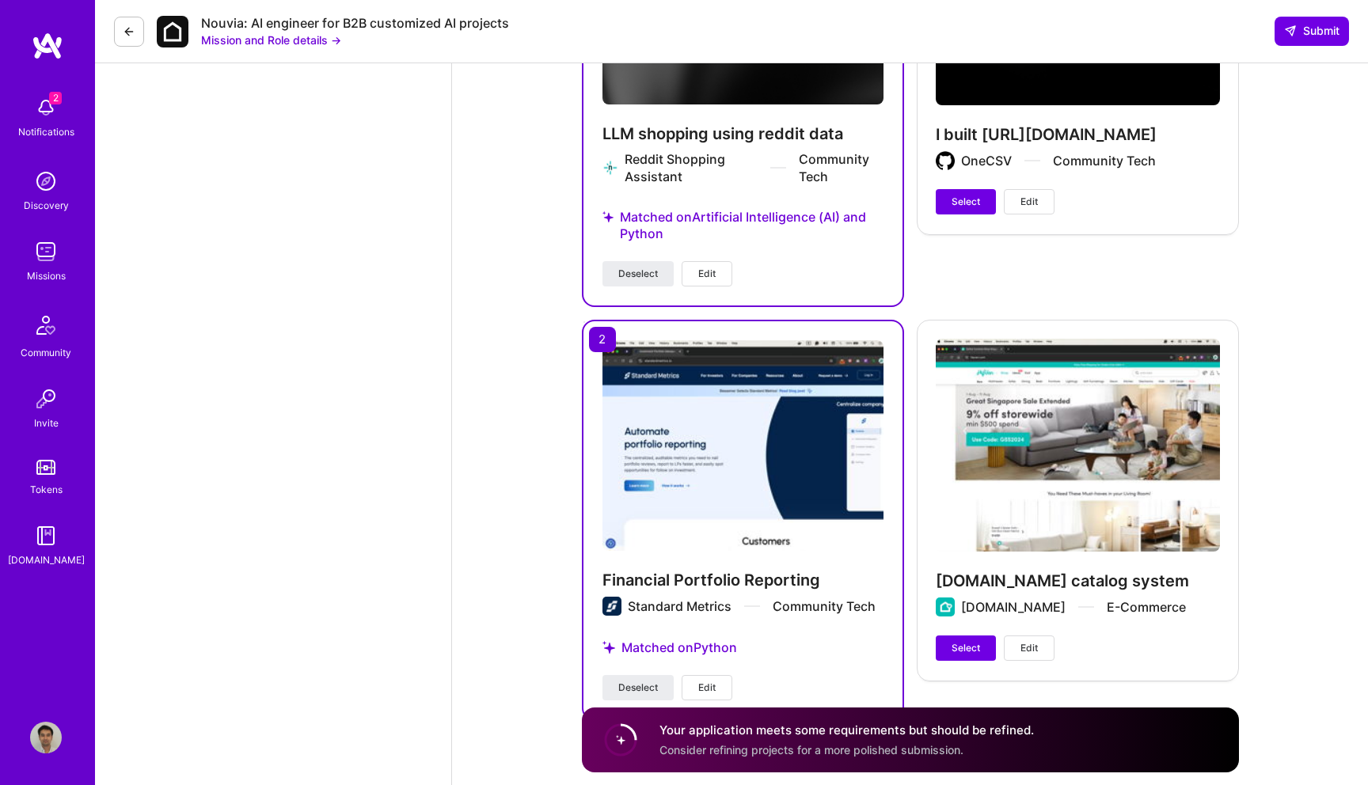
click at [1314, 47] on div "Nouvia: AI engineer for B2B customized AI projects Mission and Role details → S…" at bounding box center [731, 31] width 1273 height 63
click at [1301, 36] on span "Submit" at bounding box center [1311, 31] width 55 height 16
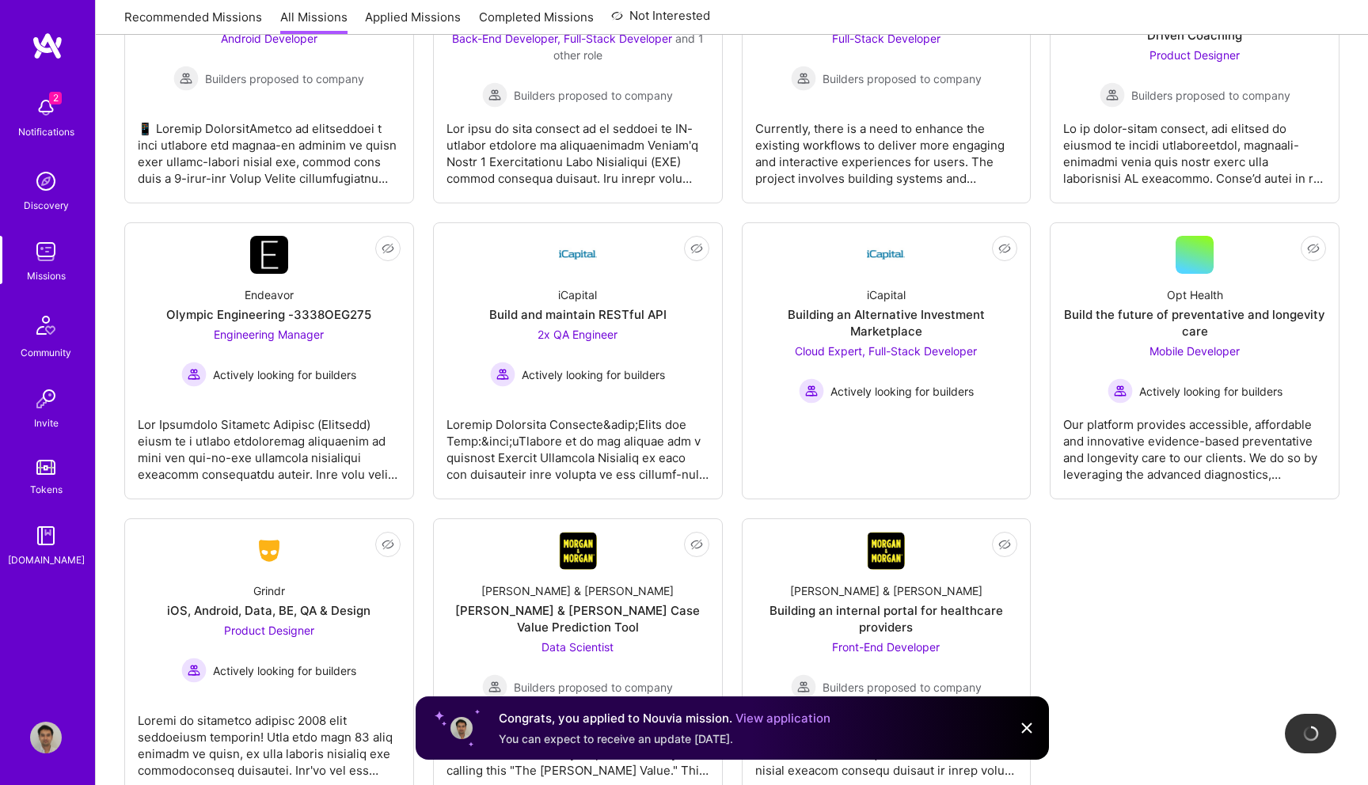
scroll to position [3675, 0]
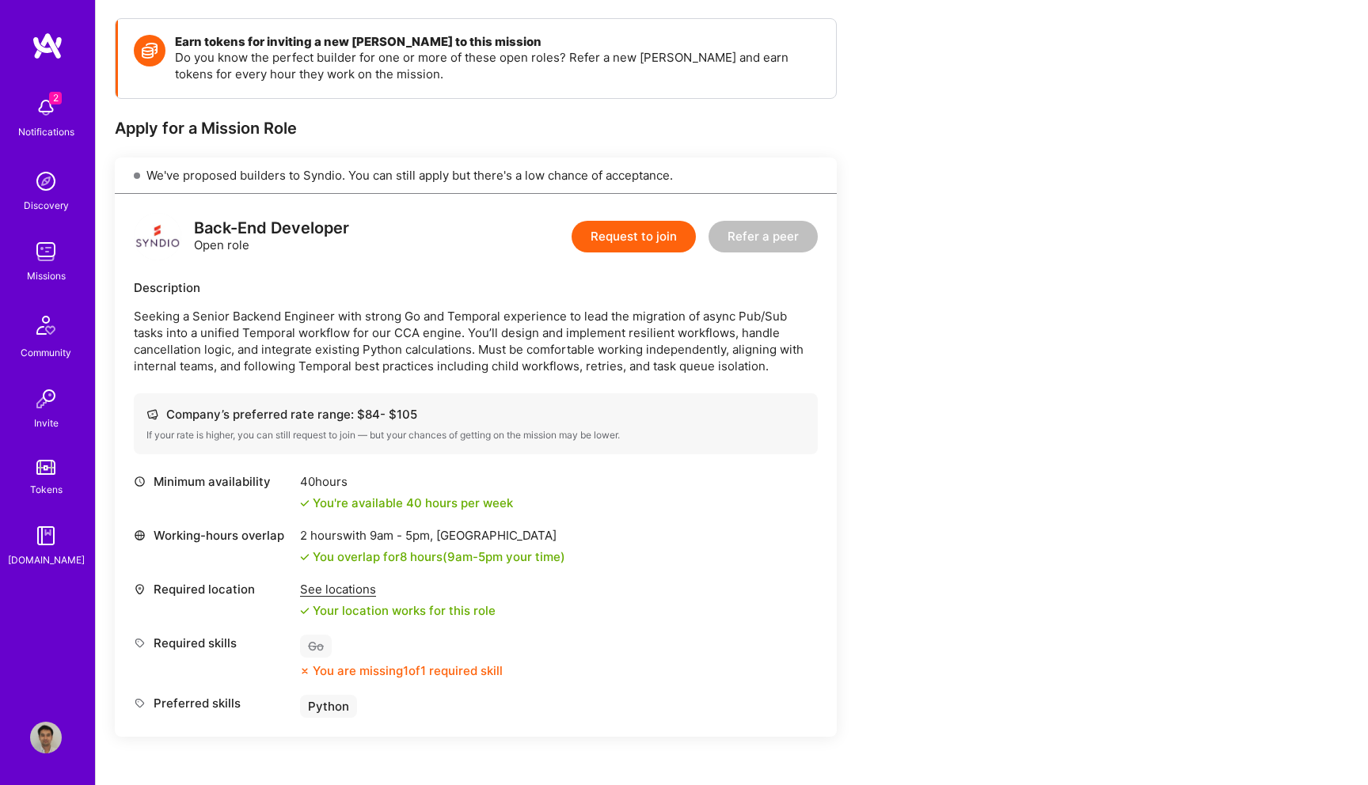
scroll to position [215, 0]
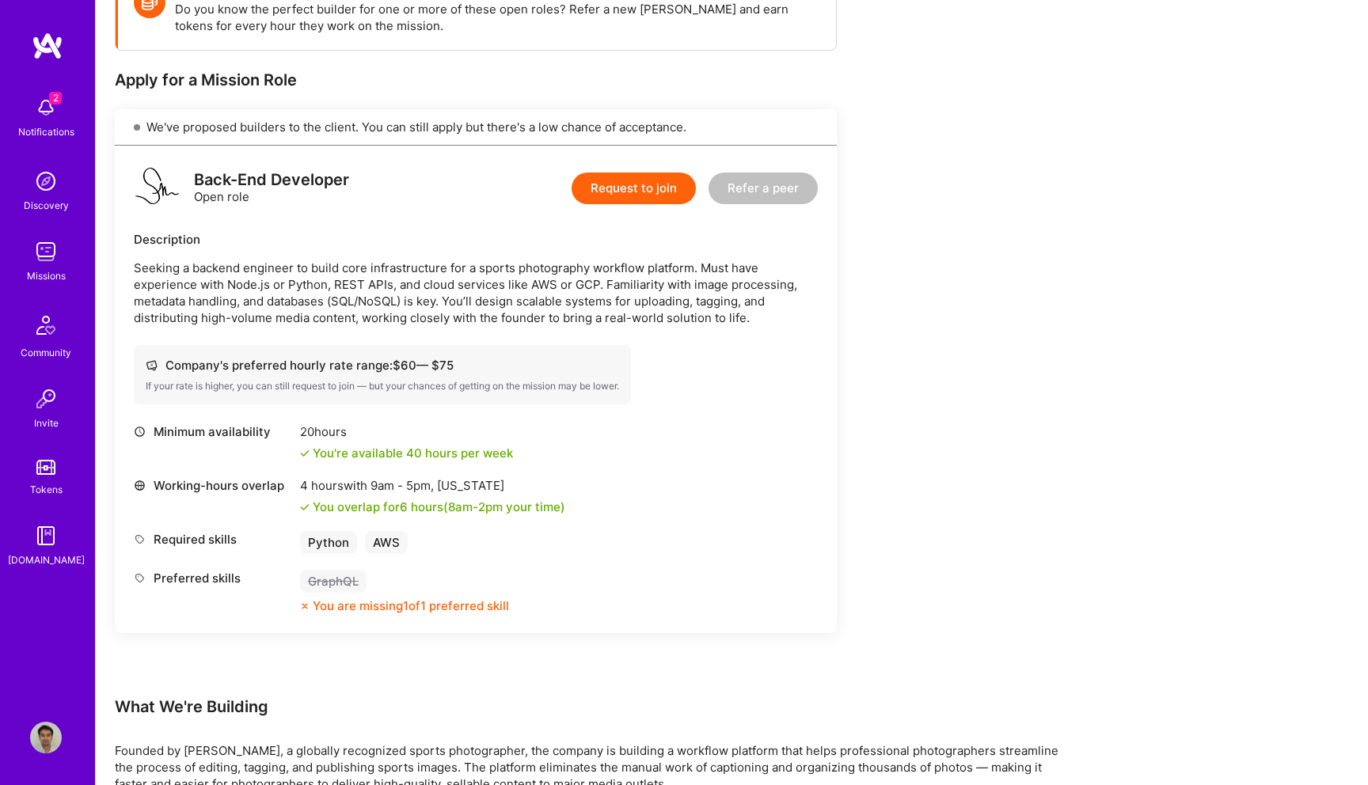
scroll to position [328, 0]
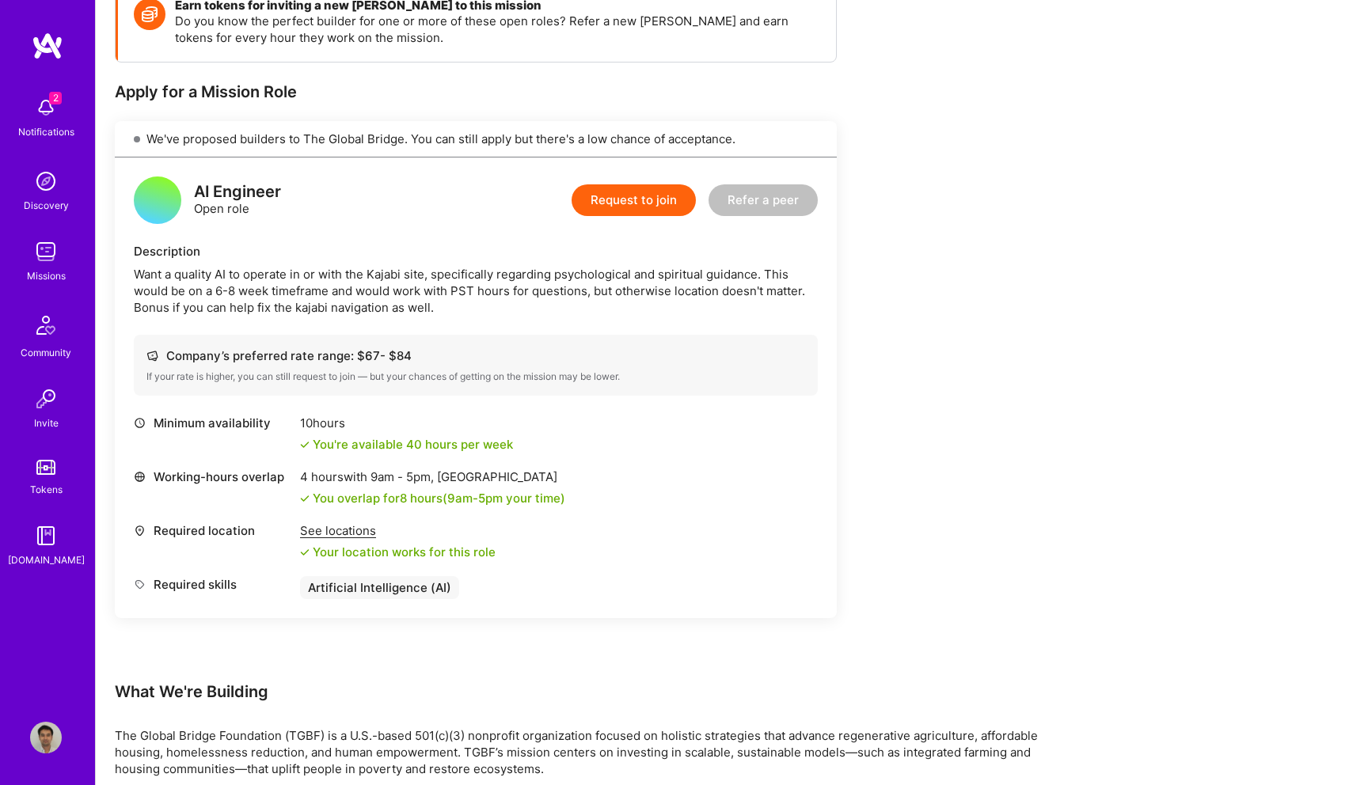
scroll to position [257, 0]
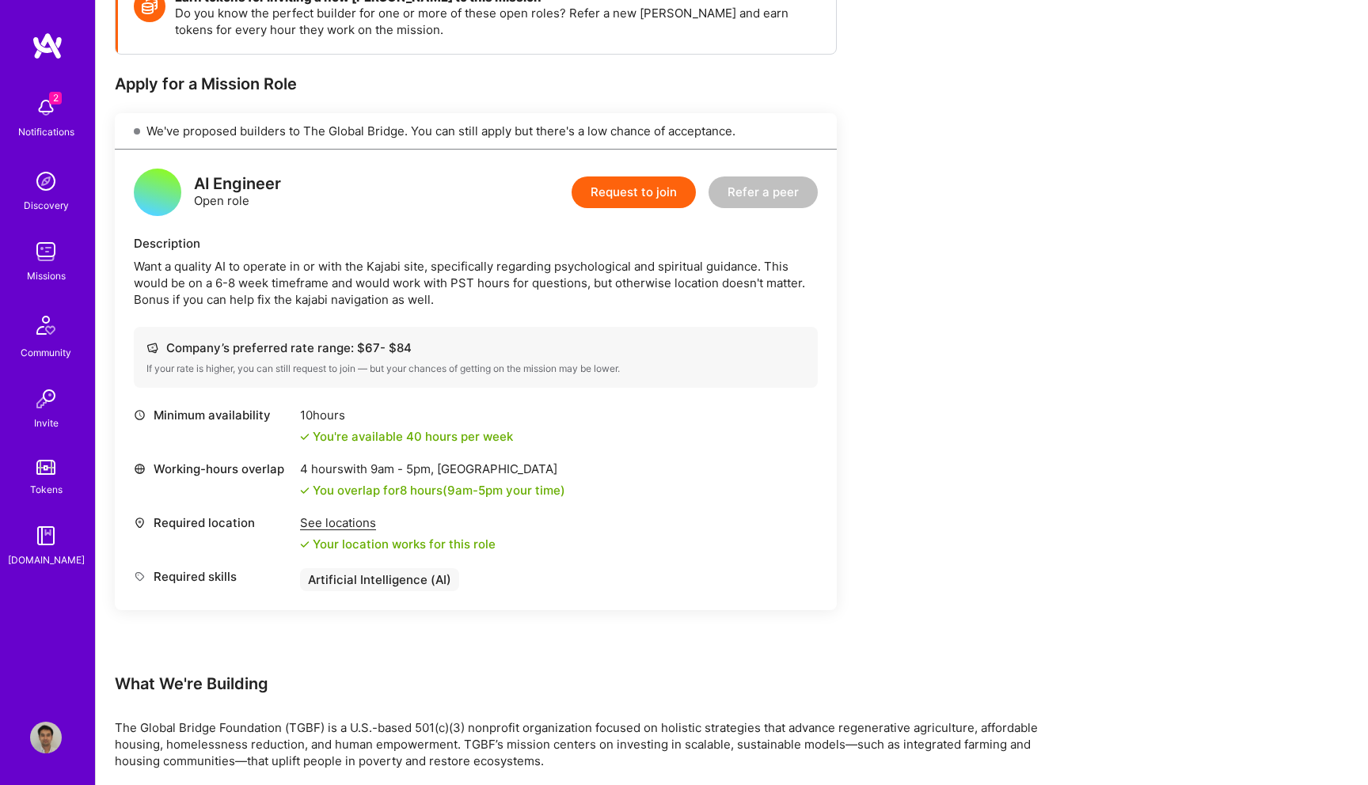
click at [851, 141] on div "Earn tokens for inviting a new [PERSON_NAME] to this mission Do you know the pe…" at bounding box center [590, 440] width 950 height 932
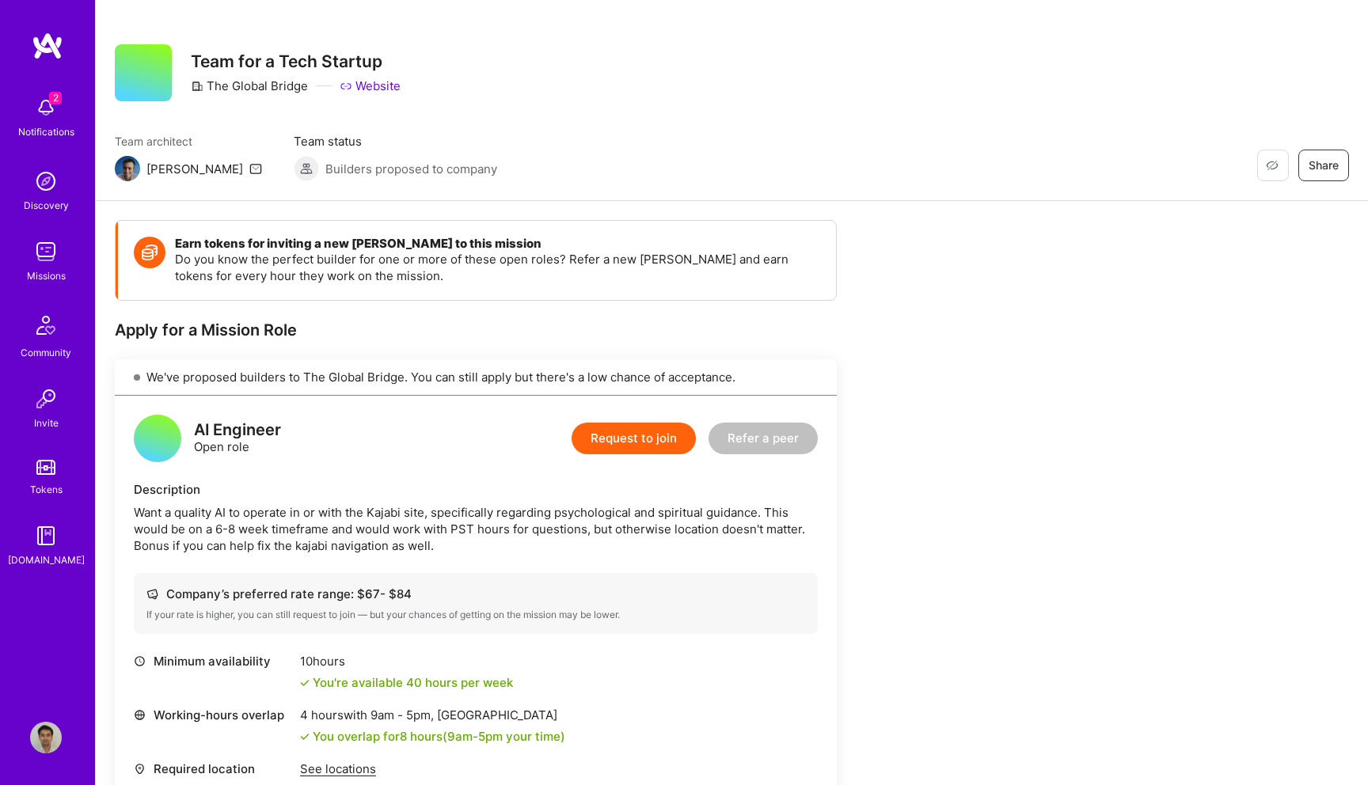
scroll to position [0, 0]
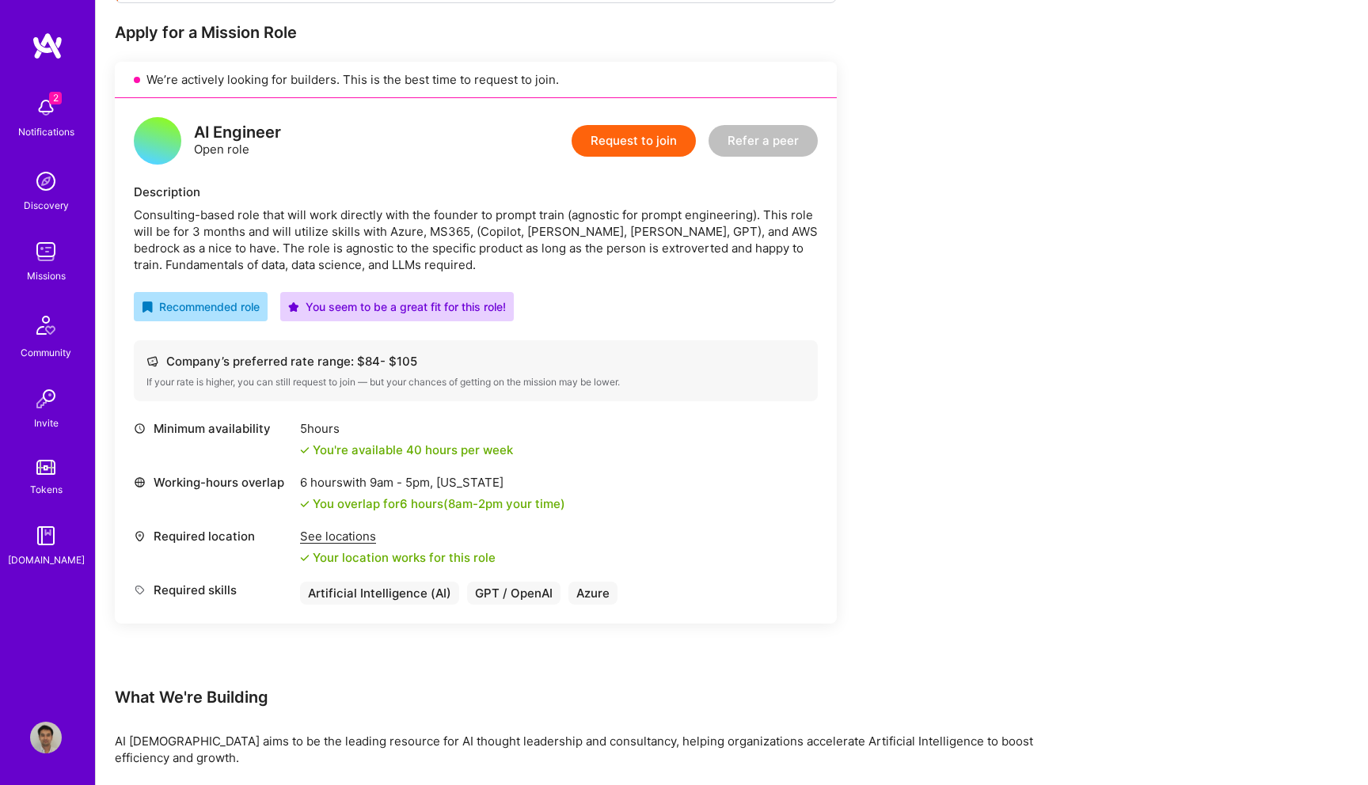
scroll to position [355, 0]
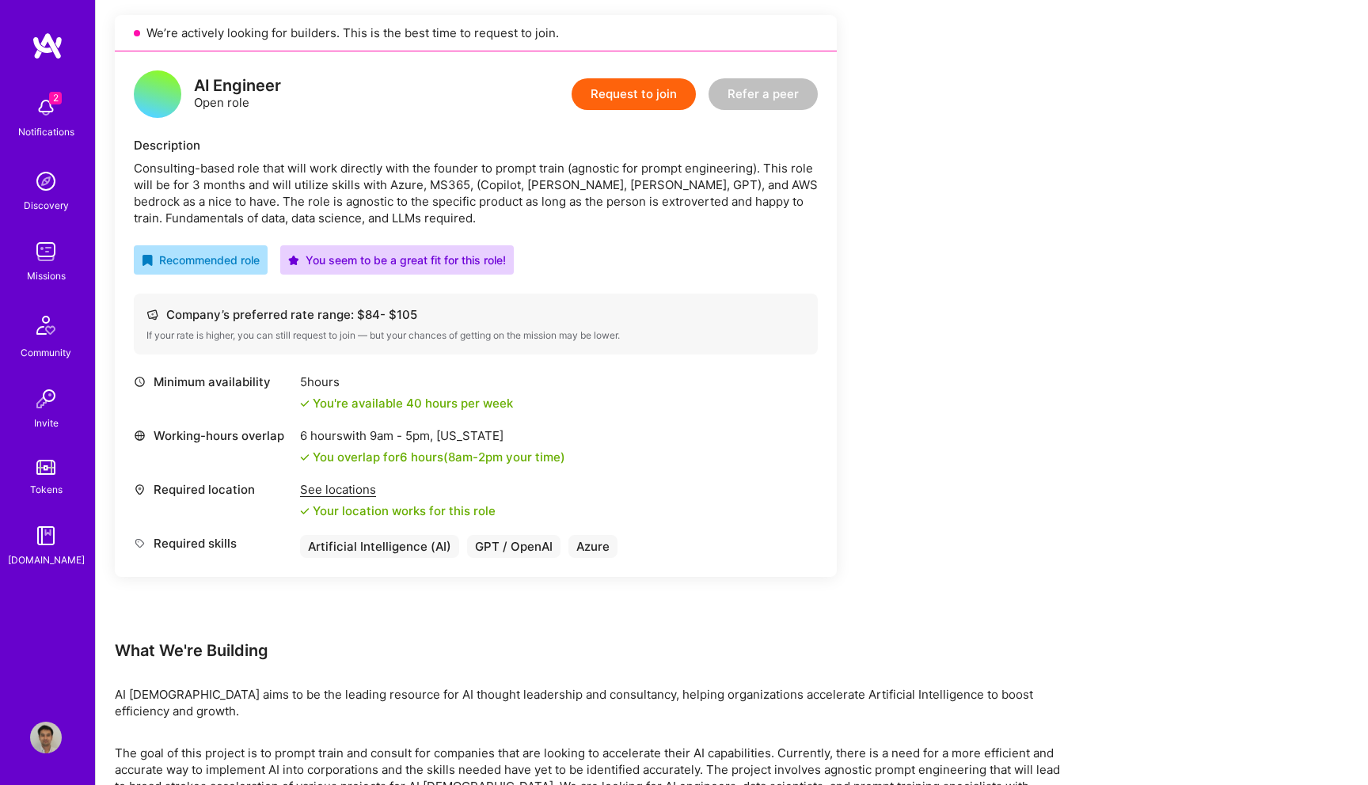
click at [612, 100] on button "Request to join" at bounding box center [634, 94] width 124 height 32
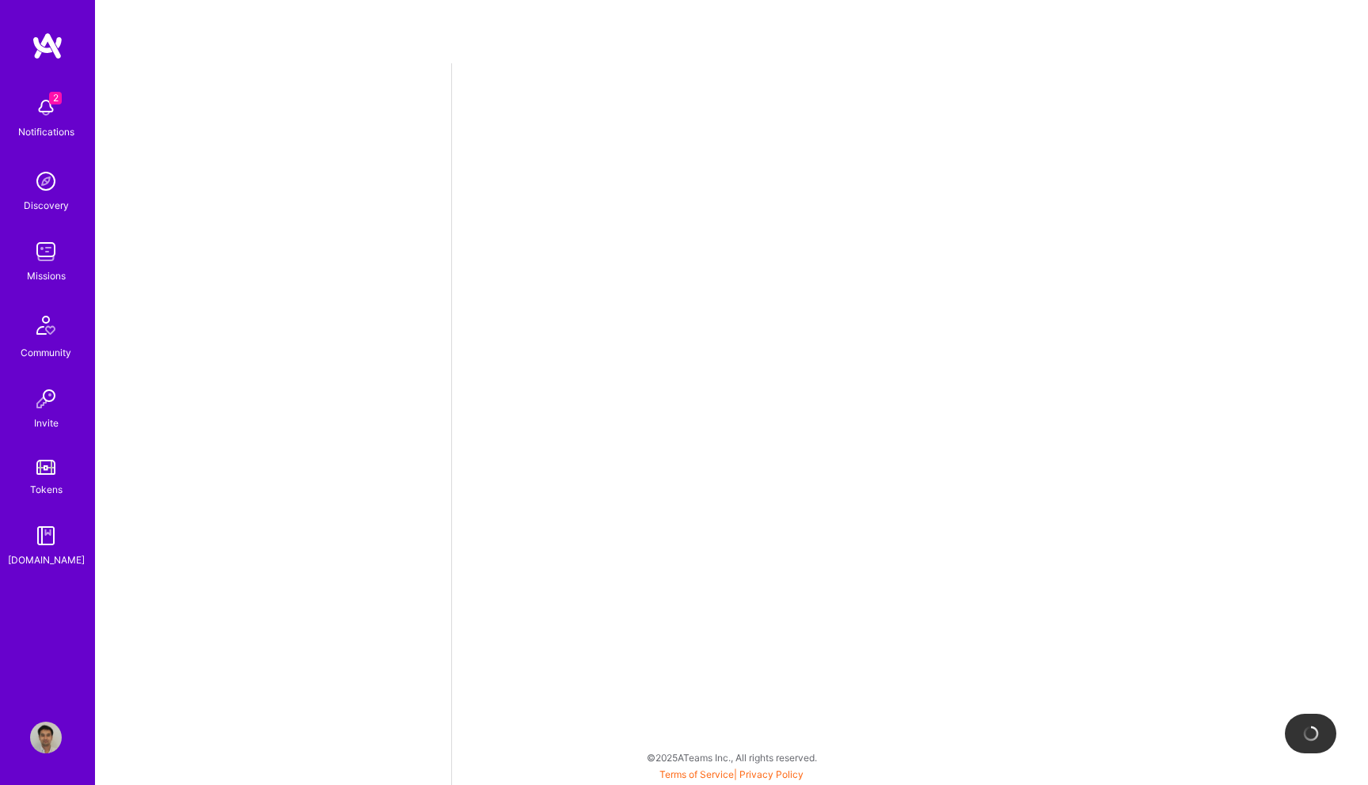
select select "US"
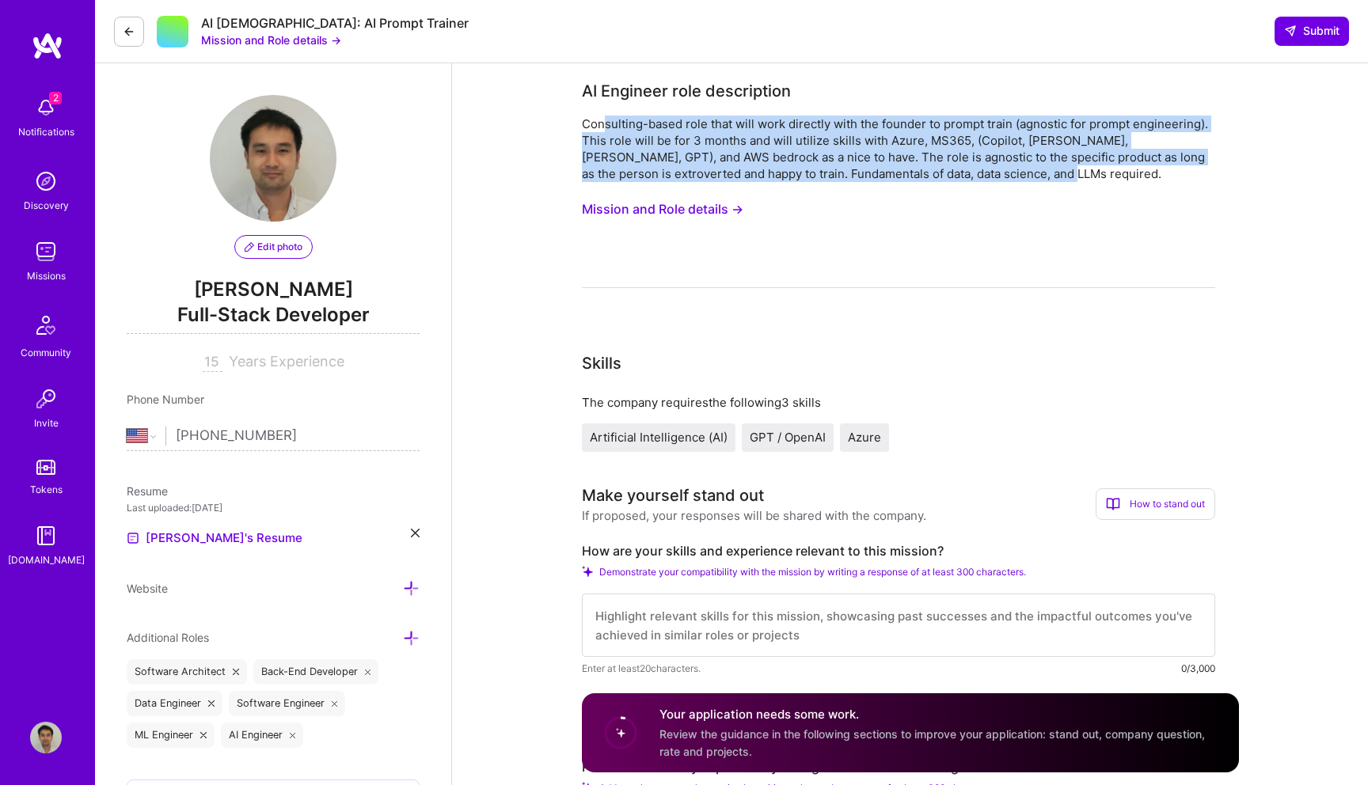
drag, startPoint x: 1020, startPoint y: 170, endPoint x: 604, endPoint y: 125, distance: 418.8
click at [604, 125] on div "Consulting-based role that will work directly with the founder to prompt train …" at bounding box center [898, 149] width 633 height 66
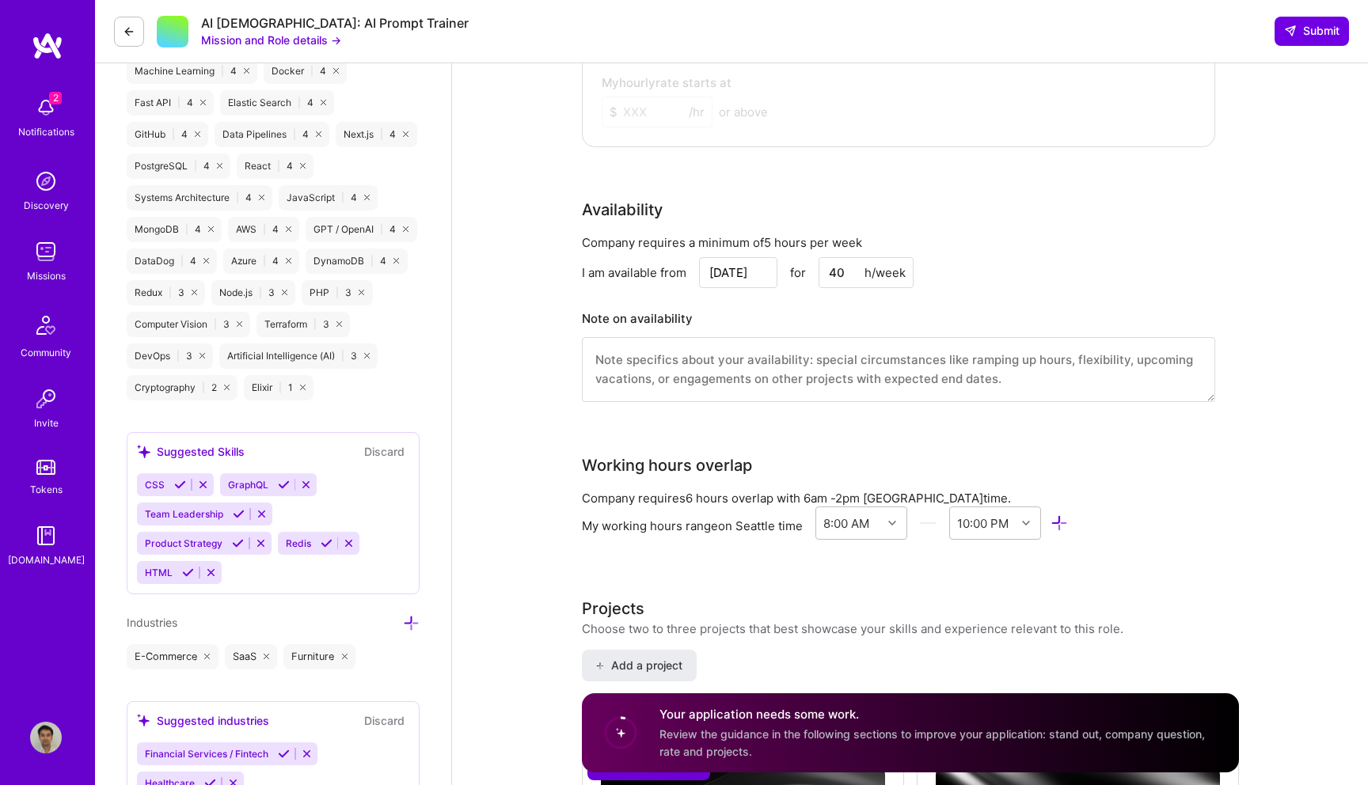
scroll to position [1185, 0]
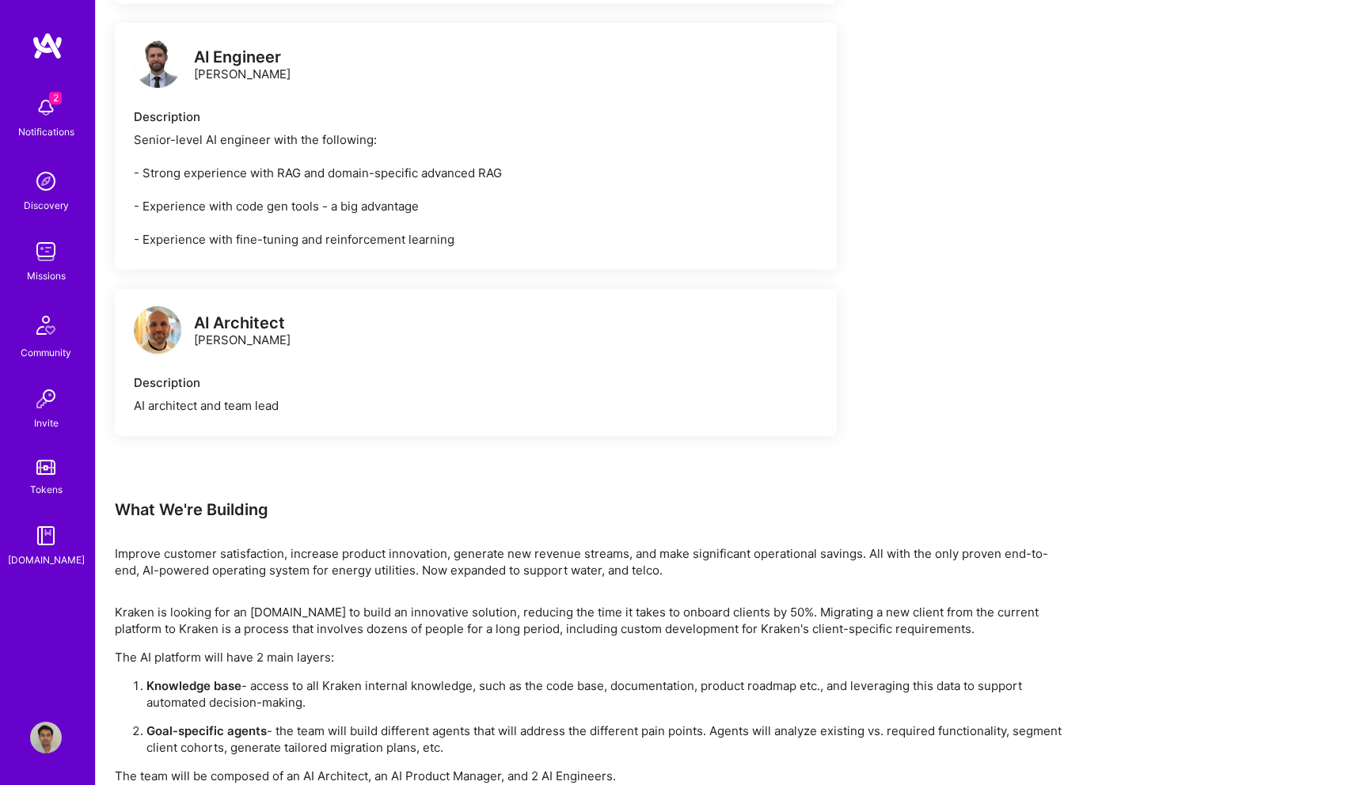
scroll to position [1388, 0]
